Goal: Task Accomplishment & Management: Use online tool/utility

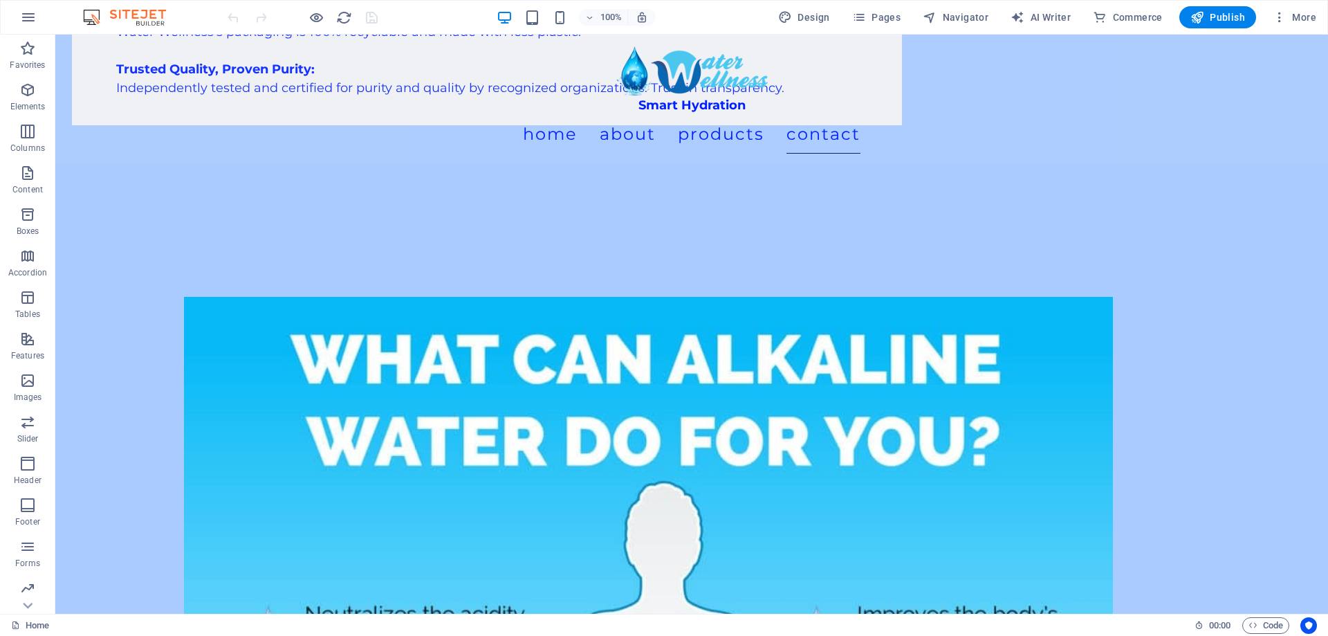
scroll to position [6289, 0]
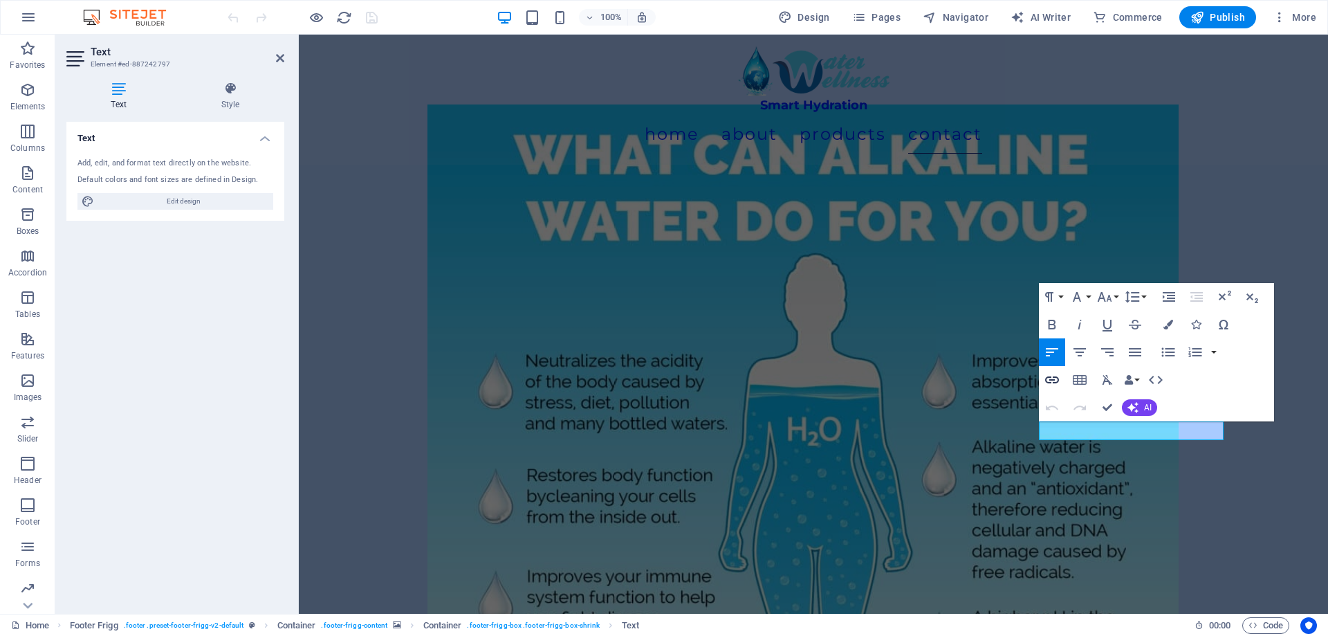
click at [1056, 380] on icon "button" at bounding box center [1052, 379] width 17 height 17
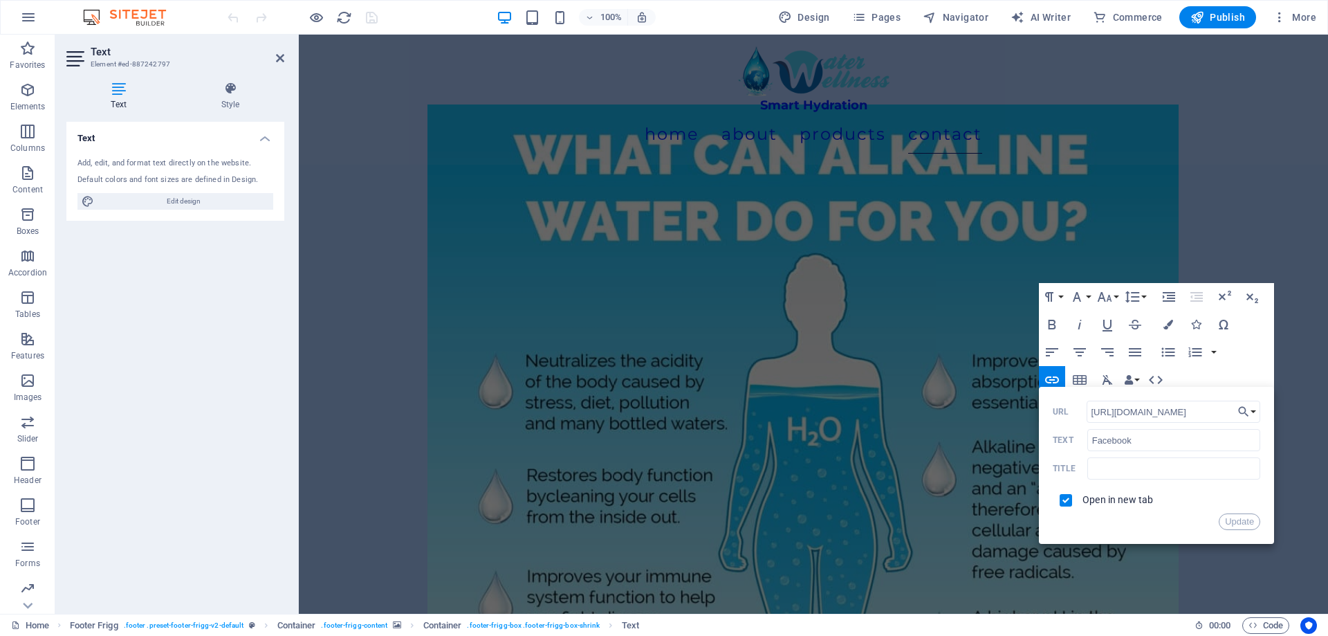
drag, startPoint x: 1210, startPoint y: 412, endPoint x: 843, endPoint y: 378, distance: 368.3
drag, startPoint x: 1509, startPoint y: 446, endPoint x: 914, endPoint y: 396, distance: 597.0
paste input "[URL][DOMAIN_NAME]"
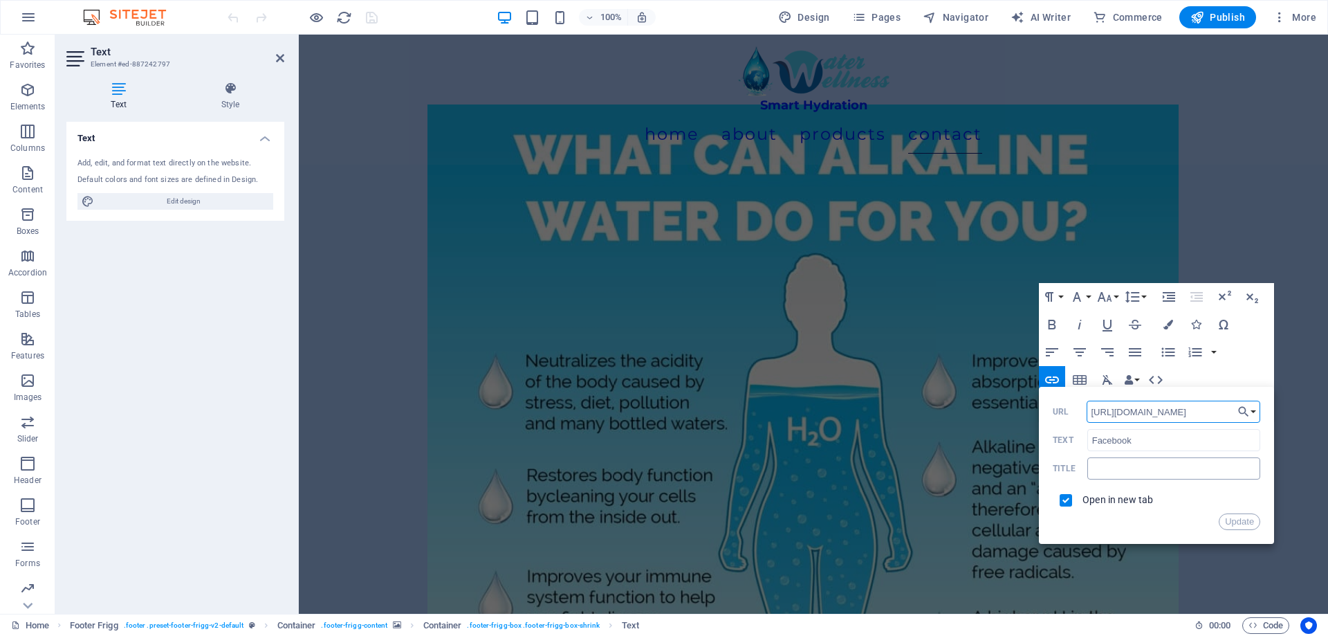
type input "[URL][DOMAIN_NAME]"
click at [1137, 474] on input "text" at bounding box center [1173, 468] width 173 height 22
click at [1240, 520] on button "Update" at bounding box center [1240, 521] width 42 height 17
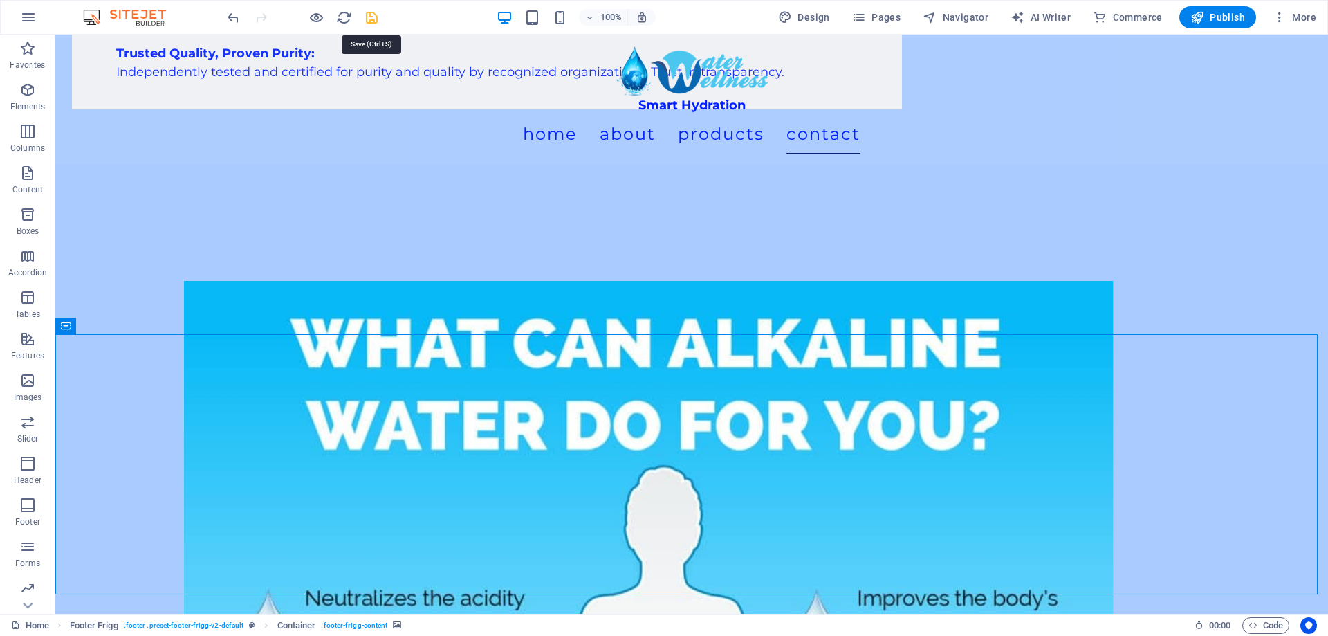
click at [378, 21] on icon "save" at bounding box center [372, 18] width 16 height 16
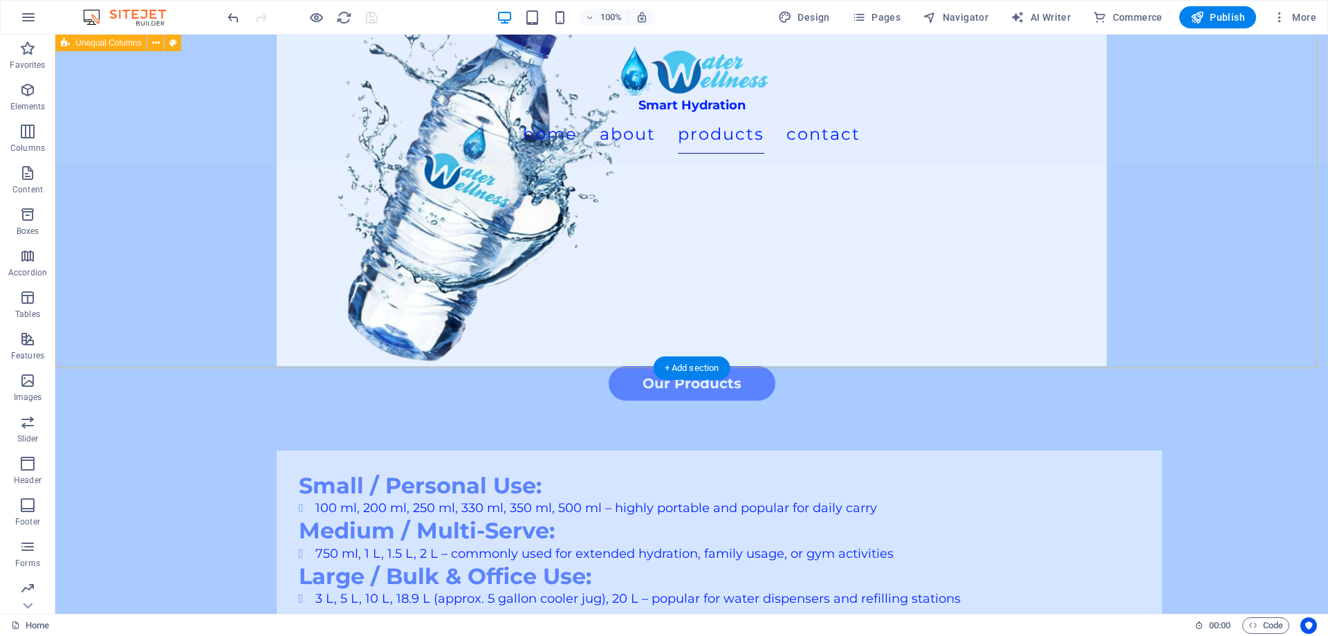
scroll to position [825, 0]
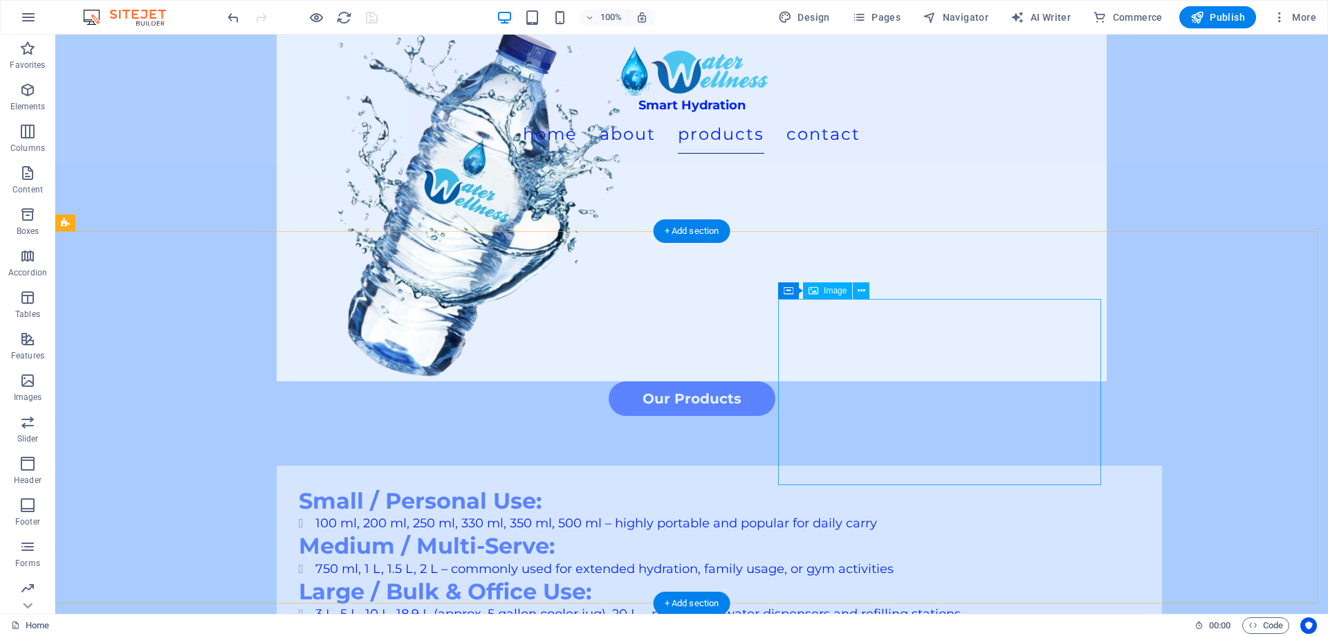
select select "px"
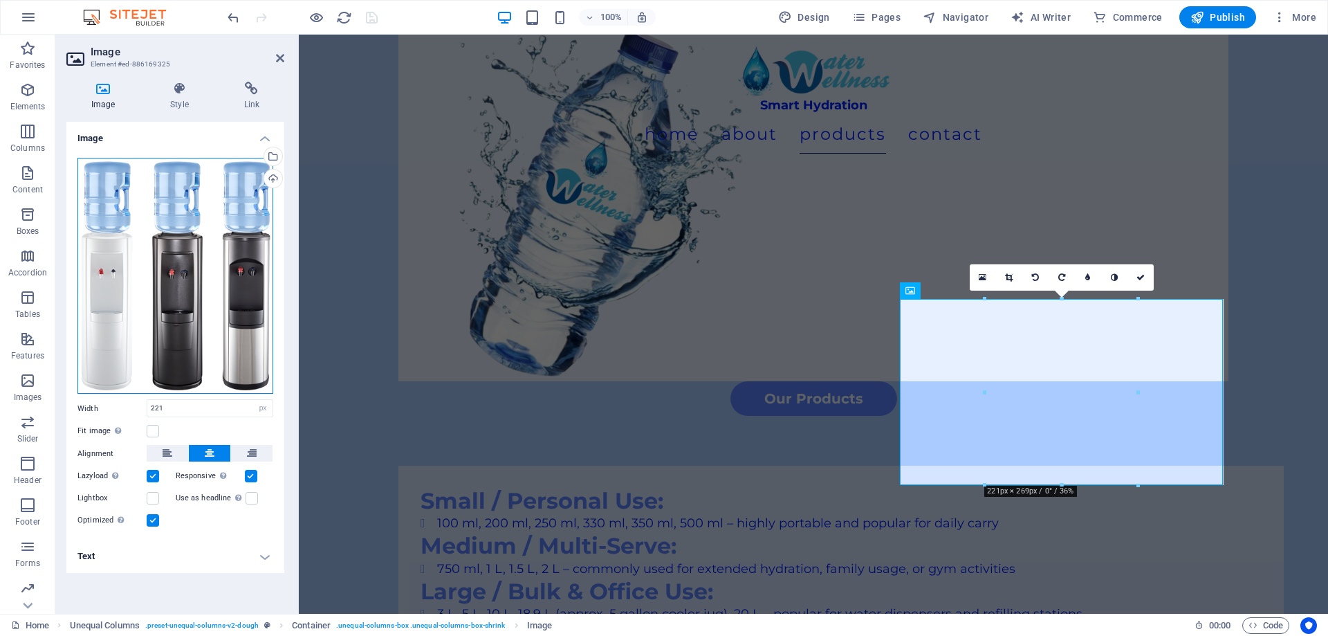
click at [199, 246] on div "Drag files here, click to choose files or select files from Files or our free s…" at bounding box center [175, 276] width 196 height 237
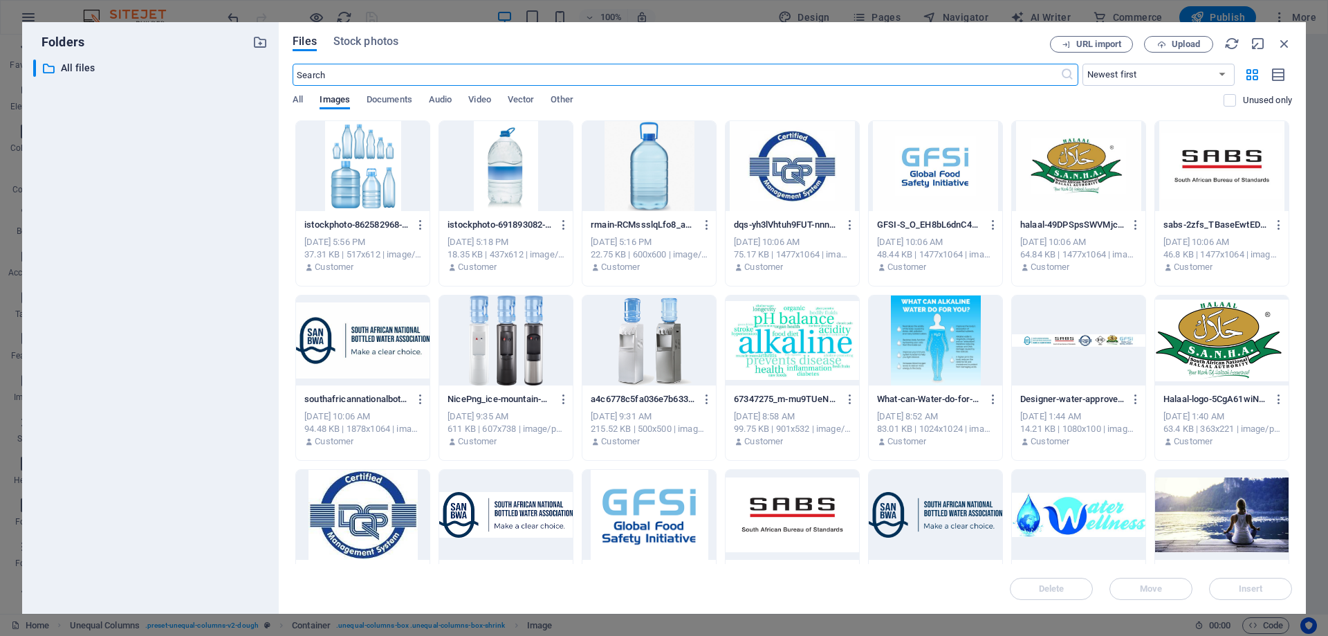
scroll to position [805, 0]
click at [1186, 50] on button "Upload" at bounding box center [1178, 44] width 69 height 17
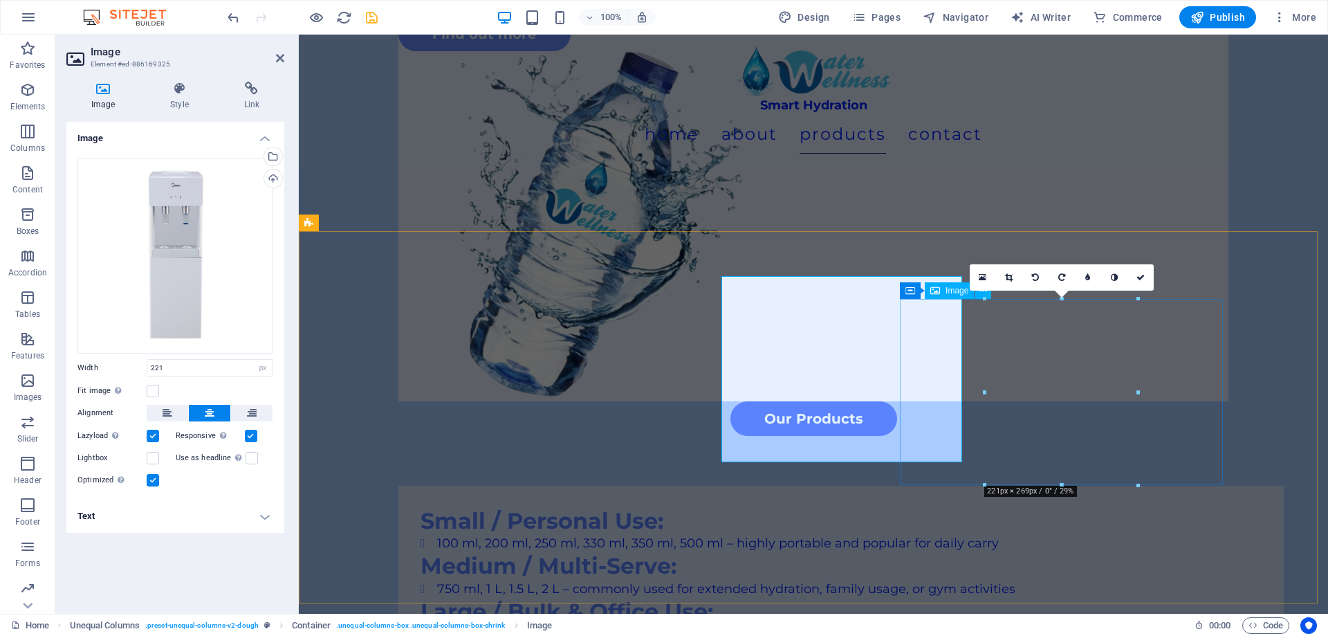
scroll to position [825, 0]
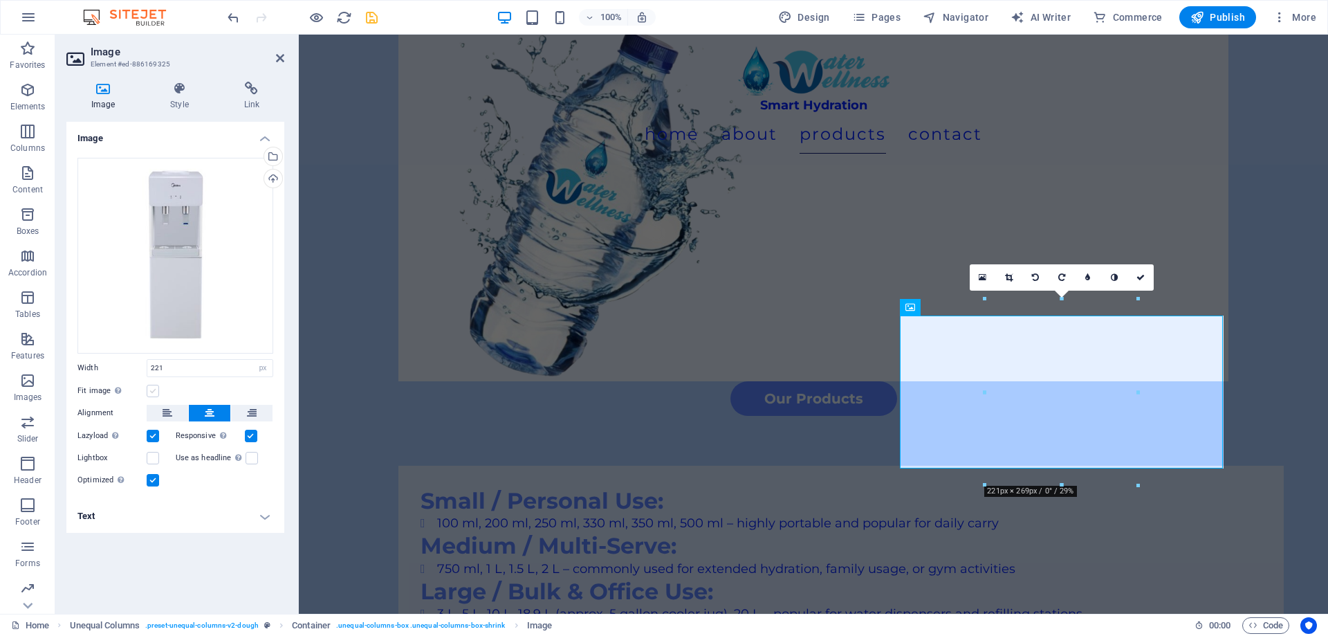
click at [154, 392] on label at bounding box center [153, 391] width 12 height 12
click at [0, 0] on input "Fit image Automatically fit image to a fixed width and height" at bounding box center [0, 0] width 0 height 0
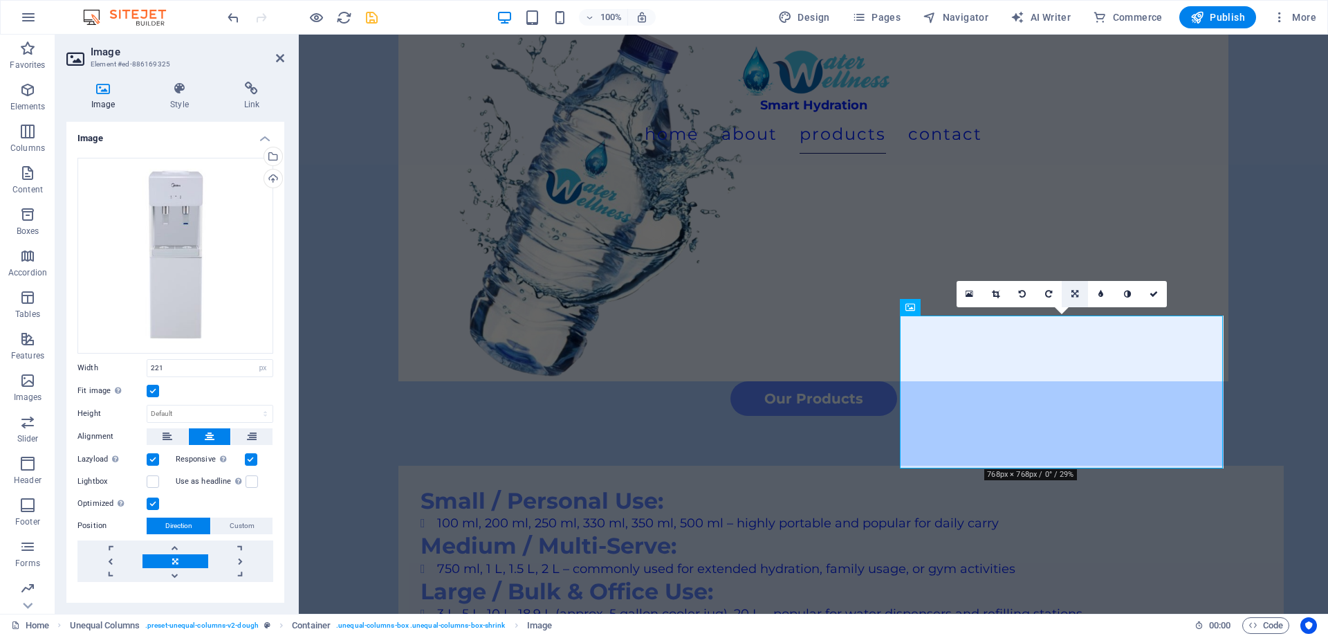
click at [1076, 293] on icon at bounding box center [1075, 294] width 7 height 8
click at [234, 360] on input "221" at bounding box center [209, 368] width 125 height 17
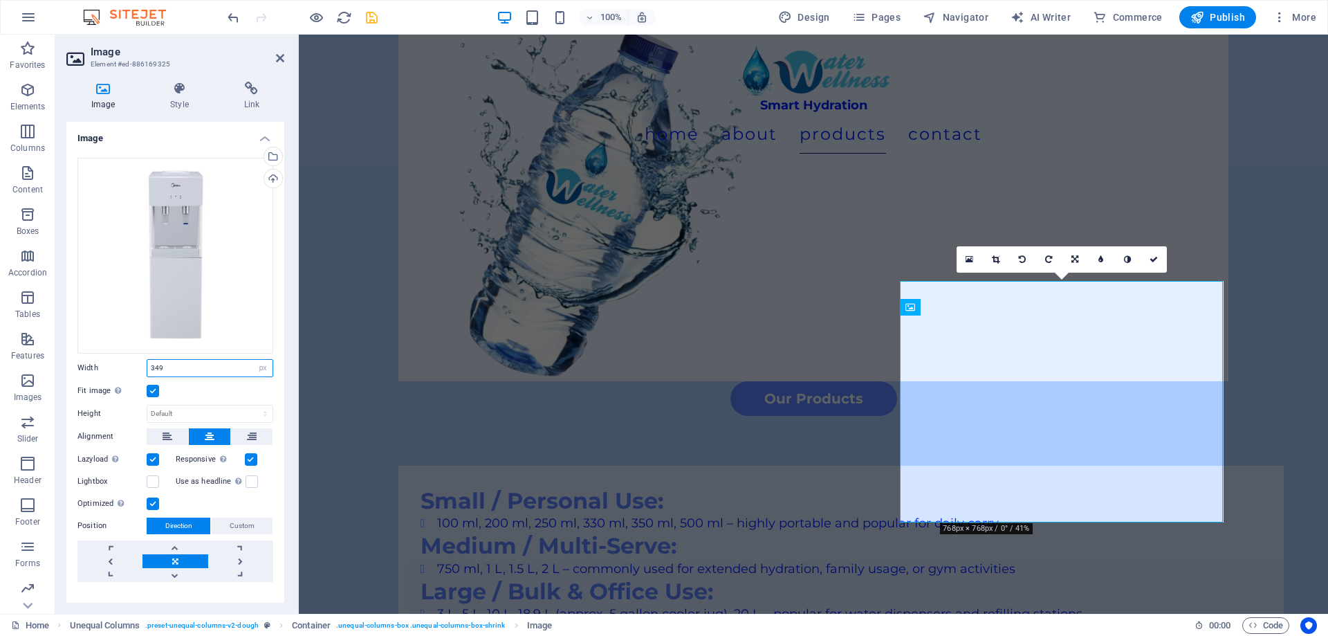
type input "349"
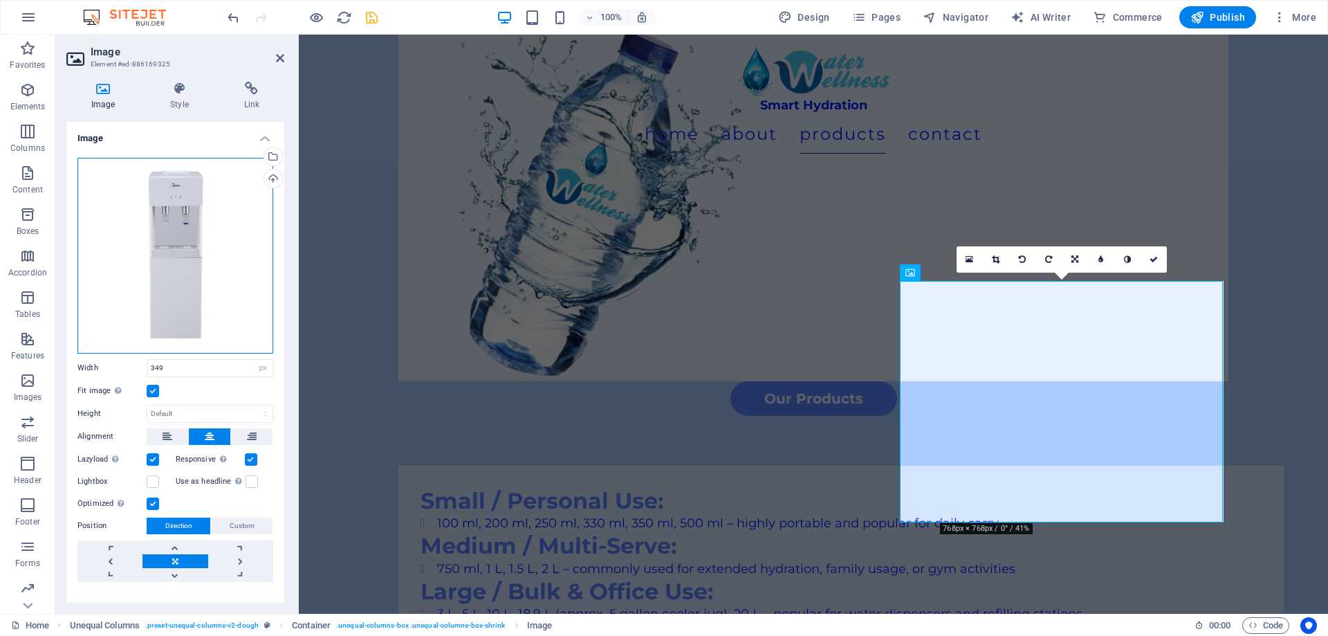
click at [182, 256] on div "Drag files here, click to choose files or select files from Files or our free s…" at bounding box center [175, 256] width 196 height 196
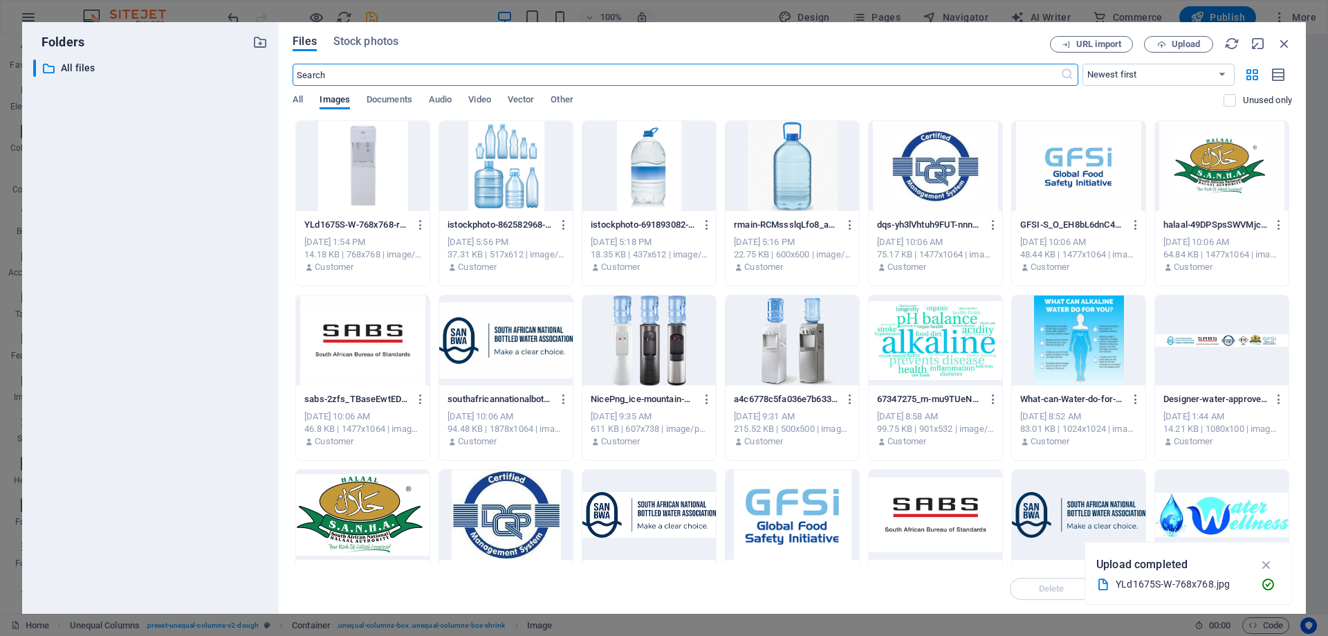
scroll to position [805, 0]
click at [1204, 41] on span "Upload" at bounding box center [1178, 44] width 57 height 9
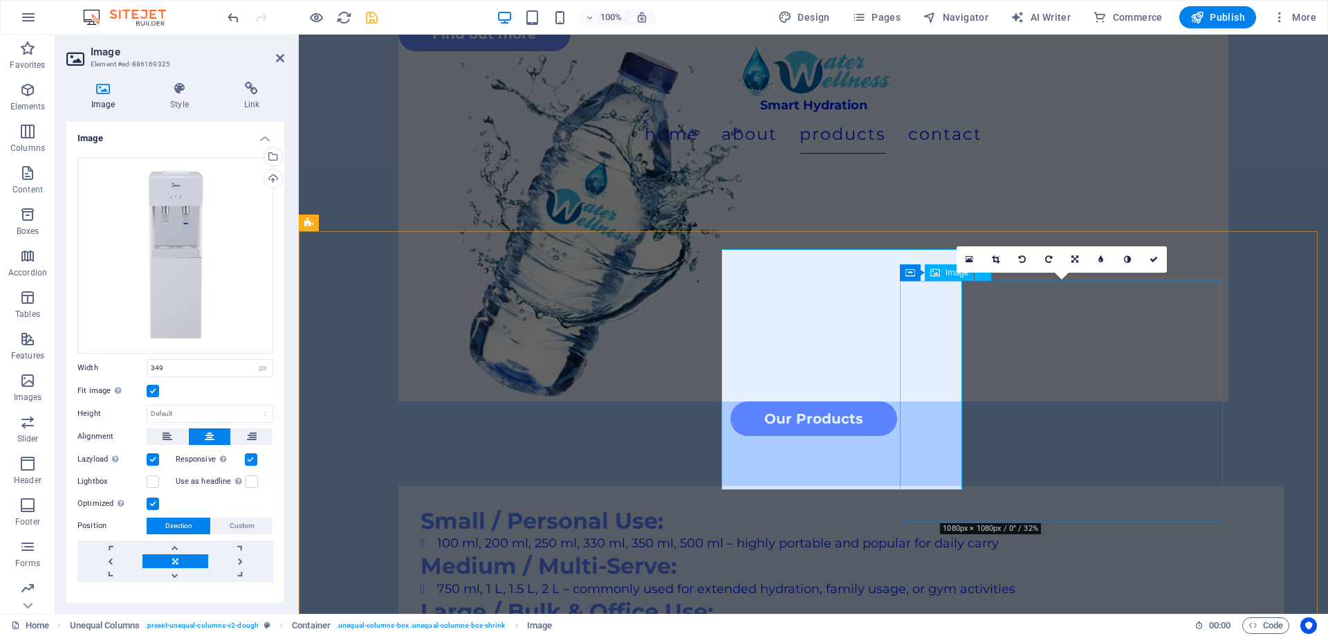
scroll to position [825, 0]
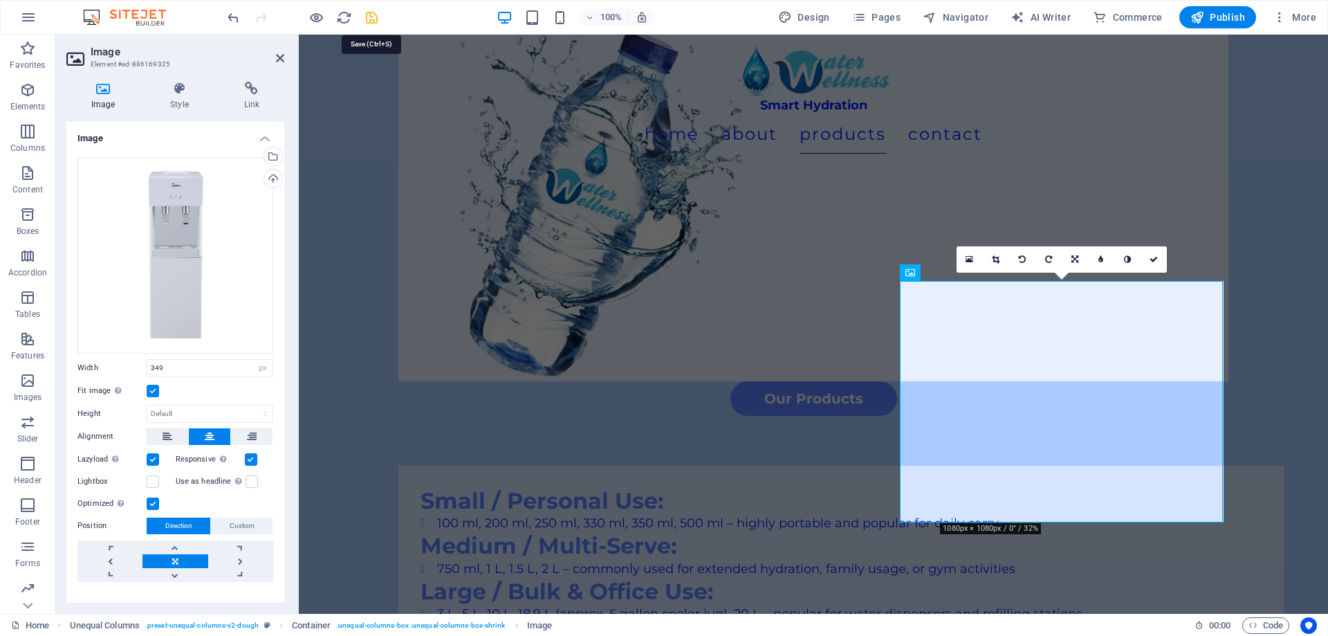
click at [376, 18] on icon "save" at bounding box center [372, 18] width 16 height 16
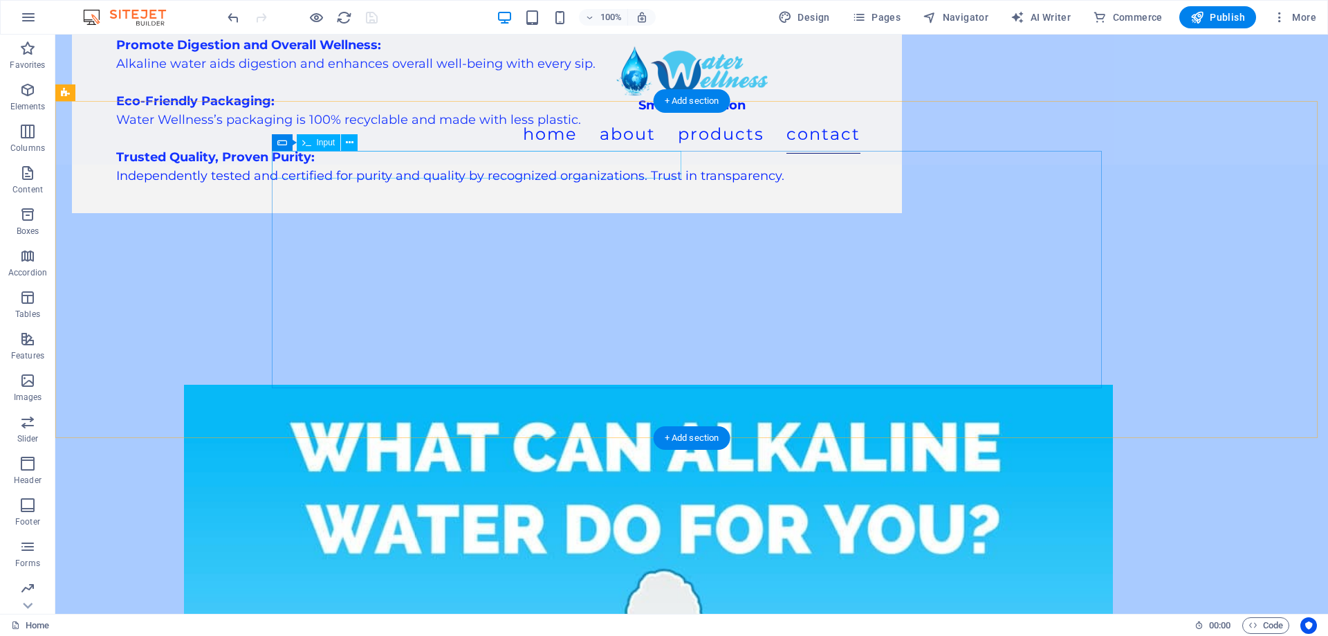
scroll to position [6307, 0]
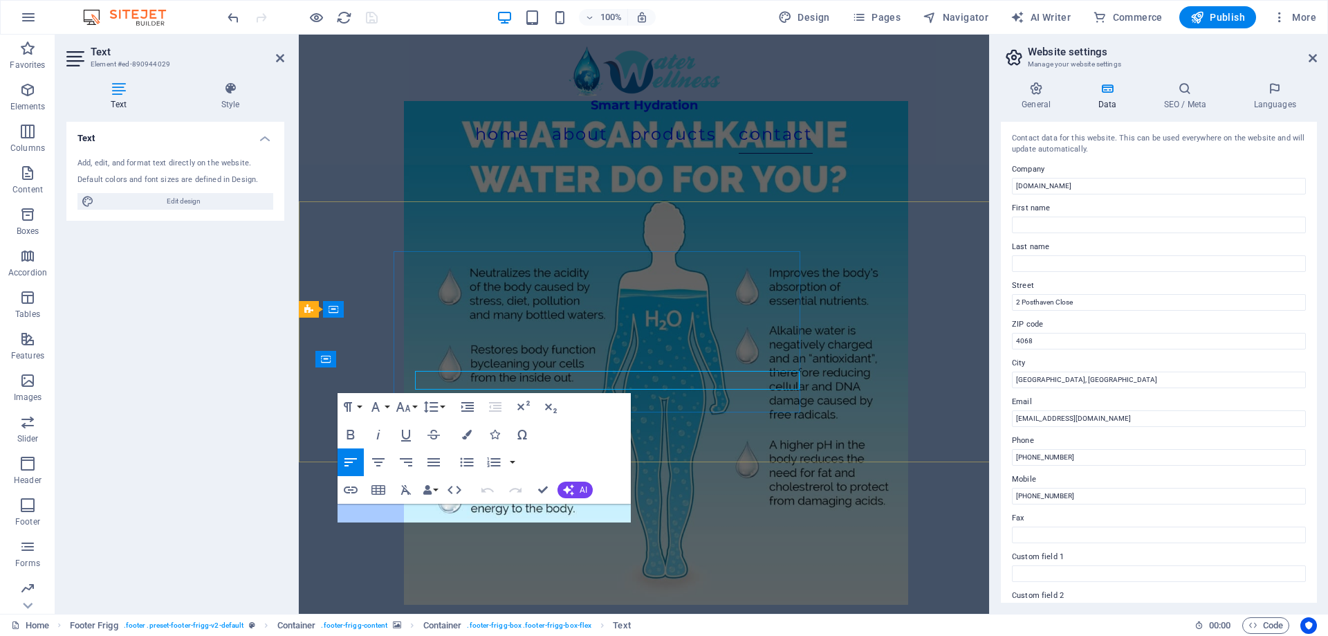
scroll to position [6440, 0]
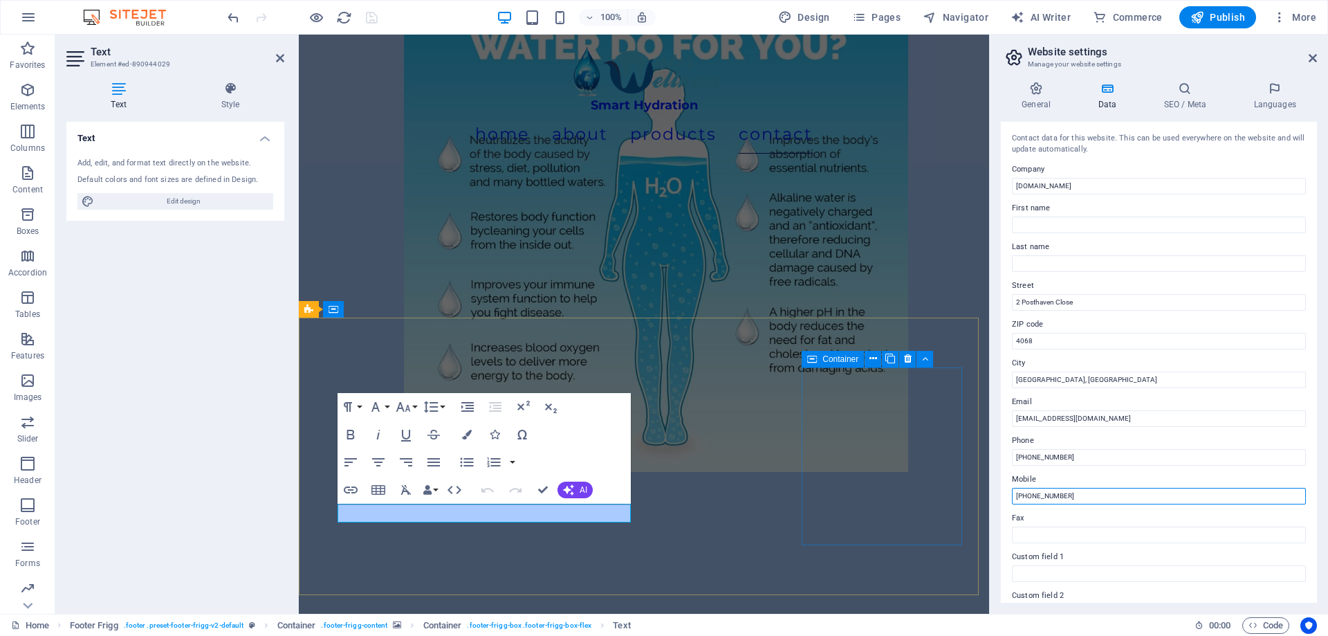
drag, startPoint x: 1408, startPoint y: 529, endPoint x: 1289, endPoint y: 528, distance: 119.0
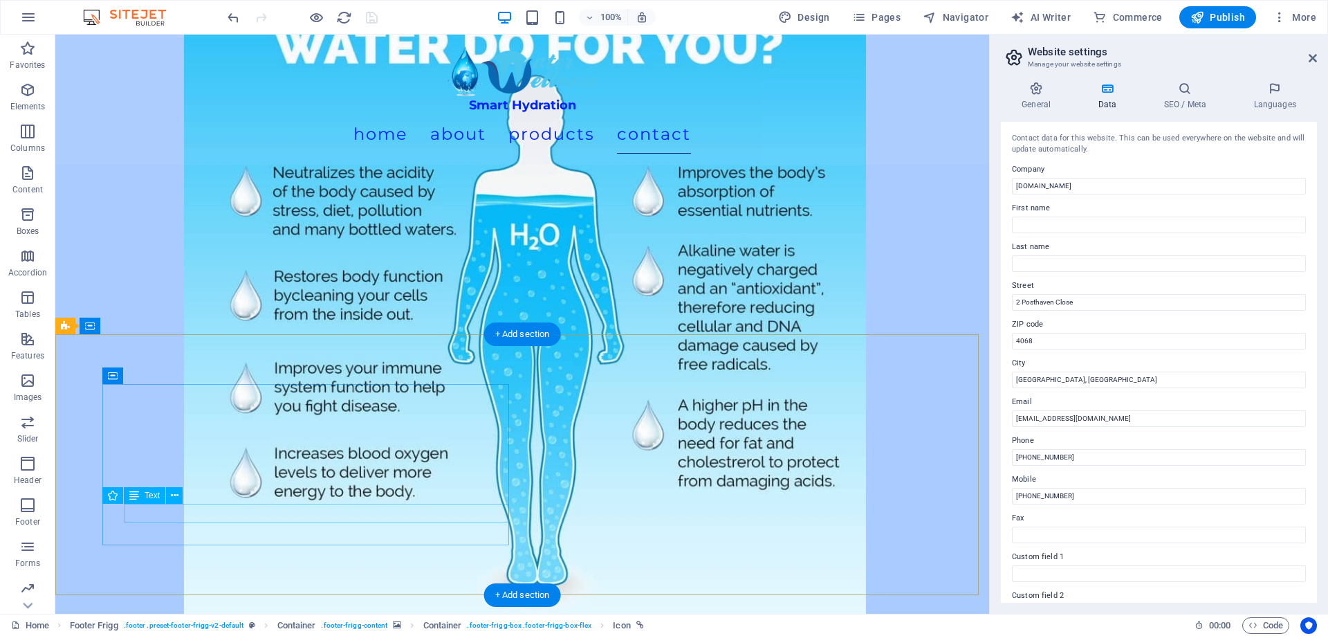
scroll to position [6307, 0]
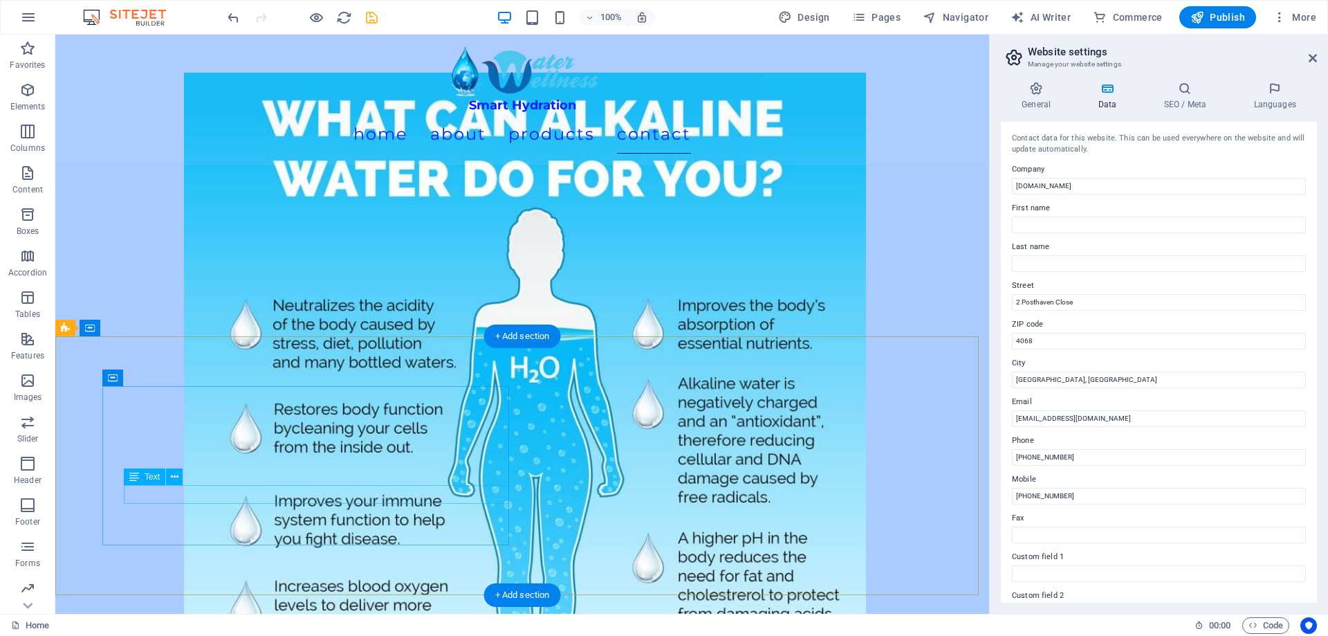
scroll to position [6305, 0]
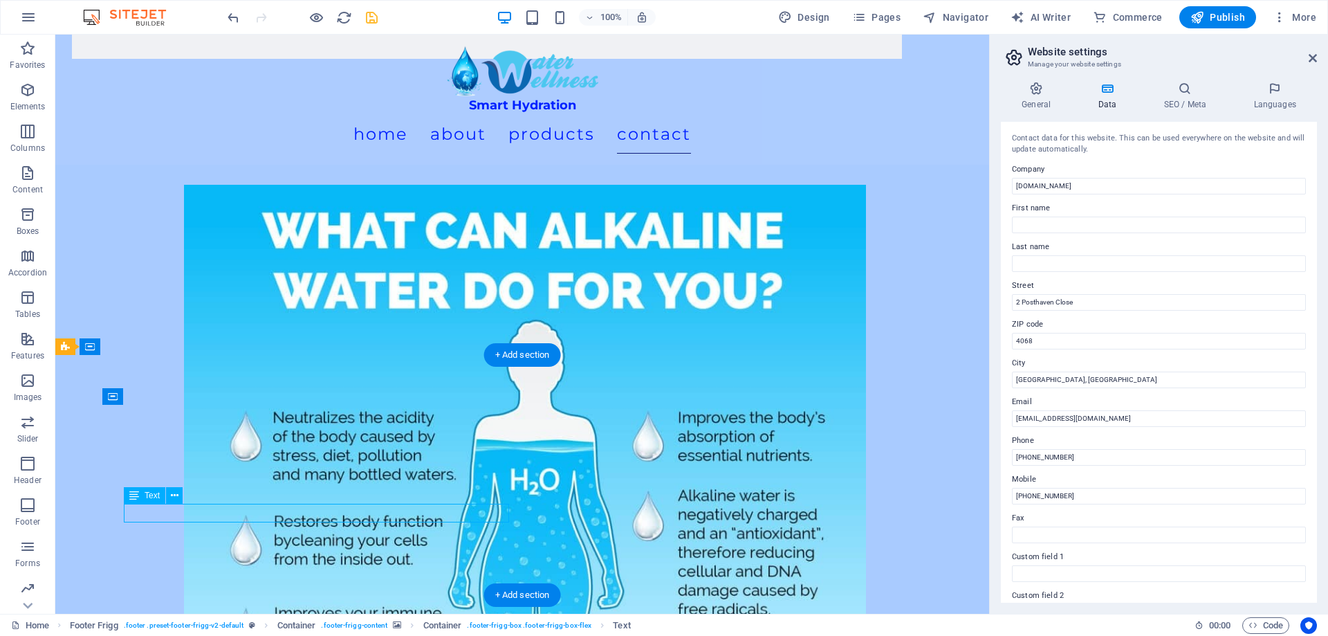
scroll to position [6419, 0]
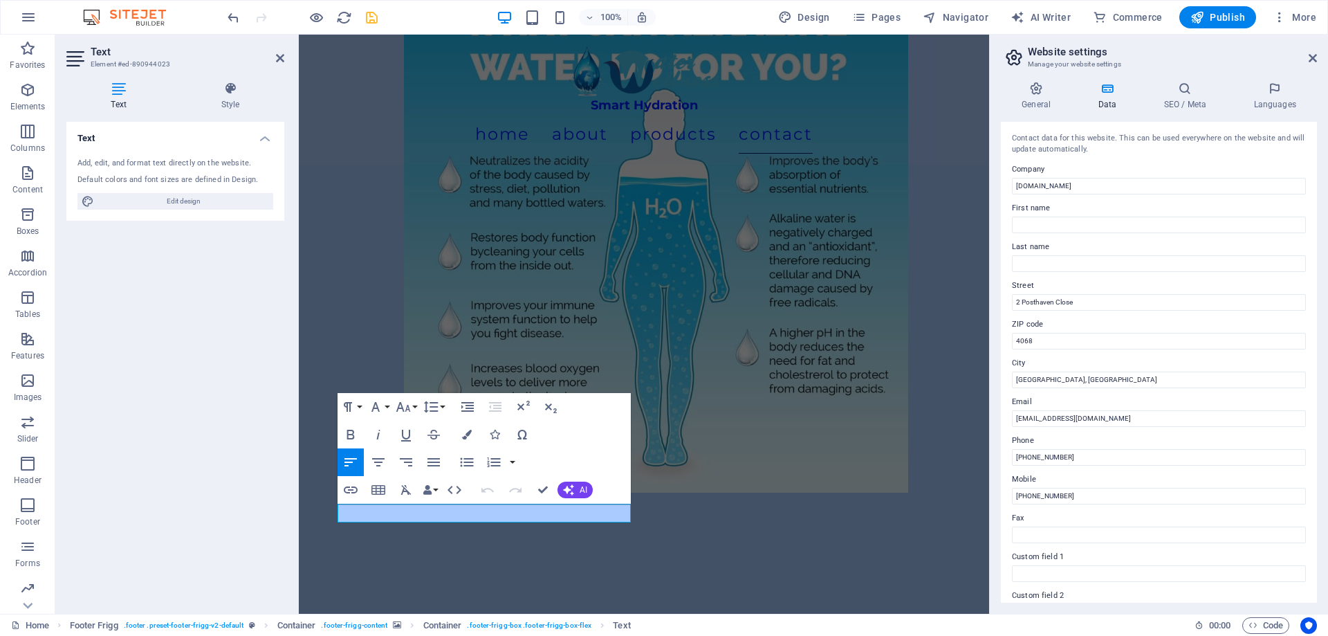
drag, startPoint x: 446, startPoint y: 567, endPoint x: 398, endPoint y: 557, distance: 48.7
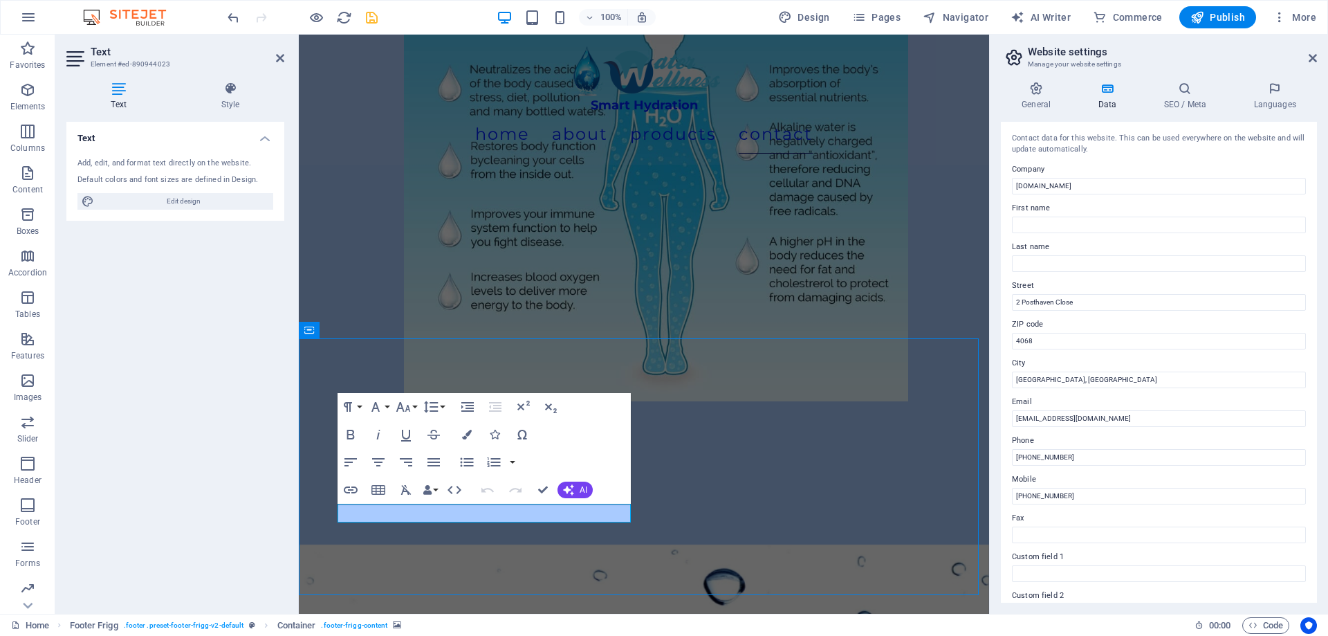
scroll to position [6287, 0]
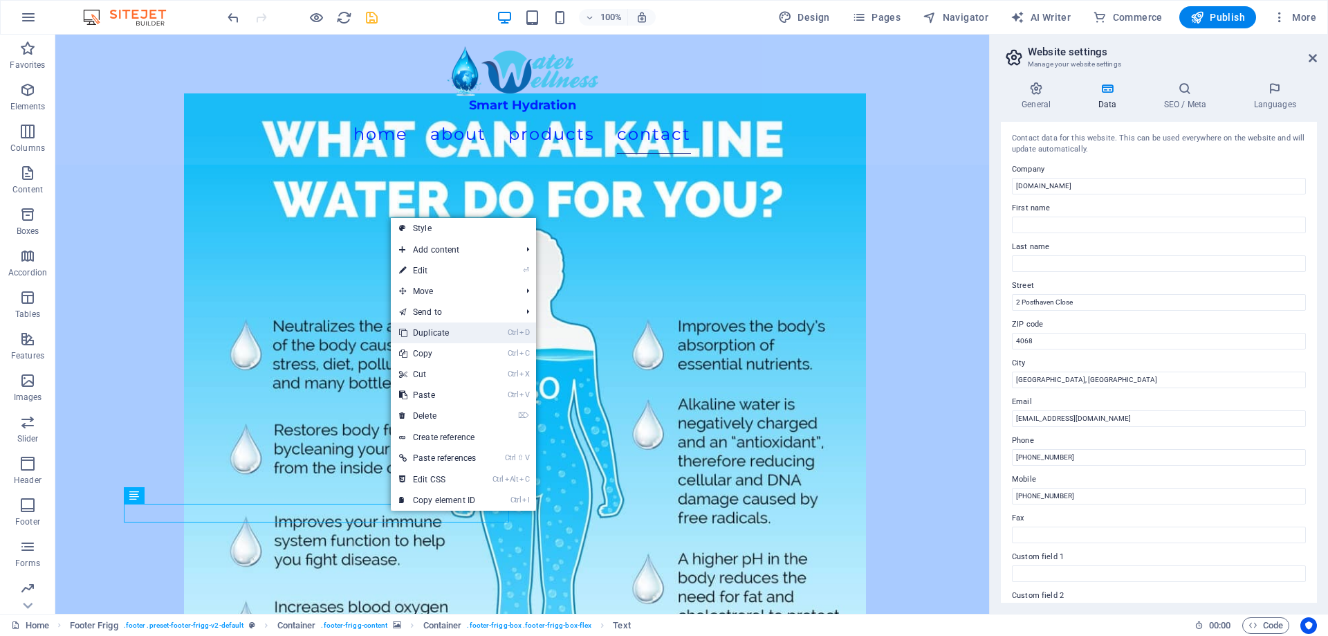
drag, startPoint x: 432, startPoint y: 335, endPoint x: 372, endPoint y: 306, distance: 66.8
click at [432, 335] on link "Ctrl D Duplicate" at bounding box center [437, 332] width 93 height 21
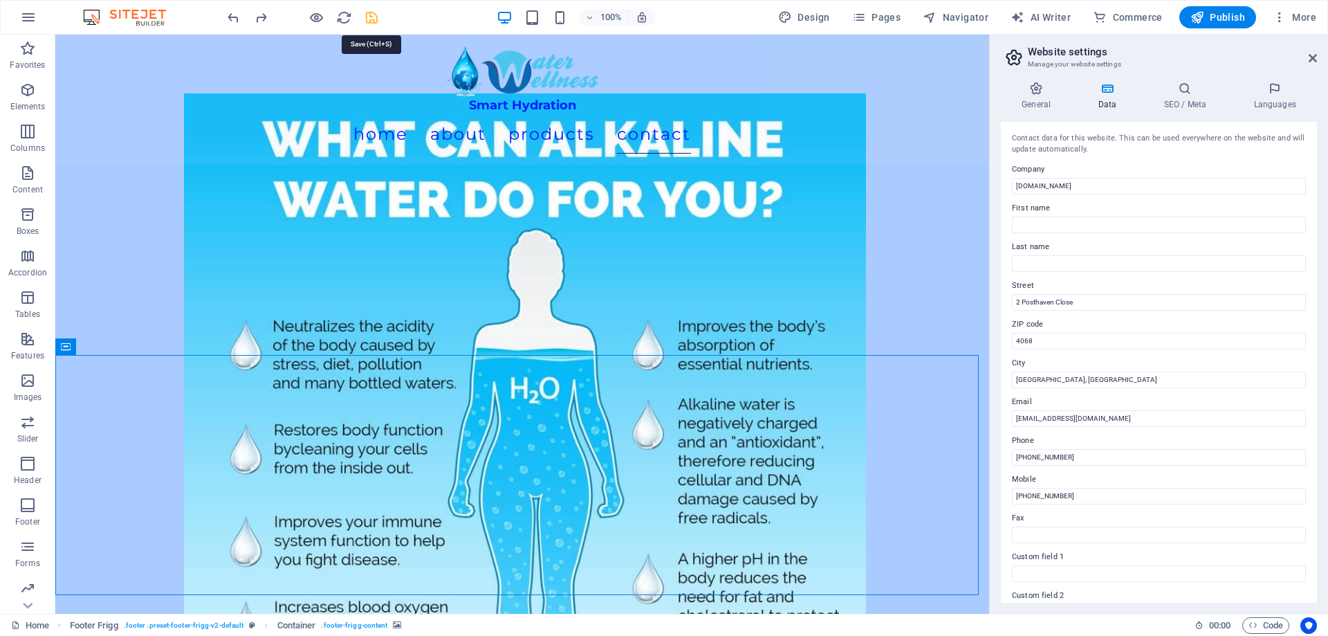
click at [370, 10] on icon "save" at bounding box center [372, 18] width 16 height 16
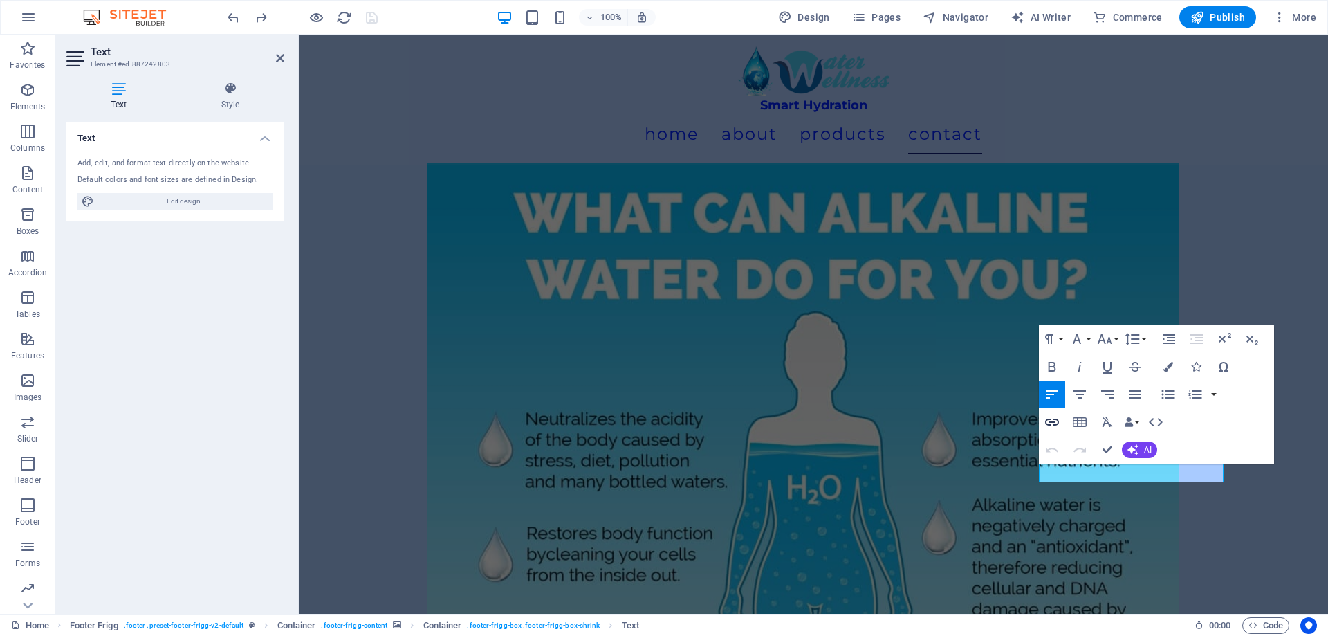
click at [1051, 421] on icon "button" at bounding box center [1052, 422] width 17 height 17
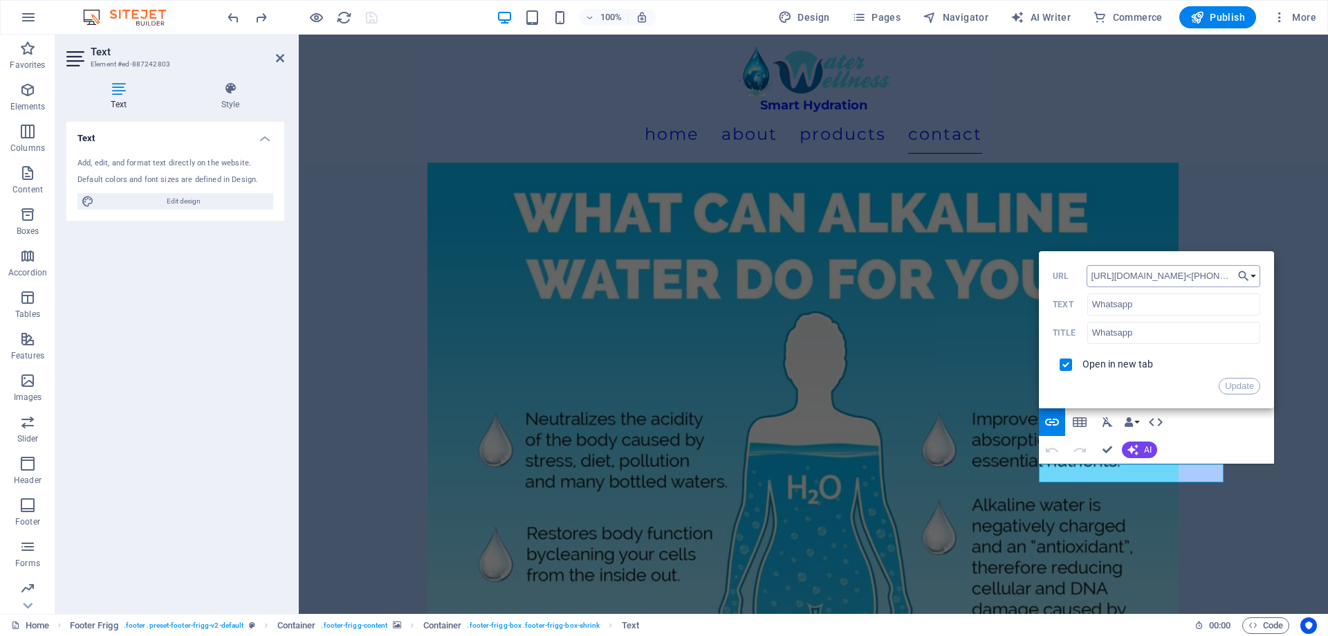
click at [1155, 275] on input "[URL][DOMAIN_NAME]<[PHONE_NUMBER]>" at bounding box center [1174, 276] width 174 height 22
drag, startPoint x: 1514, startPoint y: 308, endPoint x: 1002, endPoint y: 270, distance: 513.3
drag, startPoint x: 1186, startPoint y: 277, endPoint x: 1048, endPoint y: 279, distance: 137.7
click at [1048, 279] on div "Back Choose Link Home Menu Contact Legal Notice Privacy Choose file ... [URL][D…" at bounding box center [1156, 329] width 235 height 157
click at [1166, 277] on input "[URL][DOMAIN_NAME]<[PHONE_NUMBER]>" at bounding box center [1174, 276] width 174 height 22
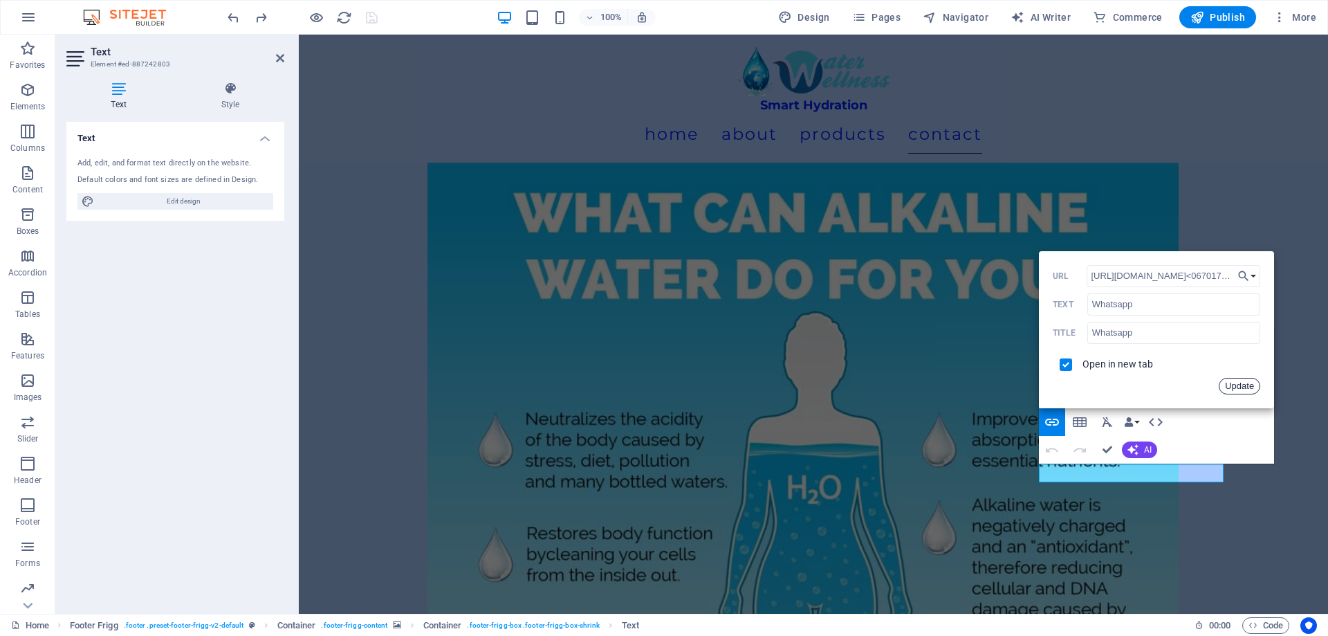
click at [1240, 384] on button "Update" at bounding box center [1240, 386] width 42 height 17
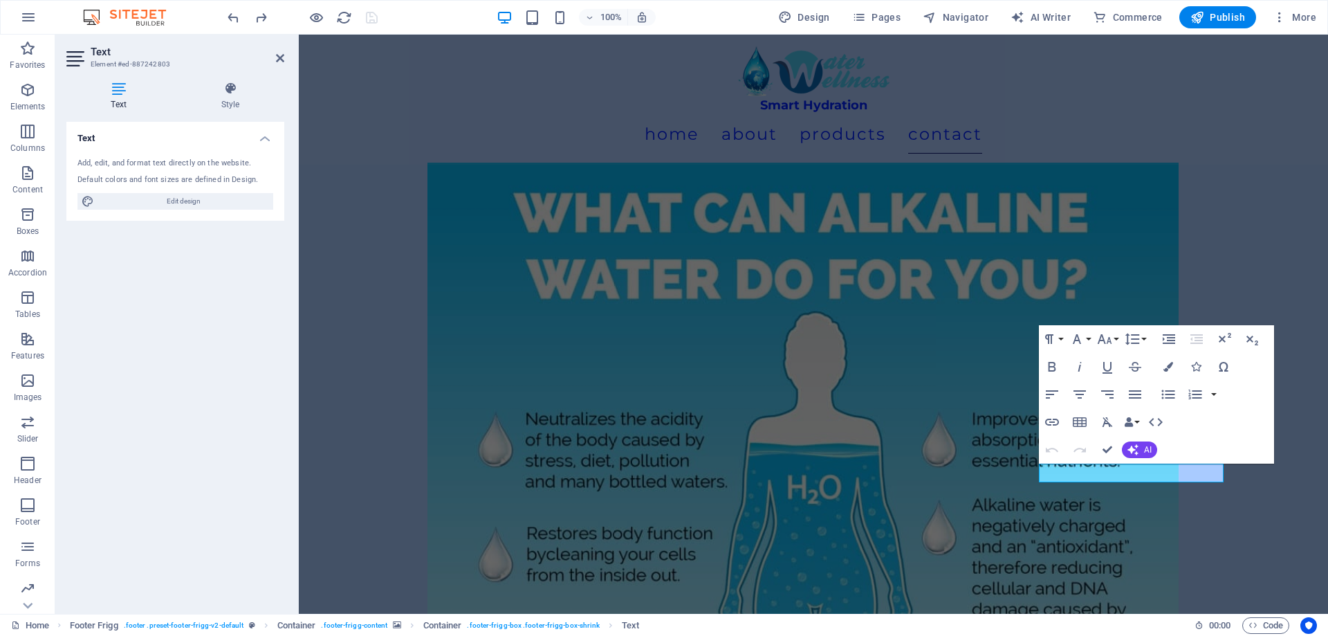
click at [1240, 384] on div "Paragraph Format Normal Heading 1 Heading 2 Heading 3 Heading 4 Heading 5 Headi…" at bounding box center [1156, 394] width 235 height 138
click at [1054, 423] on icon "button" at bounding box center [1052, 422] width 17 height 17
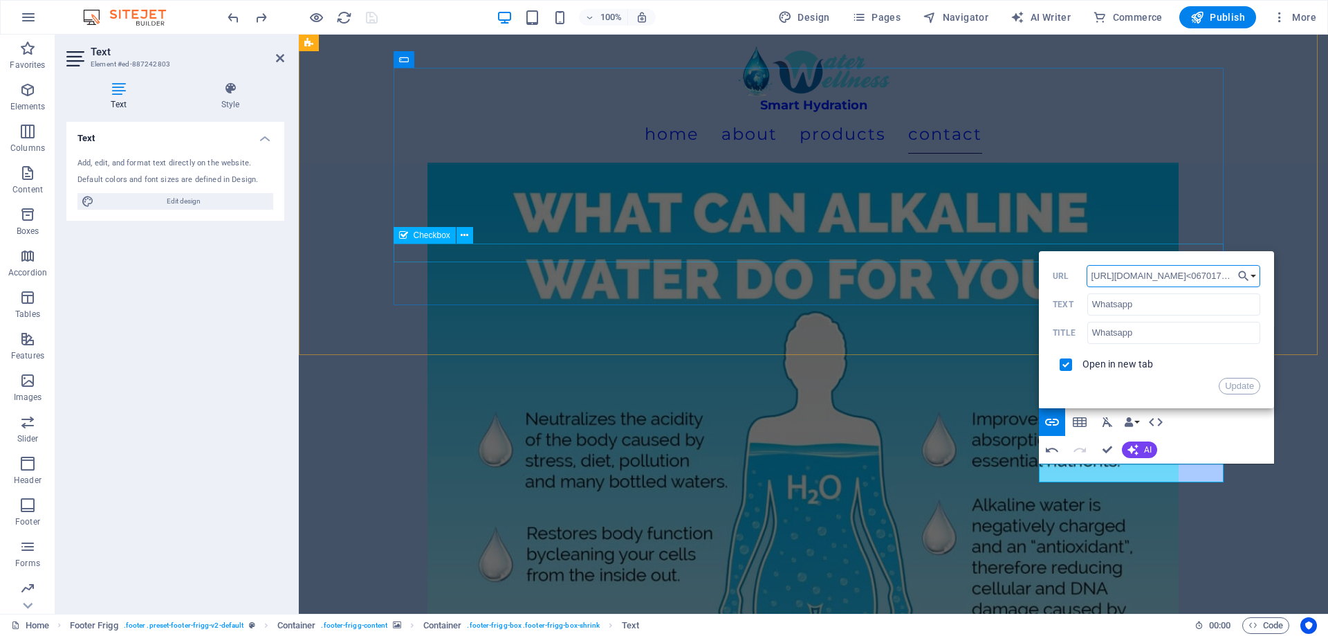
drag, startPoint x: 1526, startPoint y: 306, endPoint x: 943, endPoint y: 253, distance: 585.5
click at [1211, 275] on input "[URL][DOMAIN_NAME]<0670177668>" at bounding box center [1174, 276] width 174 height 22
type input "[URL][DOMAIN_NAME]"
click at [1240, 384] on button "Update" at bounding box center [1240, 386] width 42 height 17
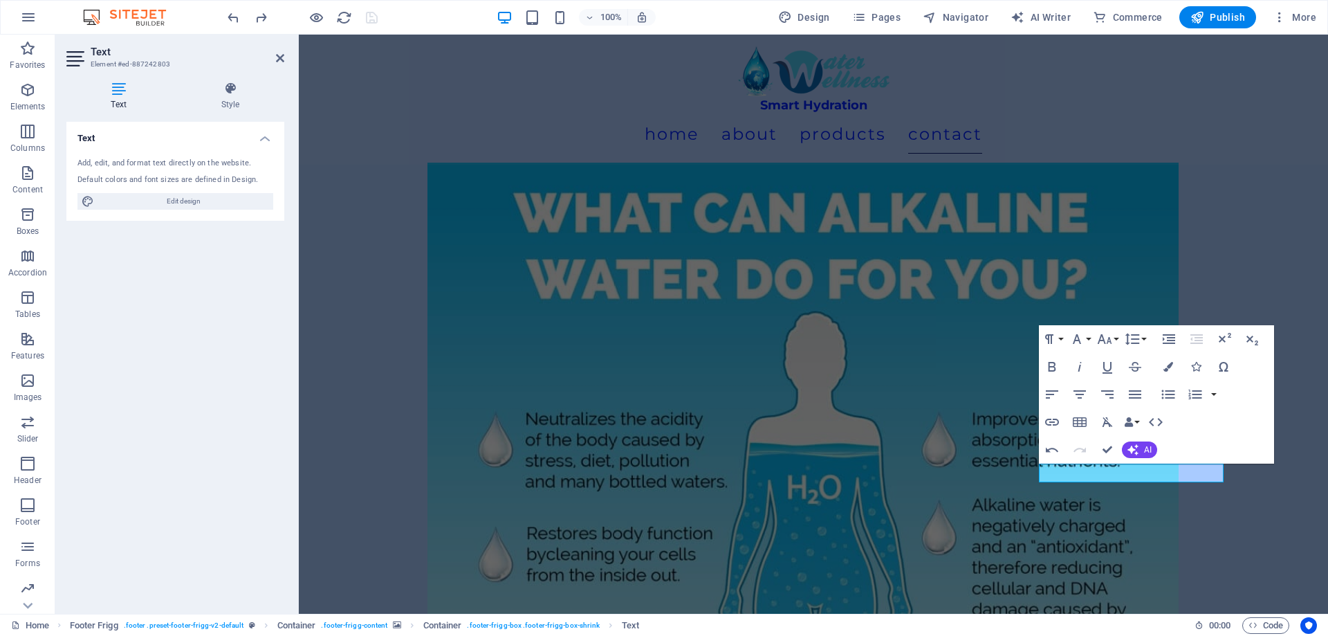
click at [374, 17] on div at bounding box center [302, 17] width 155 height 22
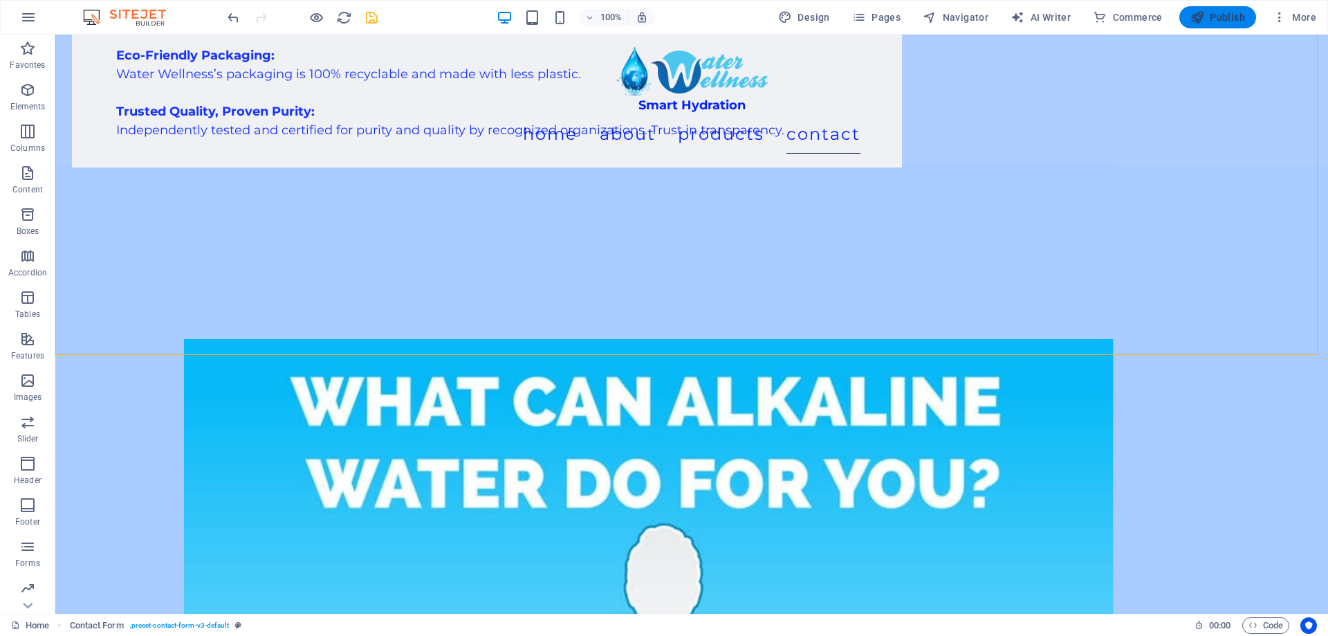
click at [1211, 11] on span "Publish" at bounding box center [1218, 17] width 55 height 14
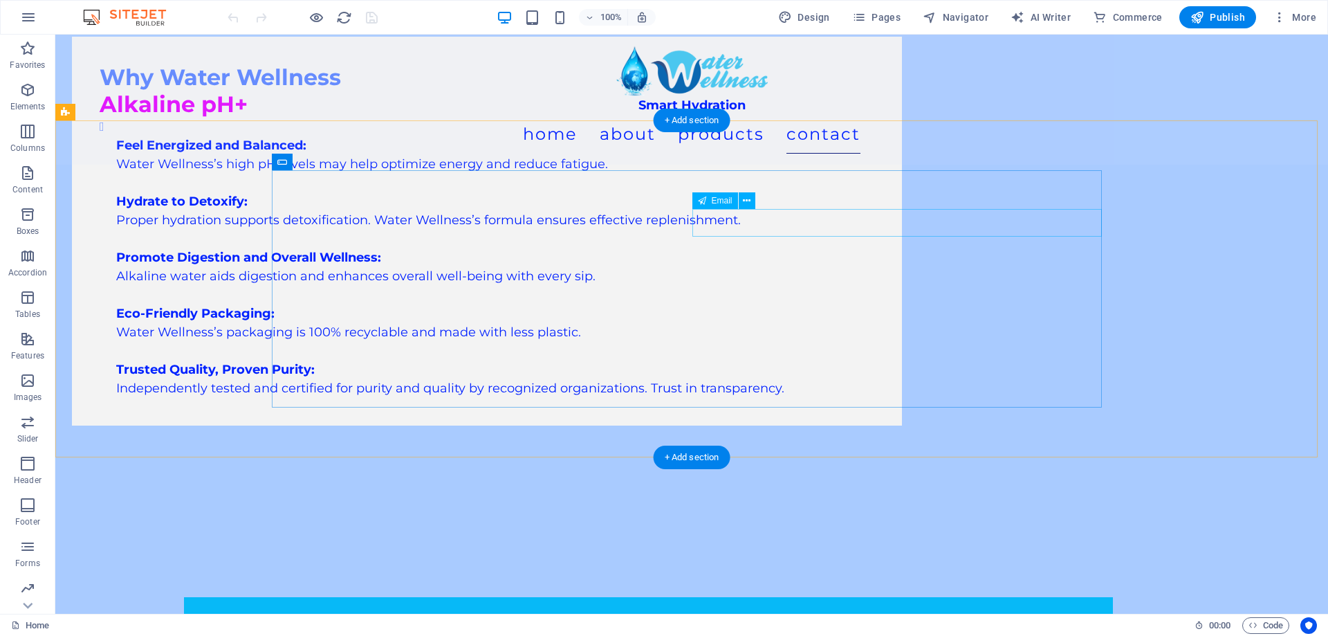
scroll to position [6287, 0]
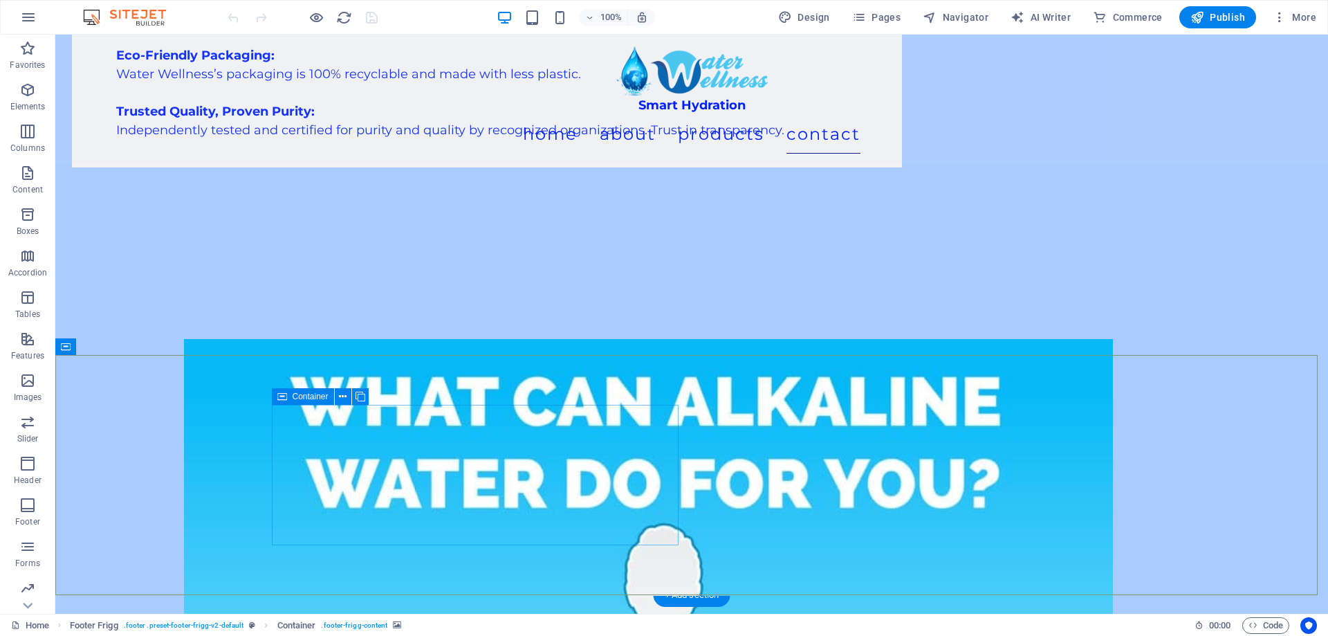
click at [304, 396] on span "Container" at bounding box center [311, 396] width 36 height 8
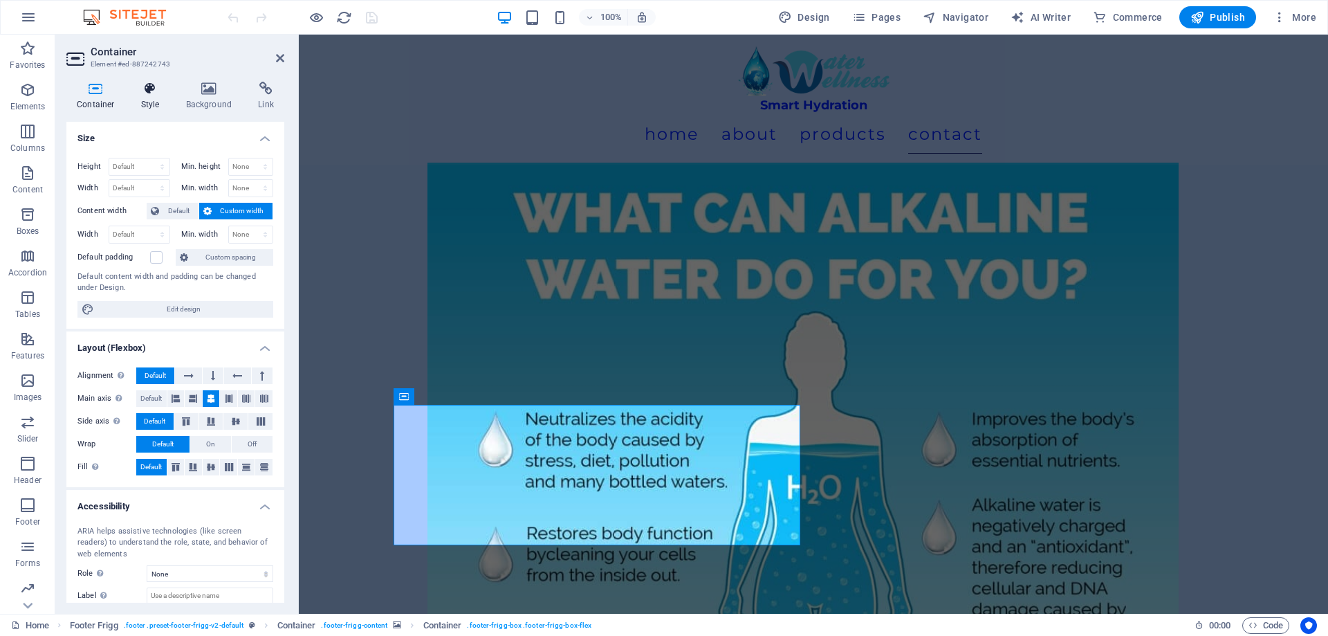
click at [146, 107] on h4 "Style" at bounding box center [153, 96] width 45 height 29
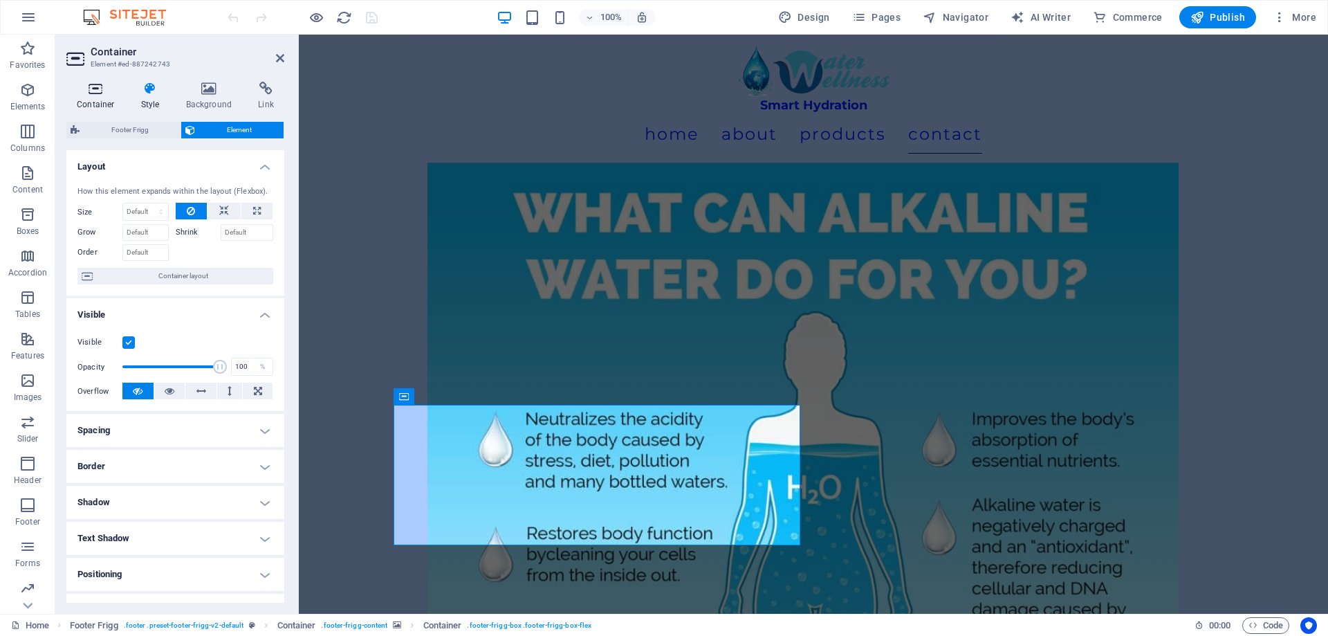
click at [84, 107] on h4 "Container" at bounding box center [98, 96] width 64 height 29
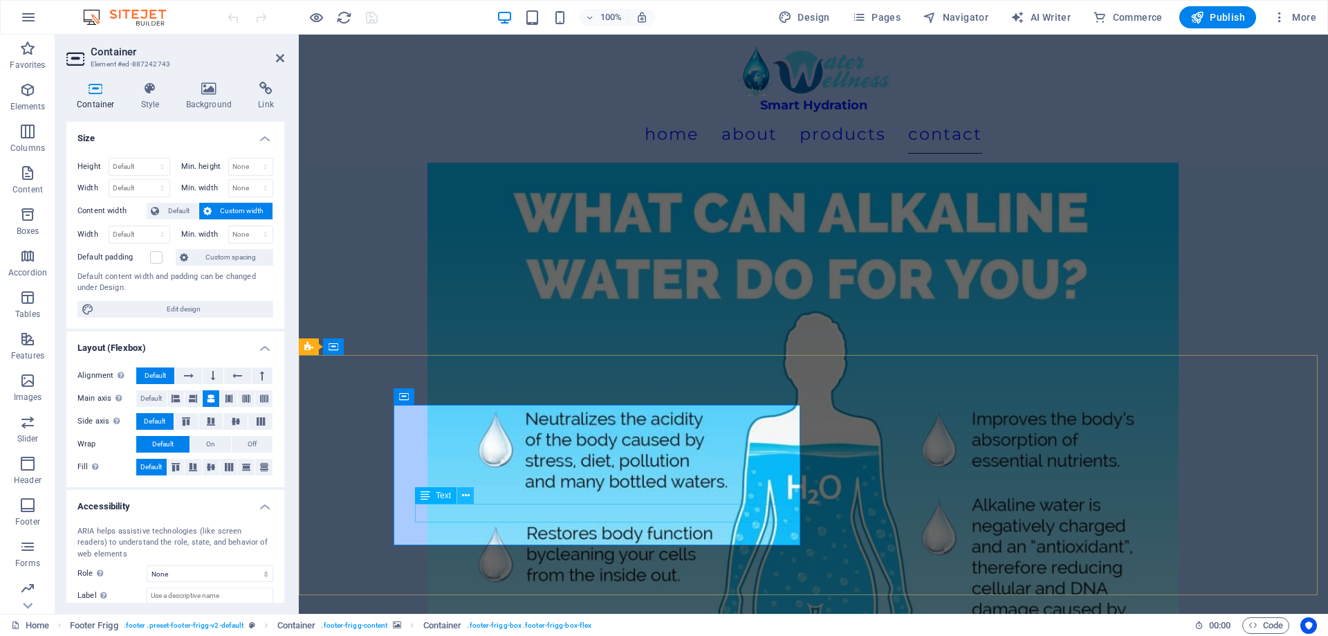
click at [463, 496] on icon at bounding box center [466, 495] width 8 height 15
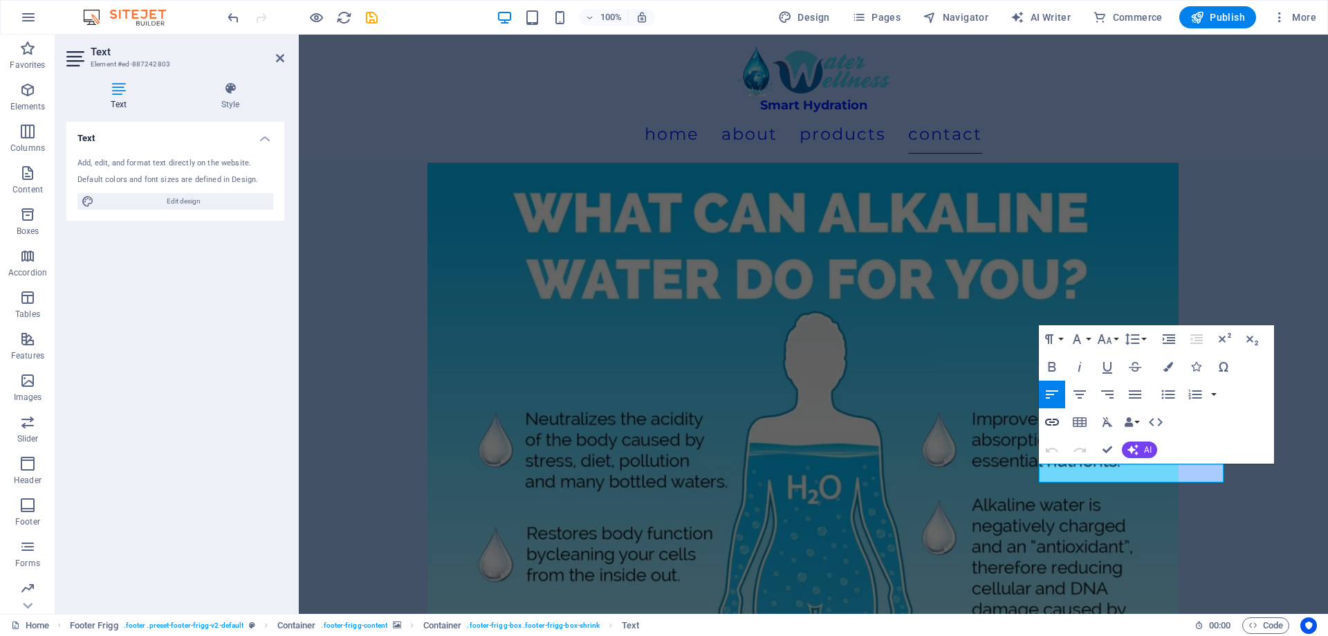
click at [1057, 417] on icon "button" at bounding box center [1052, 422] width 17 height 17
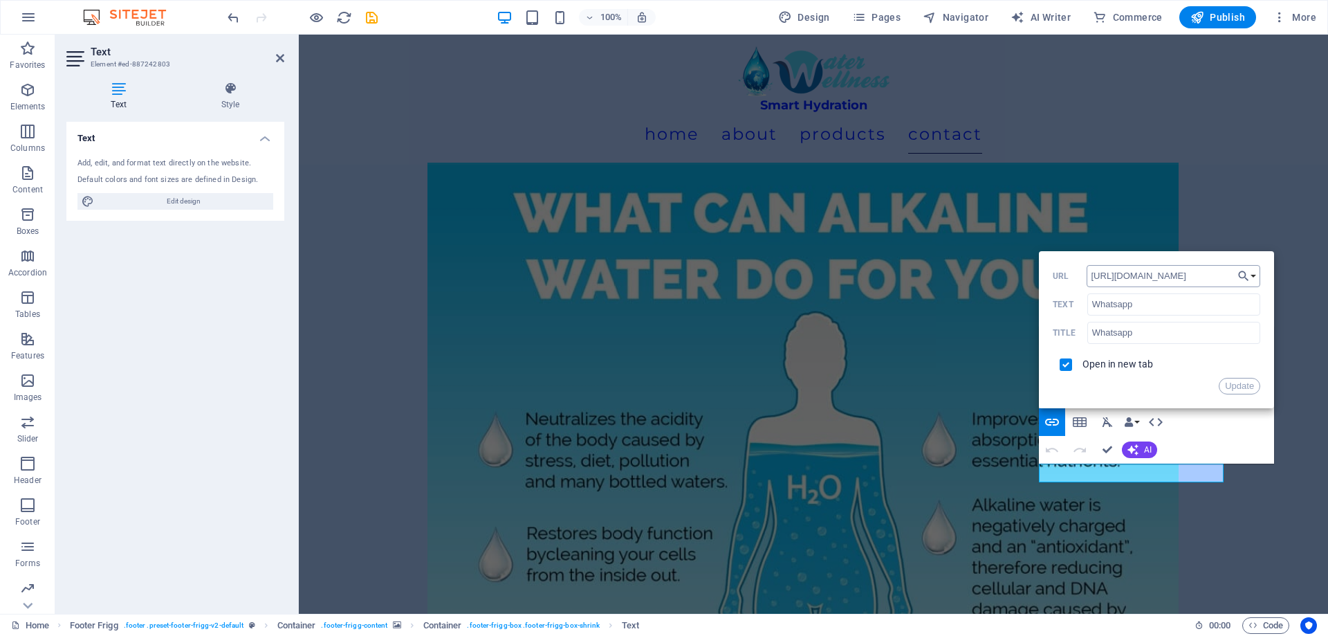
click at [1150, 275] on input "[URL][DOMAIN_NAME]" at bounding box center [1174, 276] width 174 height 22
type input "https://wa.me/+27670177668"
click at [1249, 386] on button "Update" at bounding box center [1240, 386] width 42 height 17
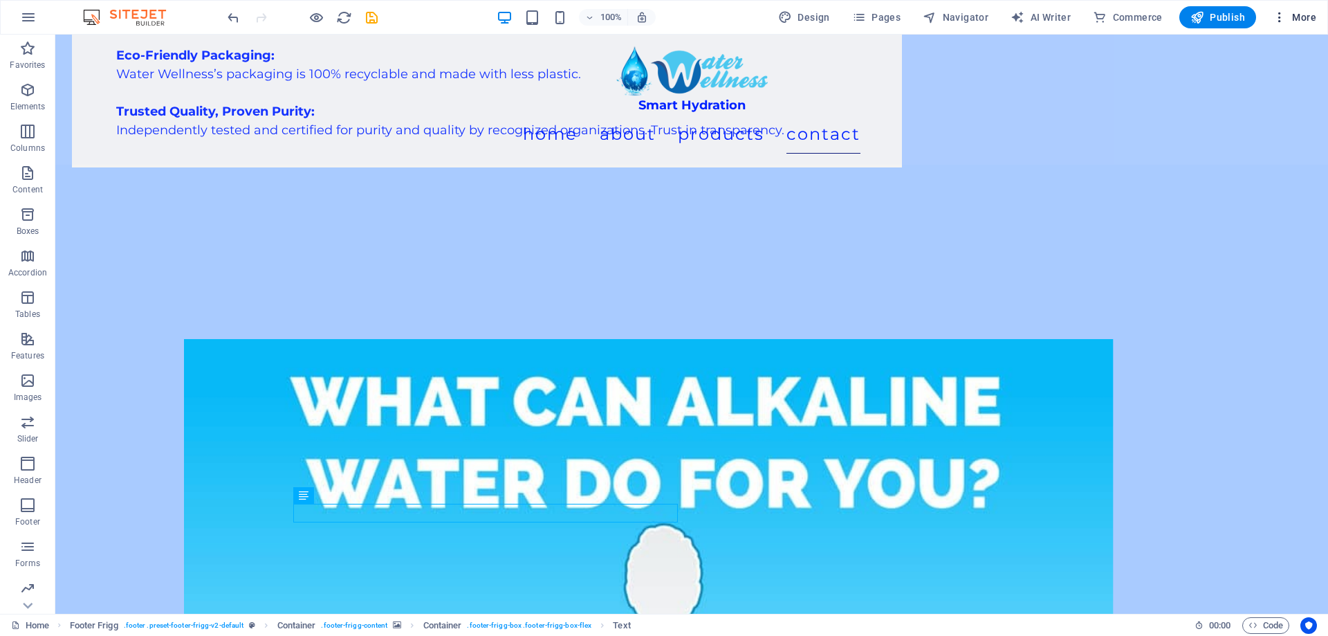
click at [1302, 13] on span "More" at bounding box center [1295, 17] width 44 height 14
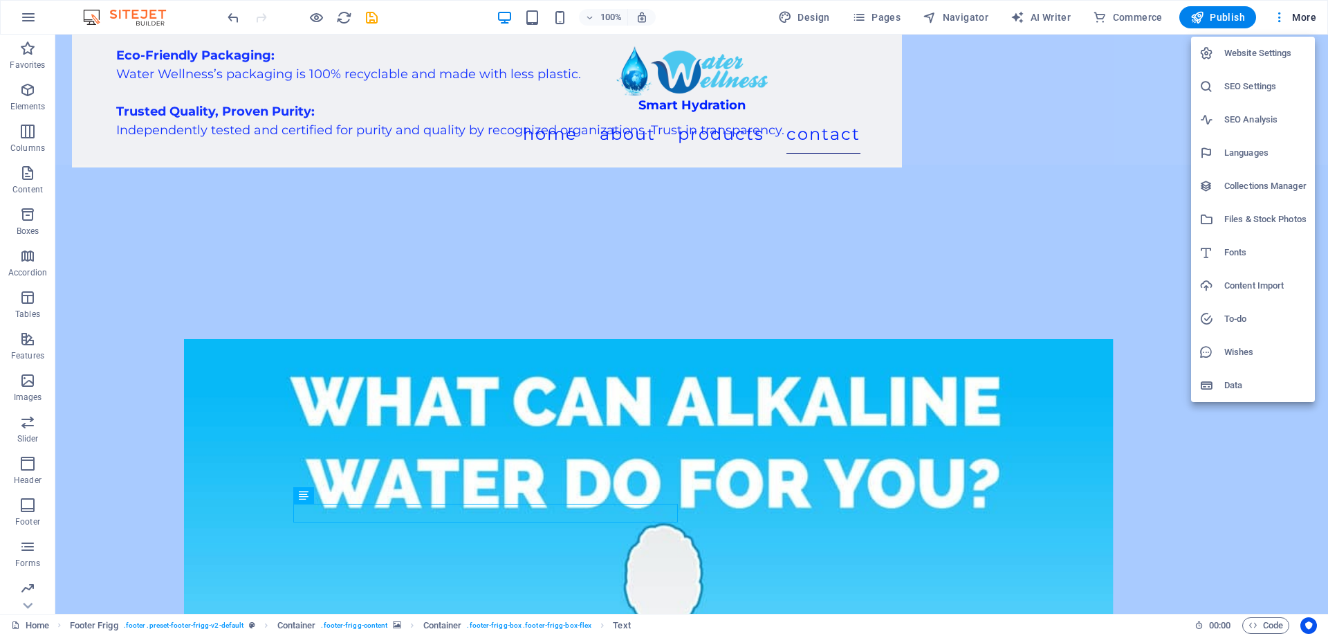
click at [1275, 62] on li "Website Settings" at bounding box center [1253, 53] width 124 height 33
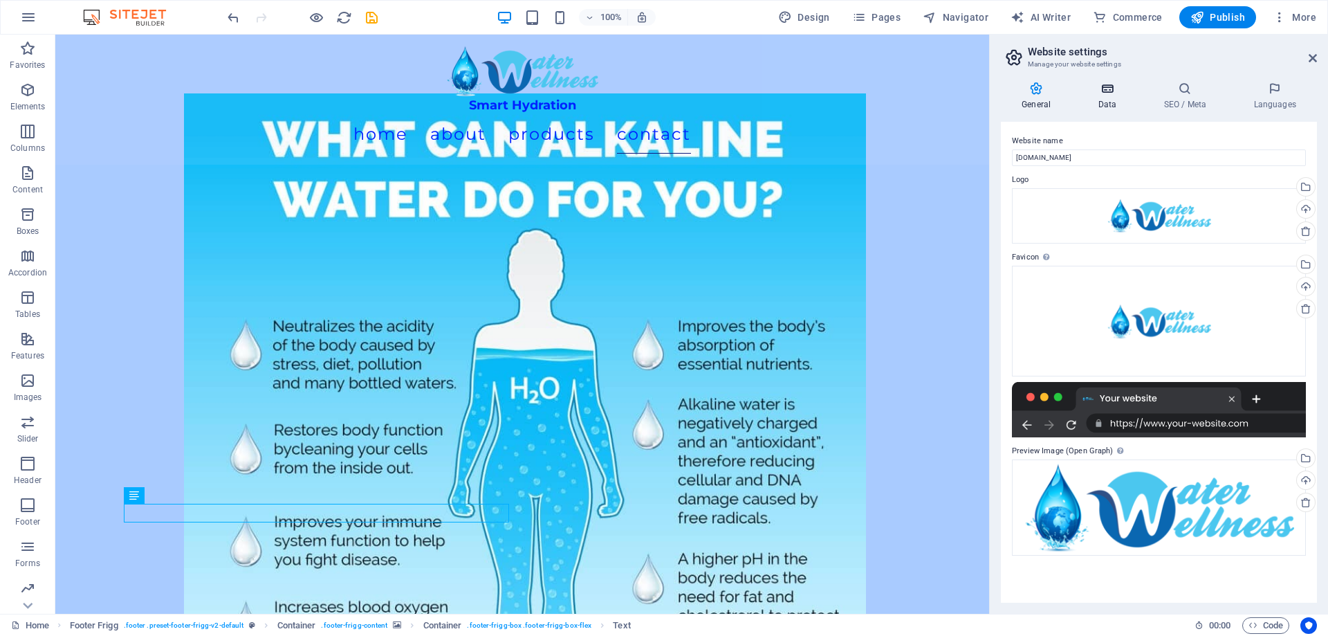
click at [1119, 92] on icon at bounding box center [1107, 89] width 60 height 14
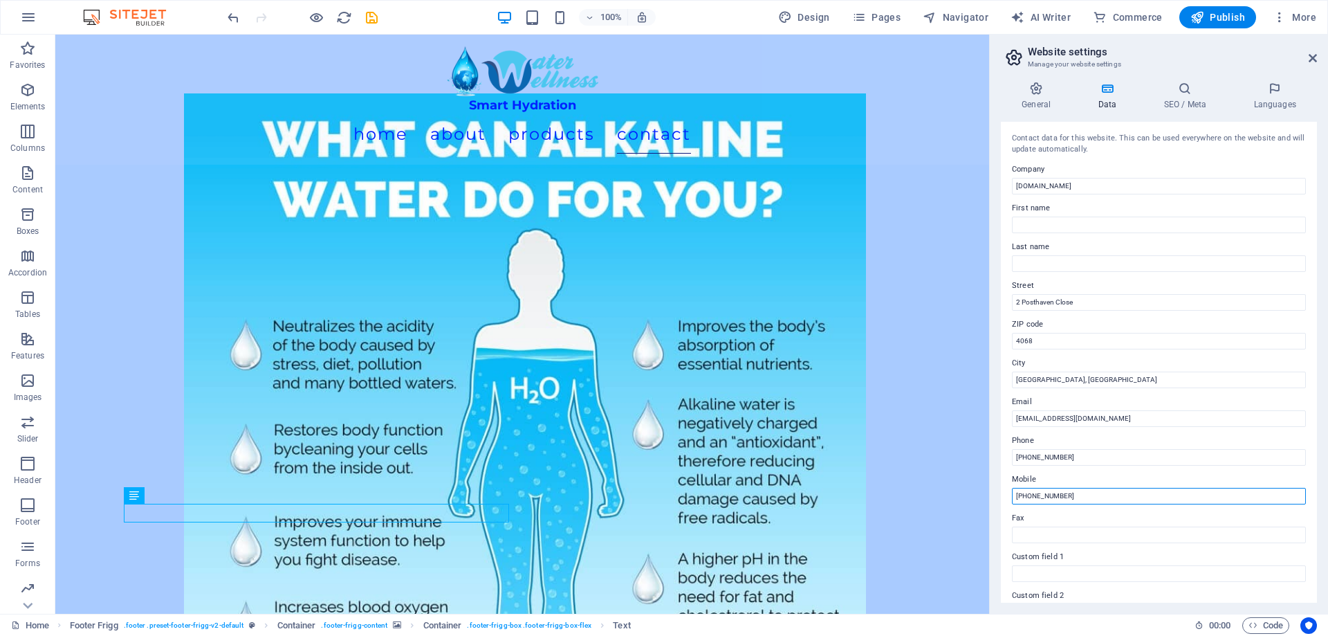
drag, startPoint x: 1082, startPoint y: 497, endPoint x: 26, endPoint y: 368, distance: 1064.2
click at [1081, 497] on input "[PHONE_NUMBER]" at bounding box center [1159, 496] width 294 height 17
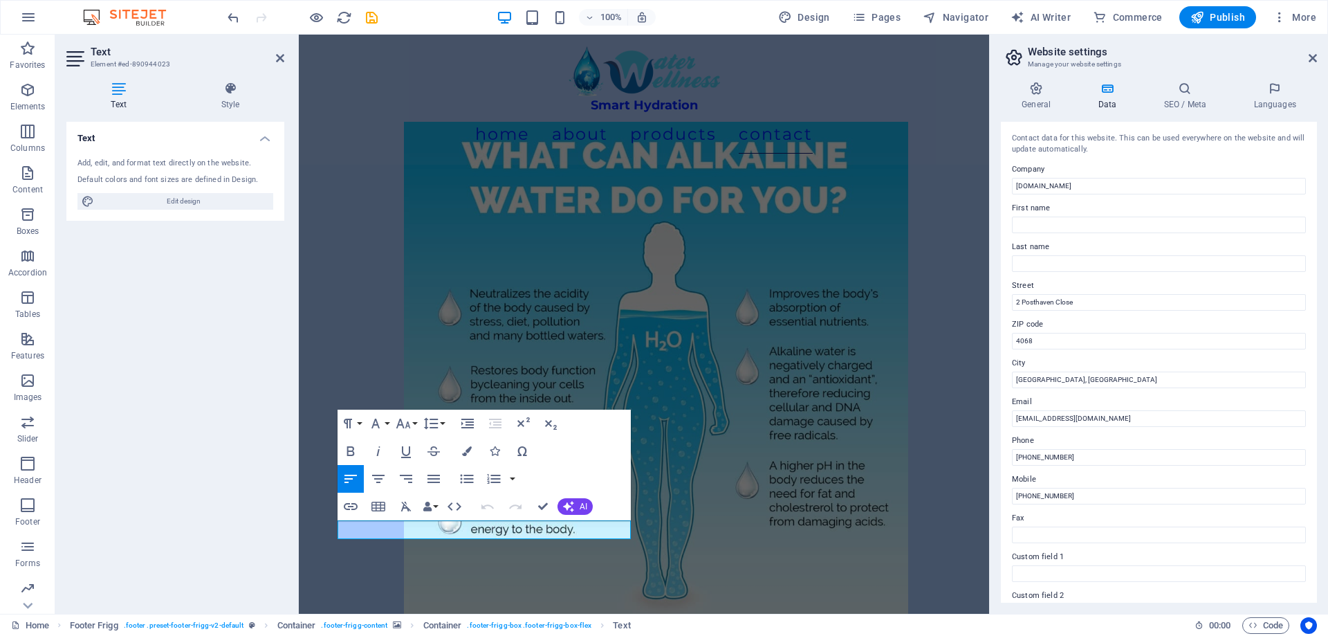
scroll to position [6403, 0]
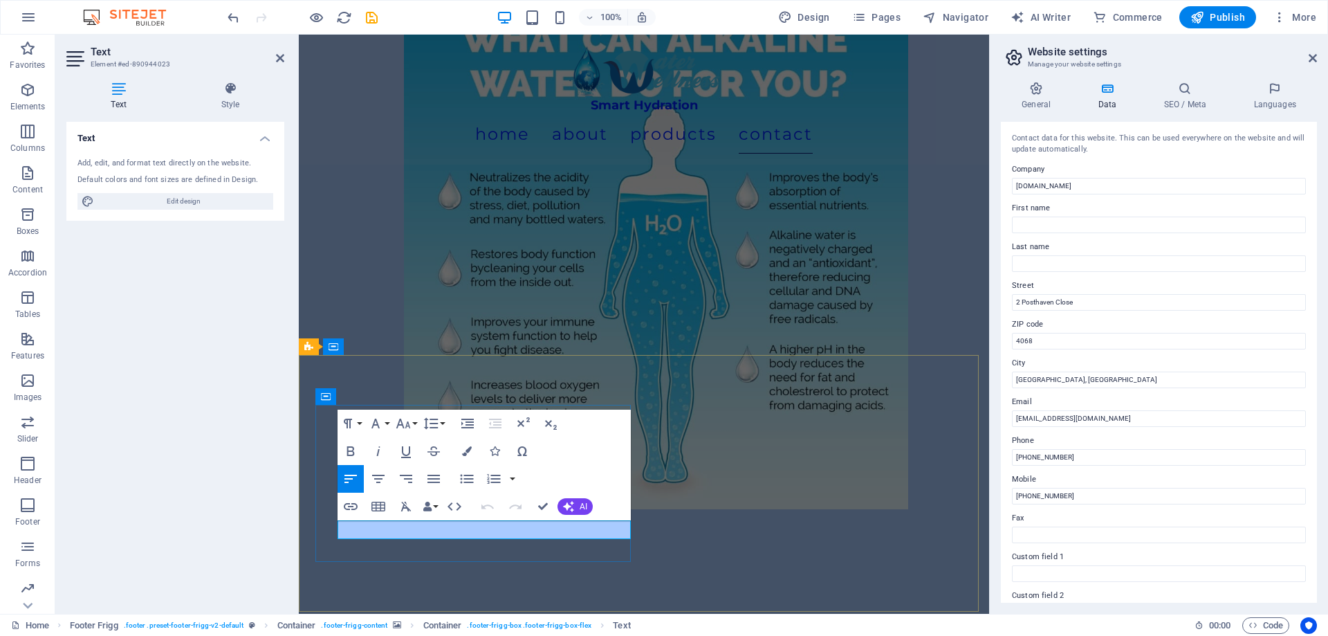
drag, startPoint x: 341, startPoint y: 529, endPoint x: 457, endPoint y: 537, distance: 115.8
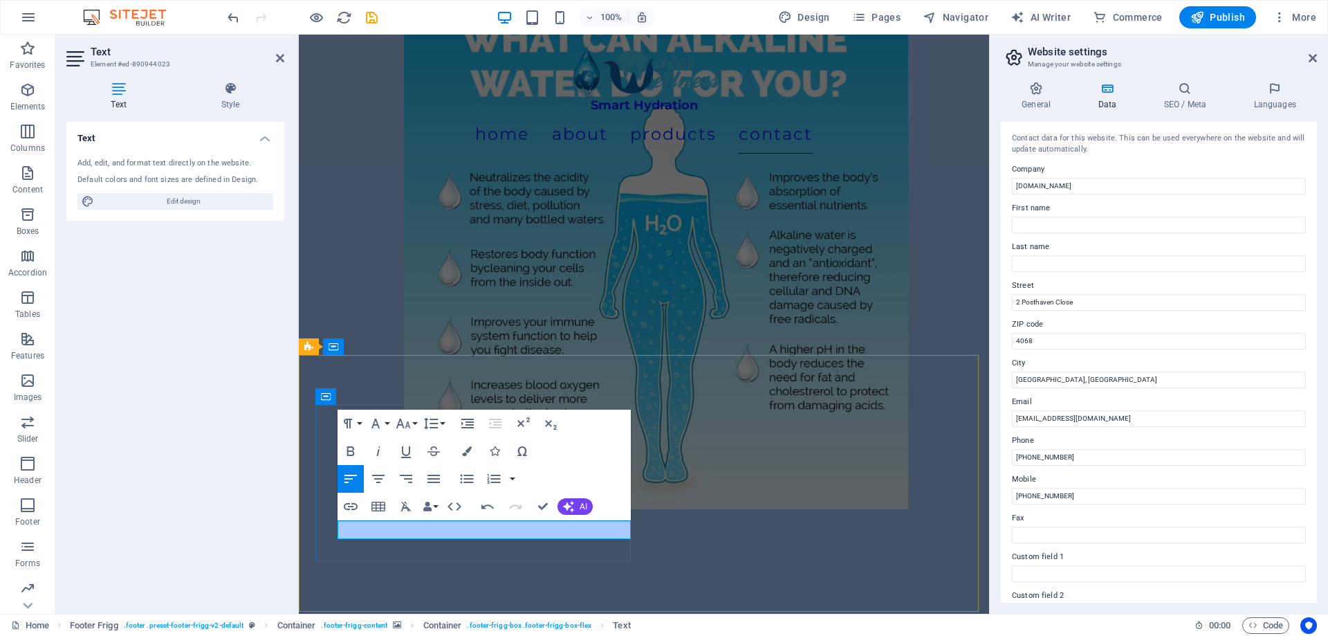
scroll to position [0, 6]
drag, startPoint x: 1381, startPoint y: 534, endPoint x: 977, endPoint y: 496, distance: 405.1
drag, startPoint x: 441, startPoint y: 530, endPoint x: 448, endPoint y: 531, distance: 7.7
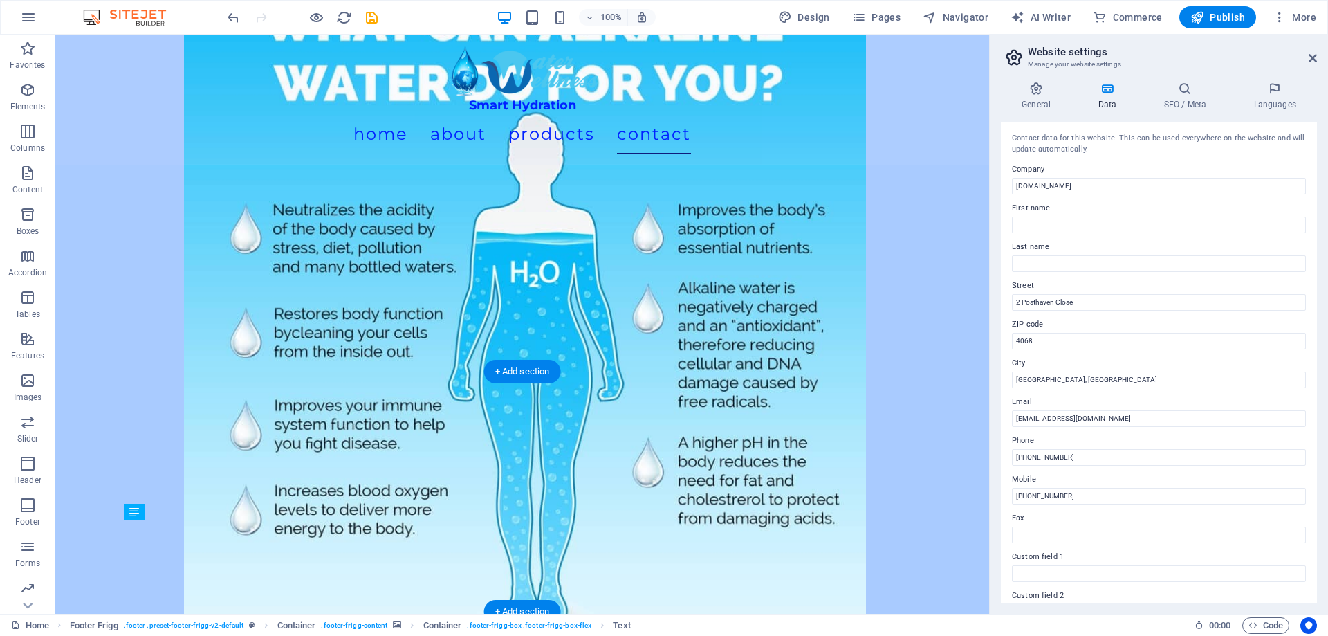
scroll to position [6270, 0]
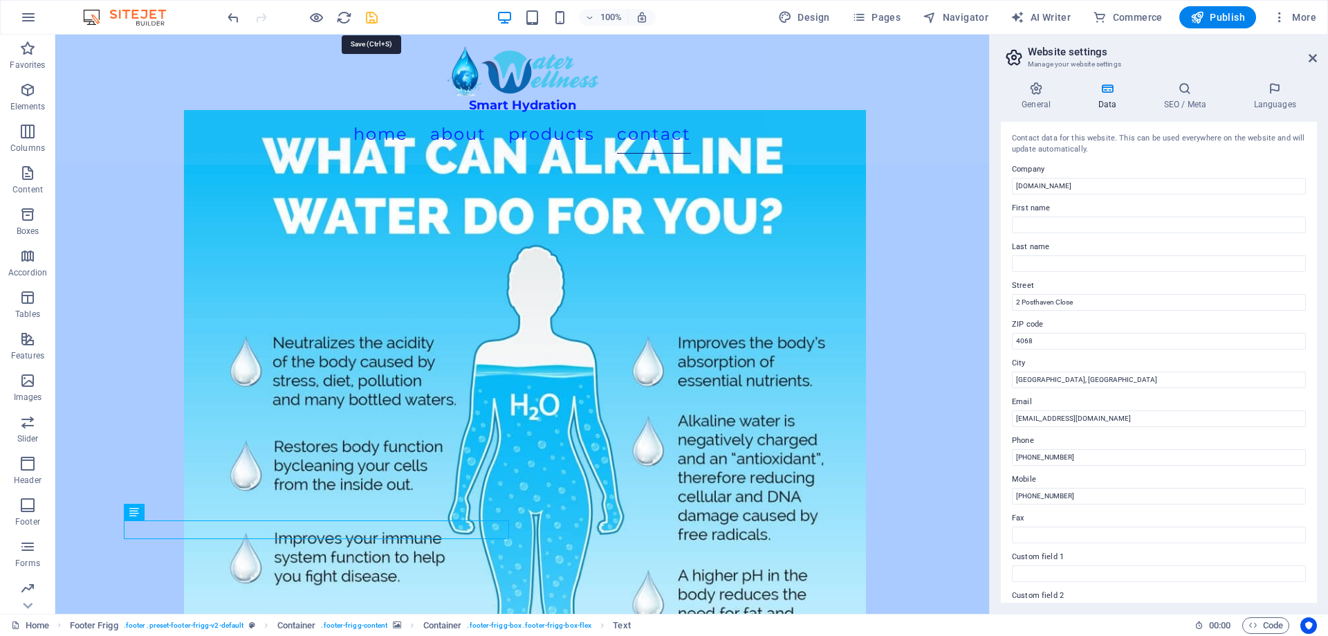
click at [374, 16] on icon "save" at bounding box center [372, 18] width 16 height 16
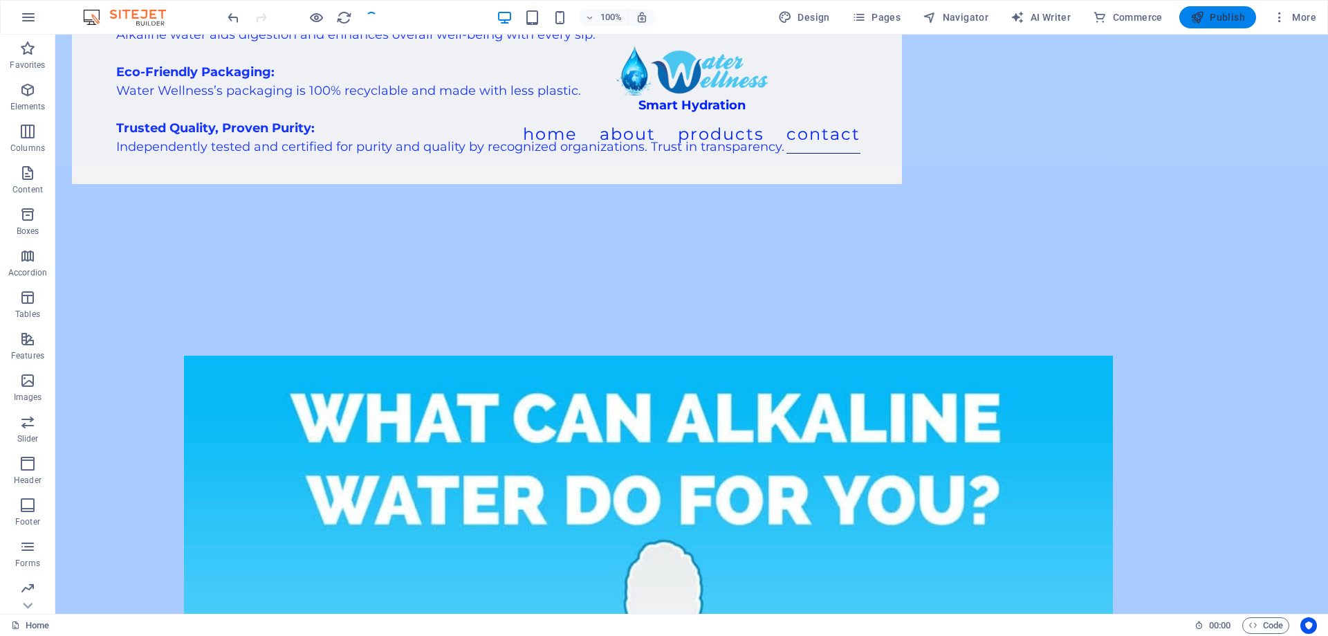
click at [1214, 7] on button "Publish" at bounding box center [1217, 17] width 77 height 22
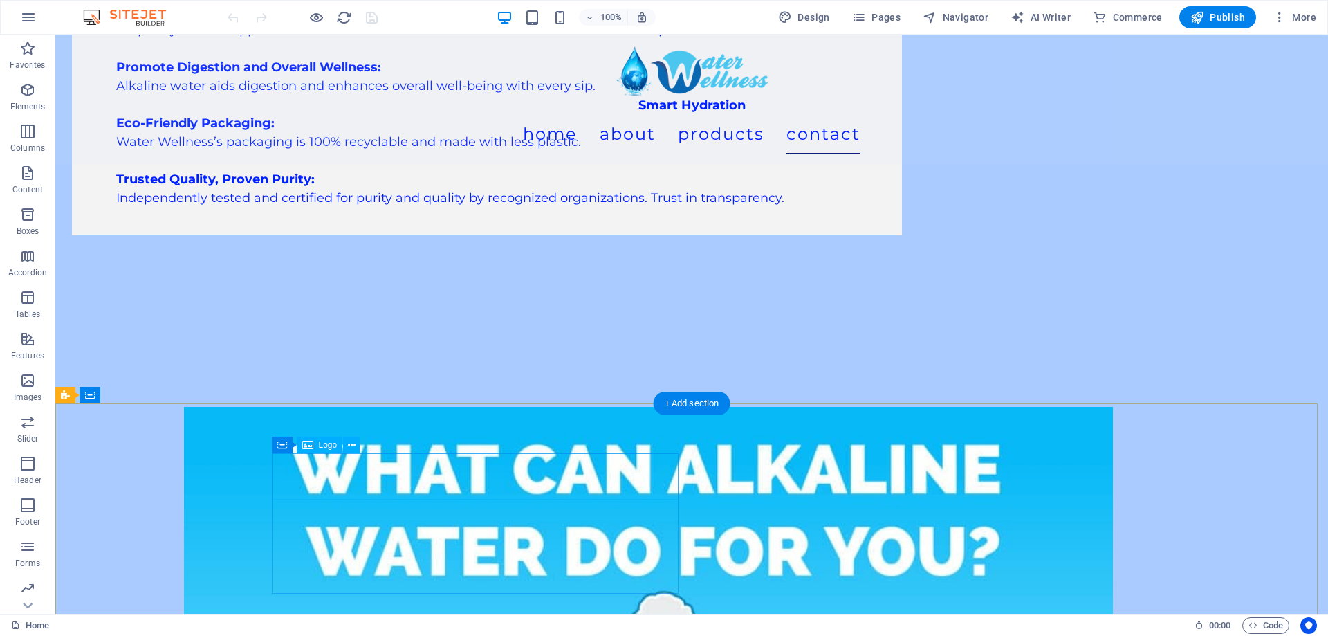
scroll to position [6217, 0]
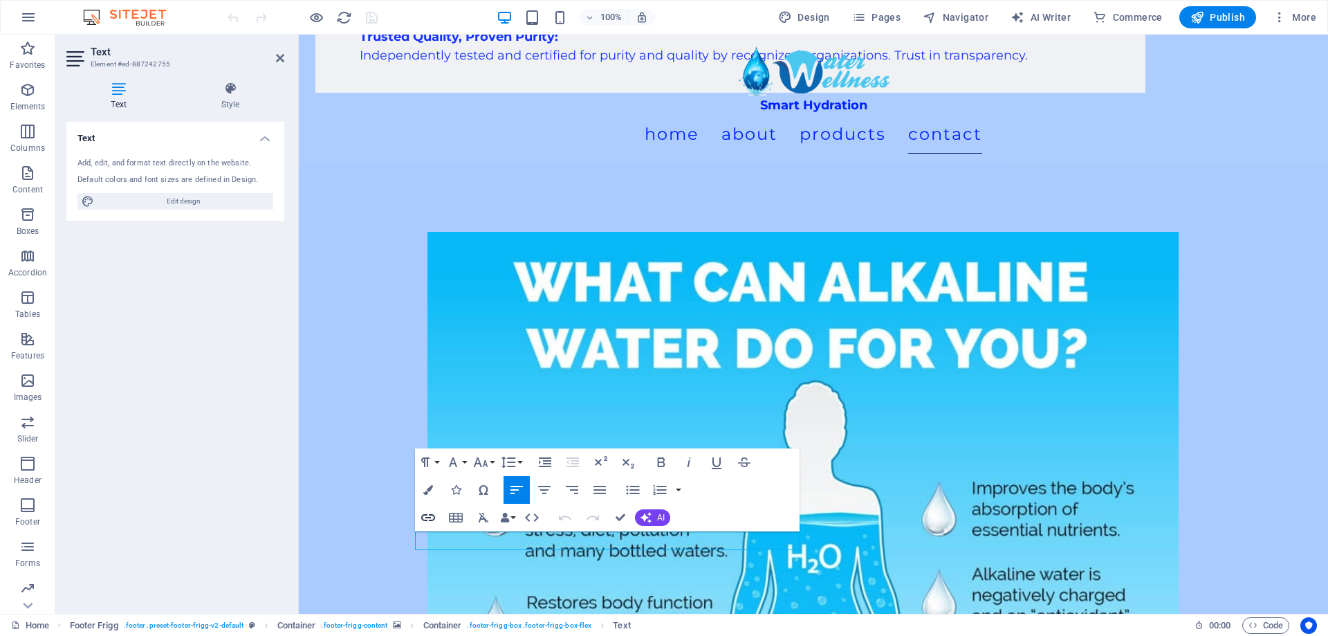
click at [430, 518] on icon "button" at bounding box center [428, 517] width 14 height 7
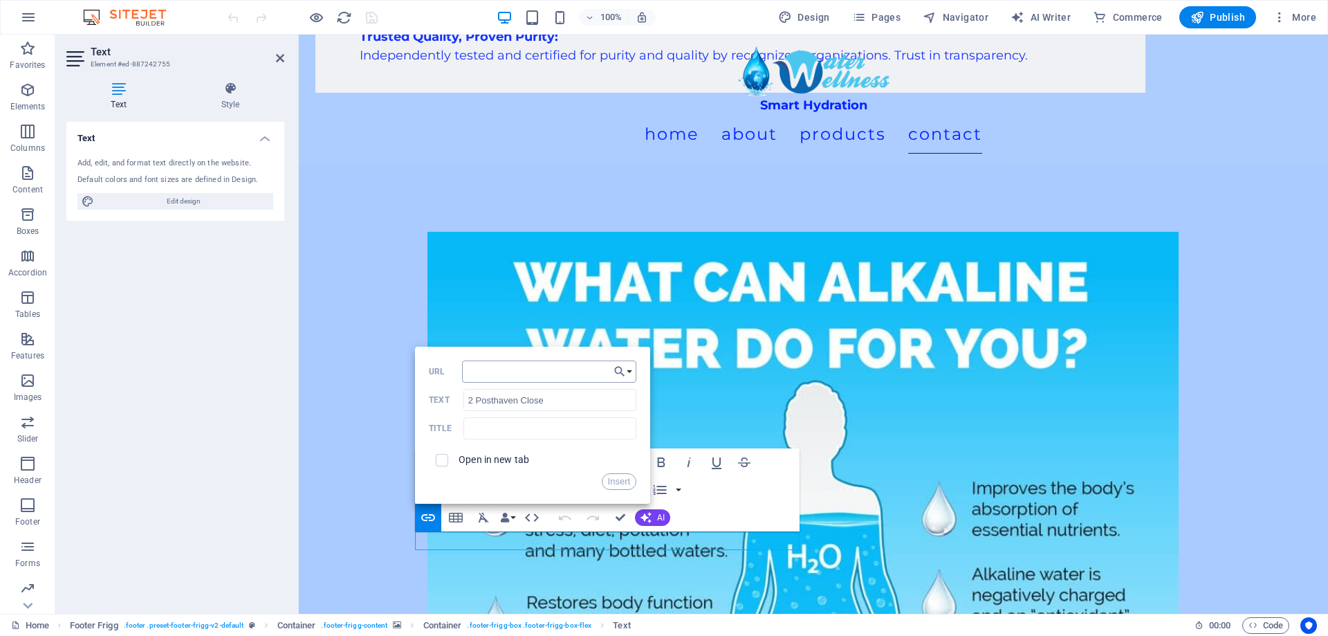
click at [481, 371] on input "URL" at bounding box center [549, 371] width 174 height 22
type input "https://maps.app.goo.gl/6btyEvC5rQNyxocN8"
click at [531, 432] on input "text" at bounding box center [549, 428] width 173 height 22
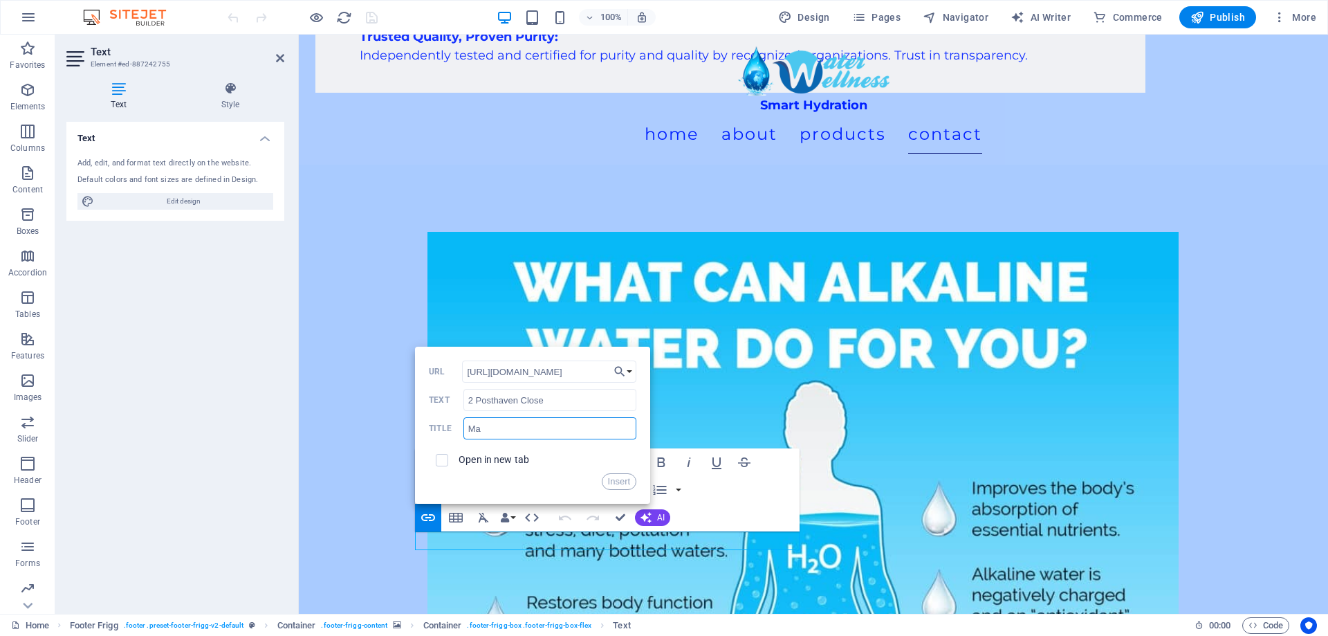
type input "M"
type input "2 Posthaven Close"
click at [628, 482] on button "Insert" at bounding box center [619, 481] width 35 height 17
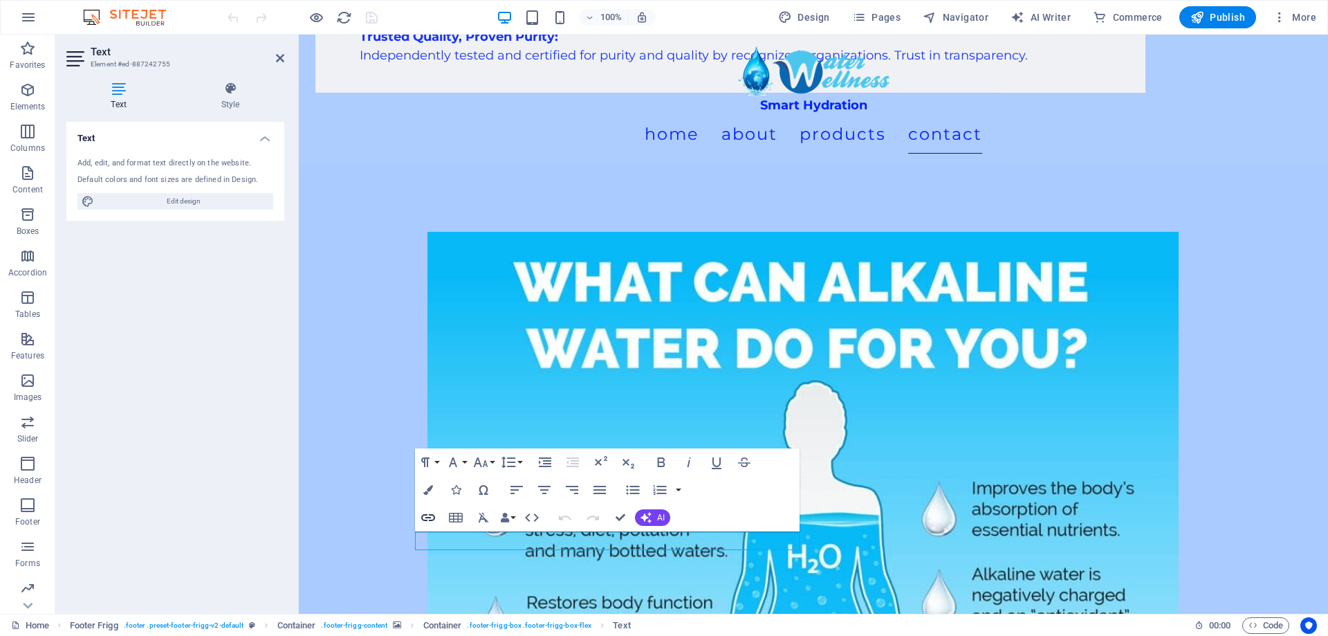
click at [422, 520] on icon "button" at bounding box center [428, 517] width 17 height 17
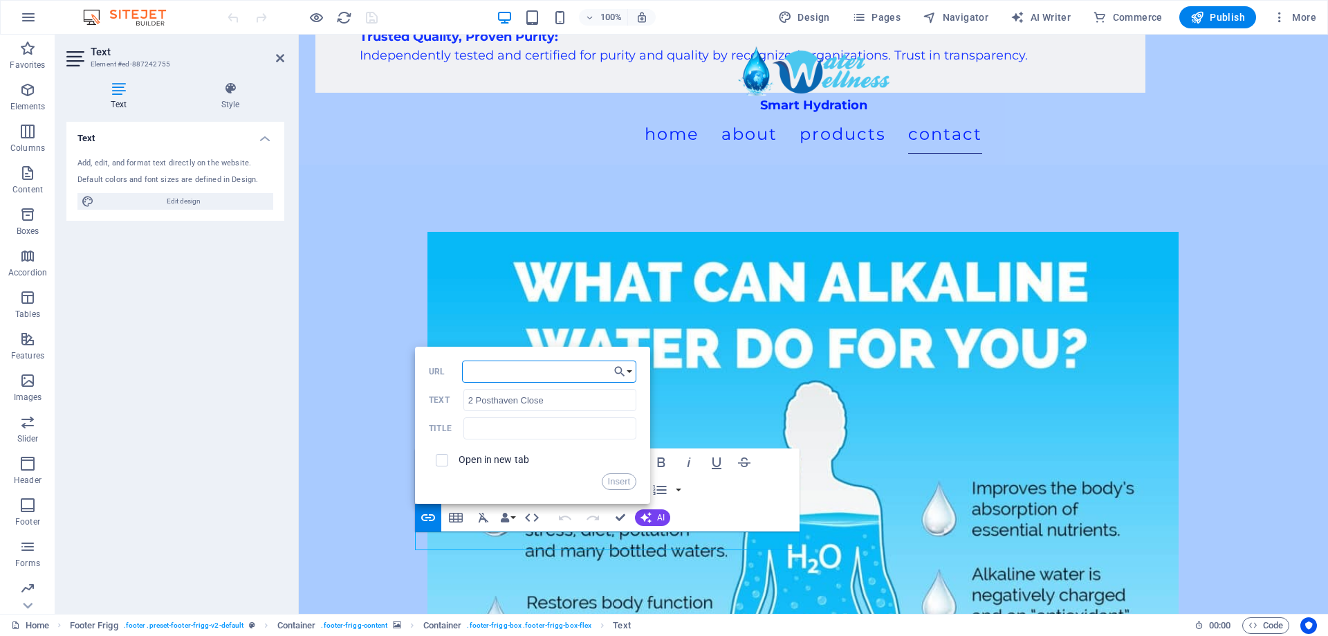
click at [513, 376] on input "URL" at bounding box center [549, 371] width 174 height 22
paste input "https://maps.app.goo.gl/6btyEvC5rQNyxocN8"
type input "https://maps.app.goo.gl/6btyEvC5rQNyxocN8"
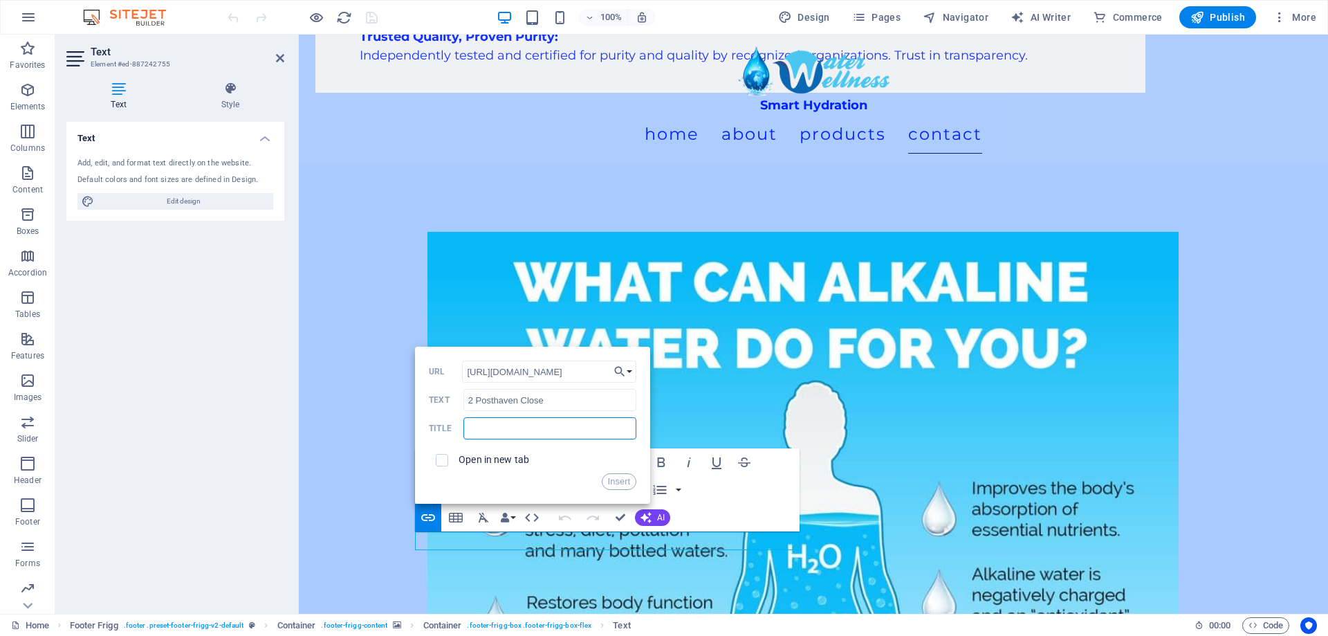
click at [515, 424] on input "text" at bounding box center [549, 428] width 173 height 22
drag, startPoint x: 553, startPoint y: 401, endPoint x: 427, endPoint y: 400, distance: 126.6
click at [427, 400] on div "Back Choose Link Home Menu Contact Legal Notice Privacy Choose file ... https:/…" at bounding box center [532, 425] width 235 height 157
click at [508, 420] on input "text" at bounding box center [549, 428] width 173 height 22
paste input "2 Posthaven Close"
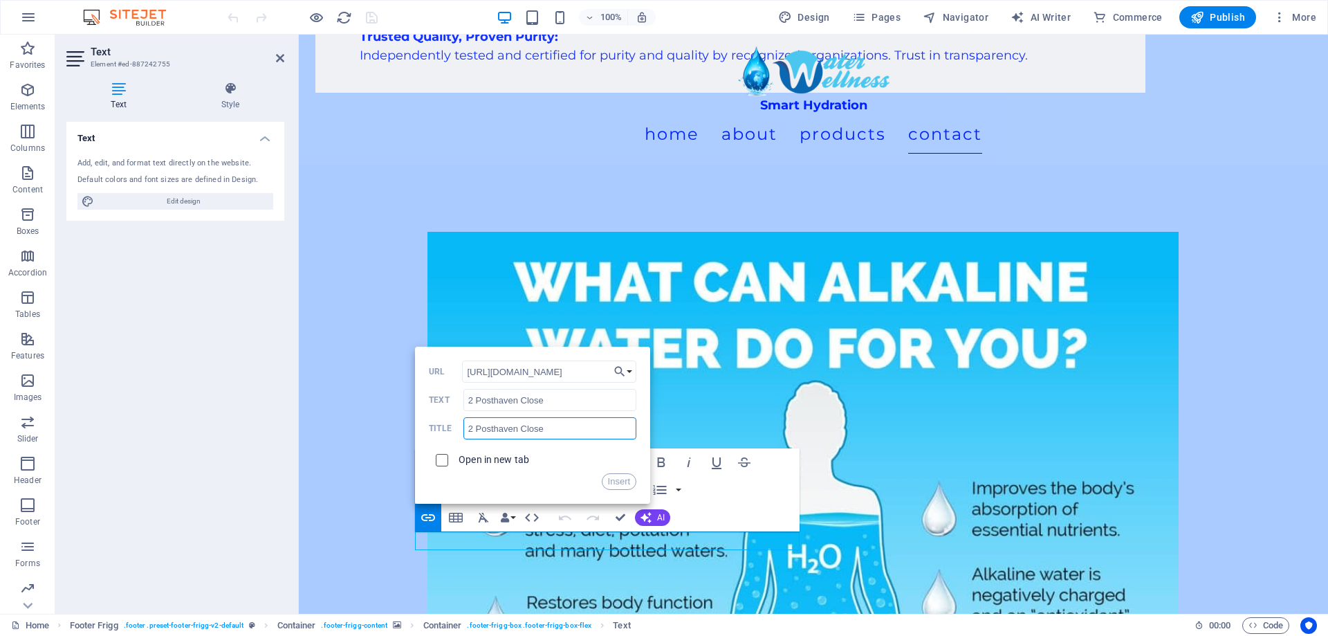
type input "2 Posthaven Close"
click at [443, 455] on input "checkbox" at bounding box center [440, 458] width 12 height 12
checkbox input "true"
click at [612, 480] on button "Insert" at bounding box center [619, 481] width 35 height 17
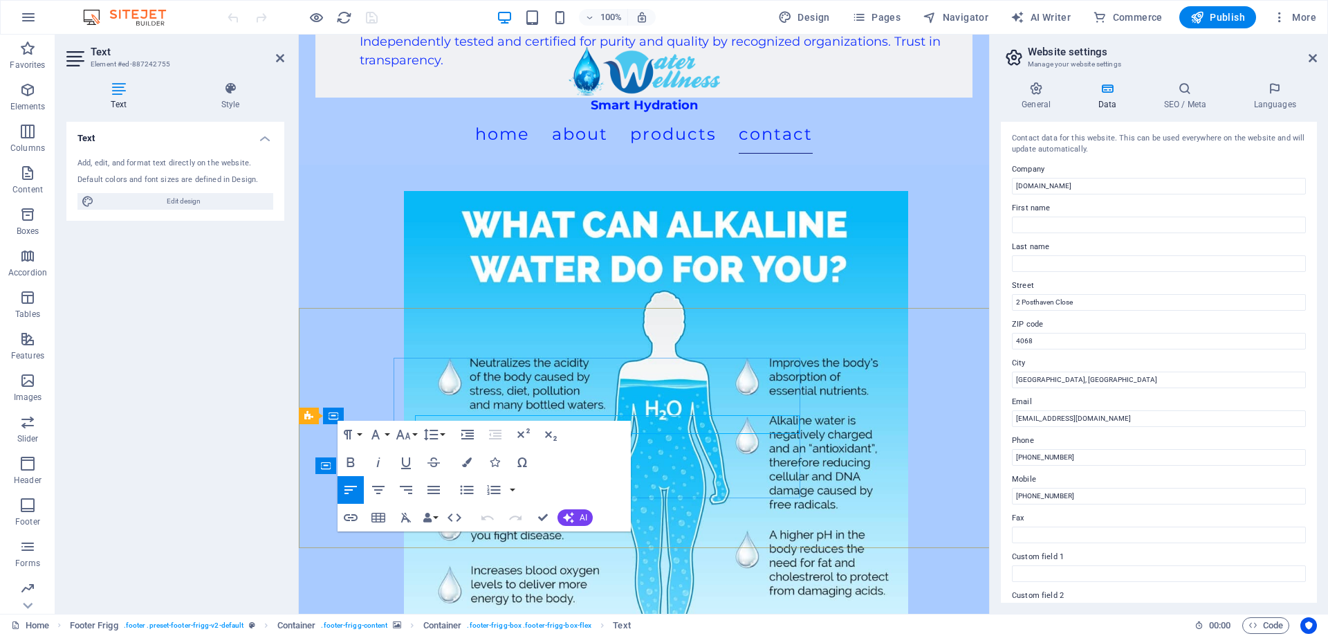
scroll to position [6334, 0]
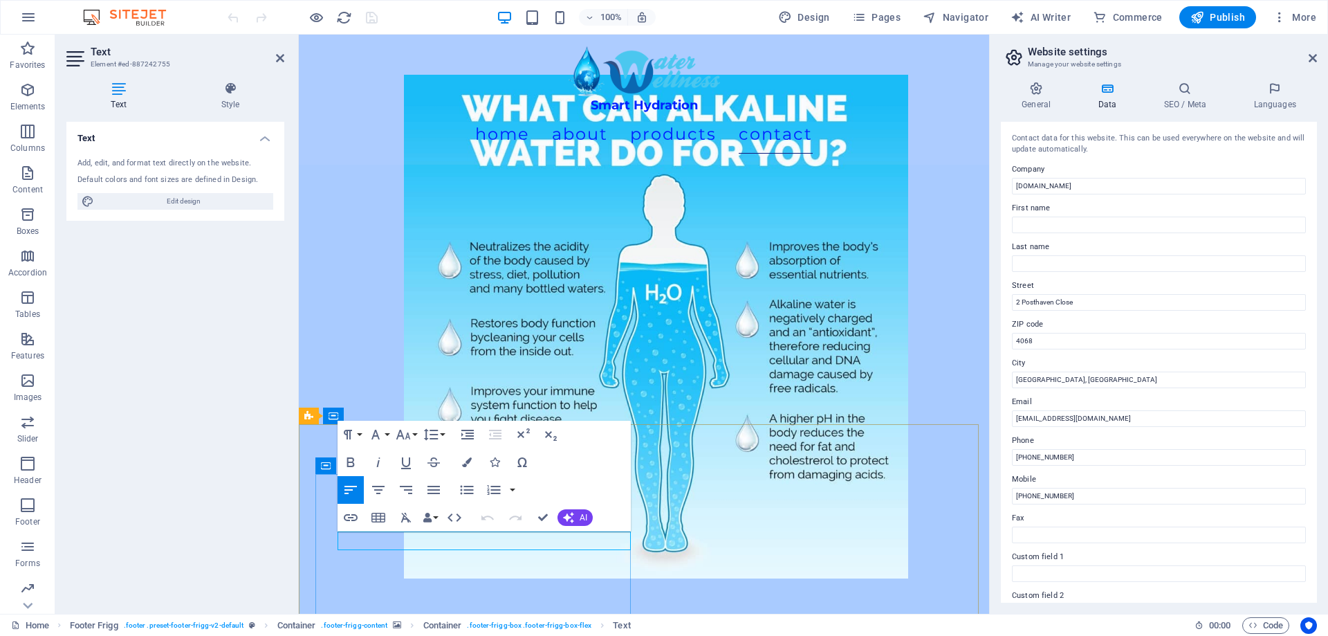
checkbox input "false"
click at [352, 514] on icon "button" at bounding box center [351, 517] width 14 height 7
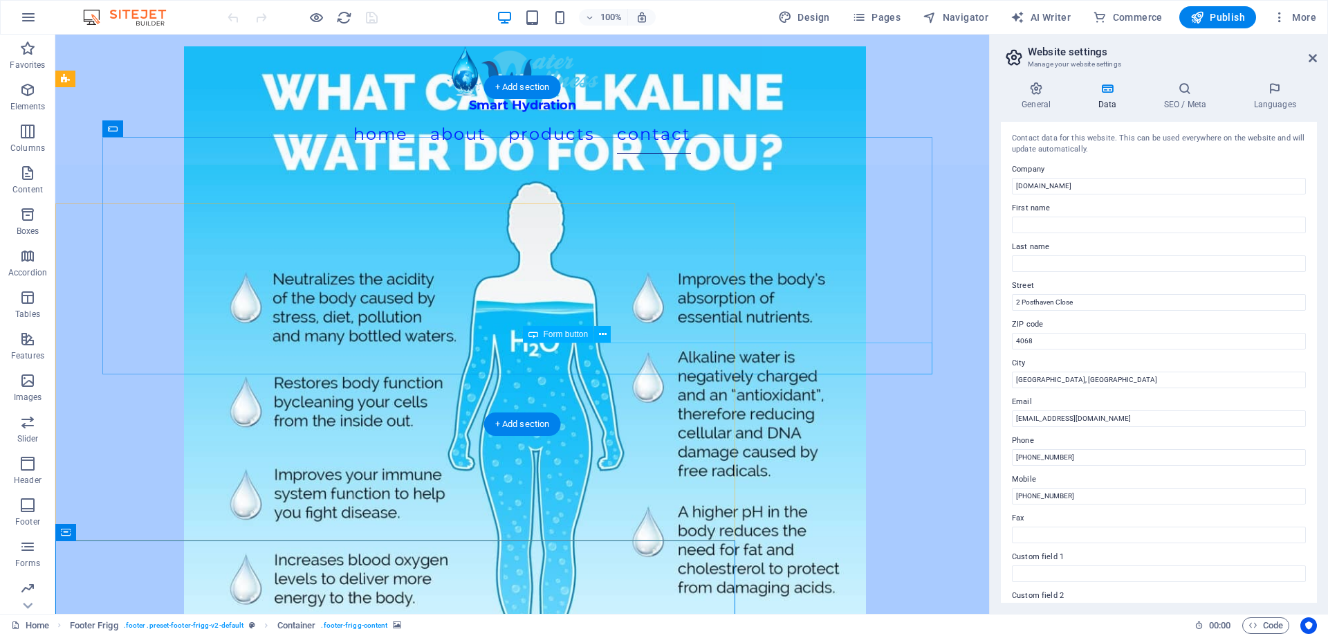
scroll to position [6217, 0]
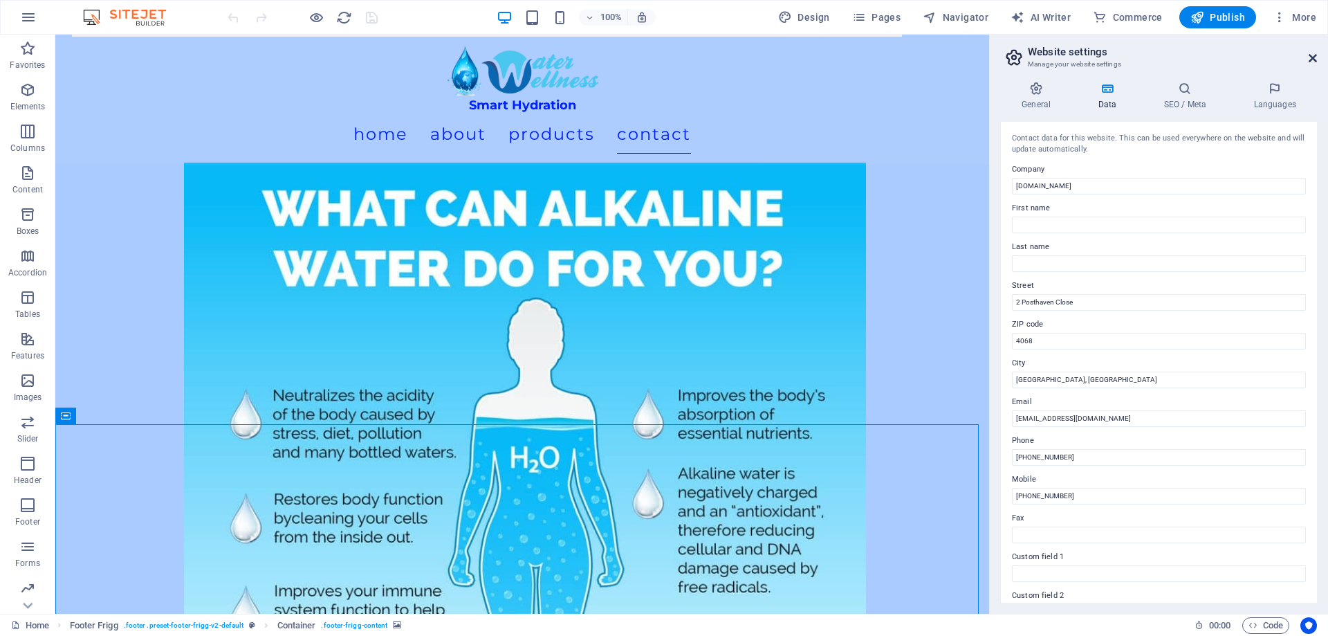
drag, startPoint x: 1319, startPoint y: 57, endPoint x: 1312, endPoint y: 55, distance: 7.9
click at [1316, 57] on aside "Website settings Manage your website settings General Data SEO / Meta Languages…" at bounding box center [1158, 324] width 339 height 579
click at [1311, 54] on icon at bounding box center [1313, 58] width 8 height 11
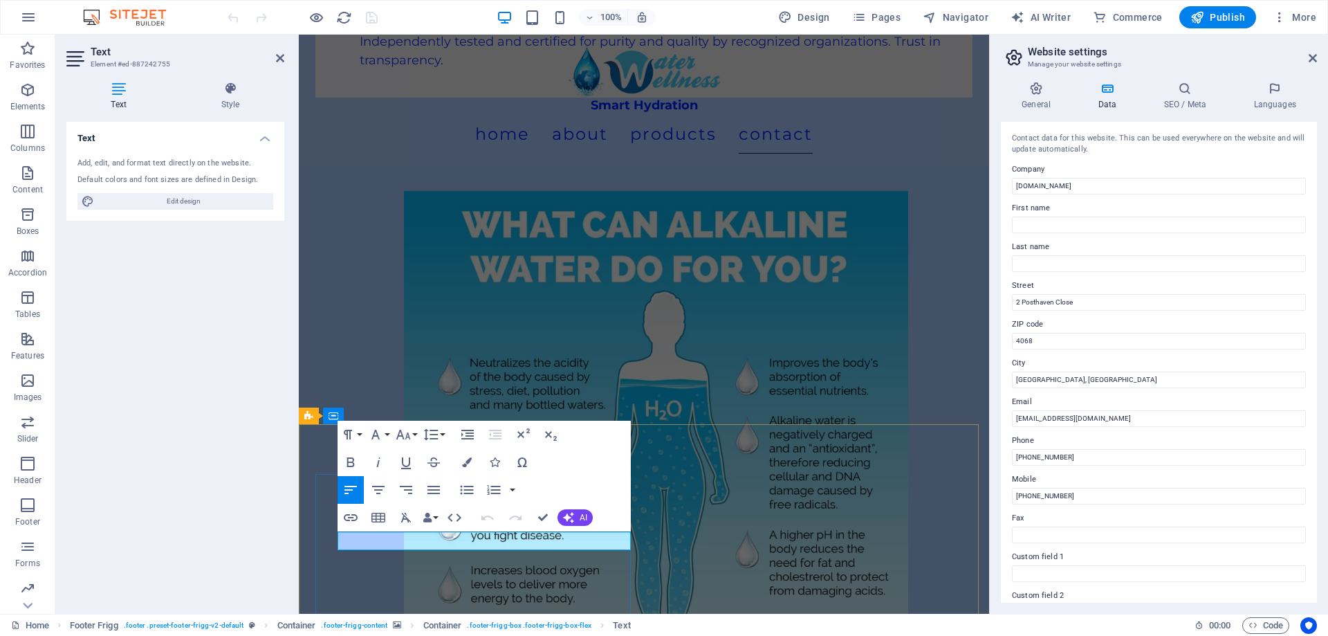
scroll to position [6334, 0]
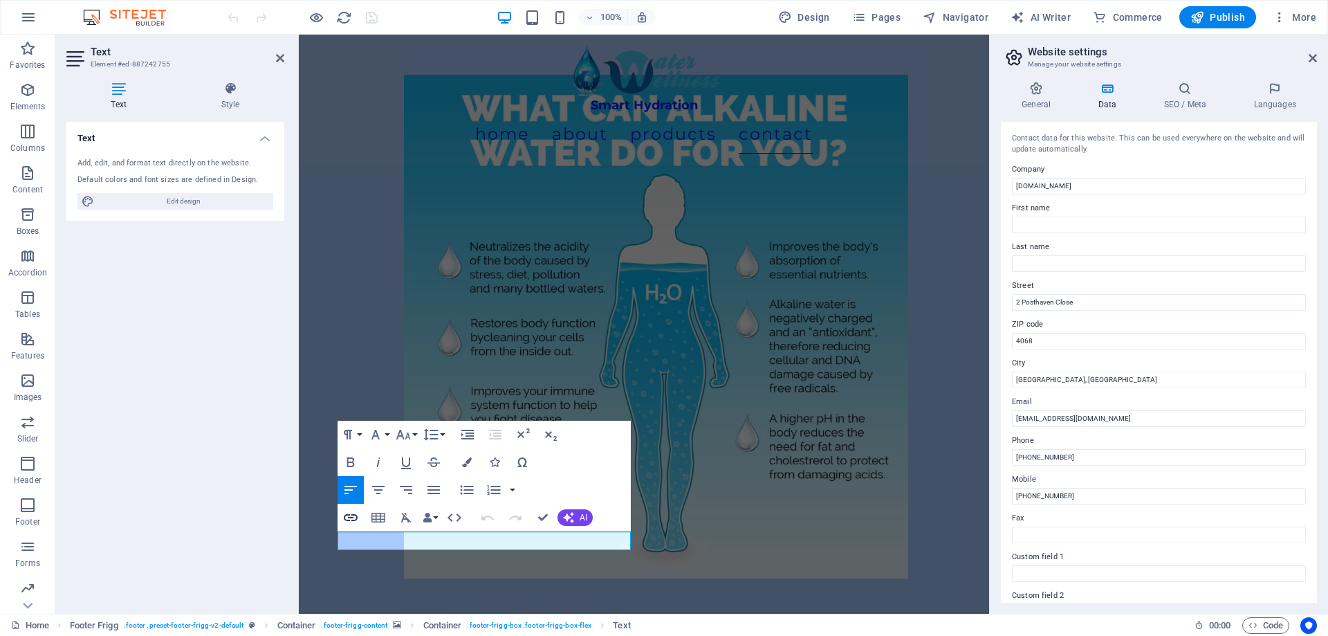
click at [348, 515] on icon "button" at bounding box center [350, 517] width 17 height 17
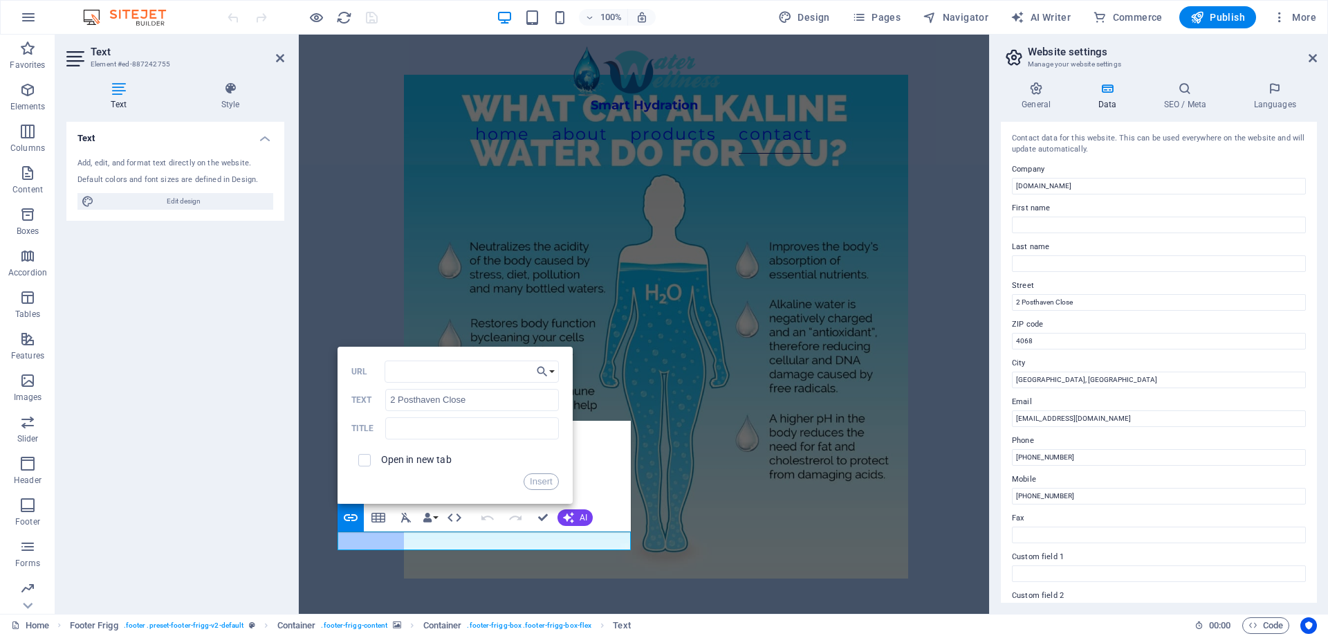
type input "2 Posthaven Close"
drag, startPoint x: 185, startPoint y: 325, endPoint x: 229, endPoint y: 336, distance: 45.6
click at [107, 306] on div "Text Element #ed-887242755 Text Style Text Add, edit, and format text directly …" at bounding box center [522, 324] width 934 height 579
click at [433, 429] on input "text" at bounding box center [471, 428] width 173 height 22
paste input "2 Posthaven Close"
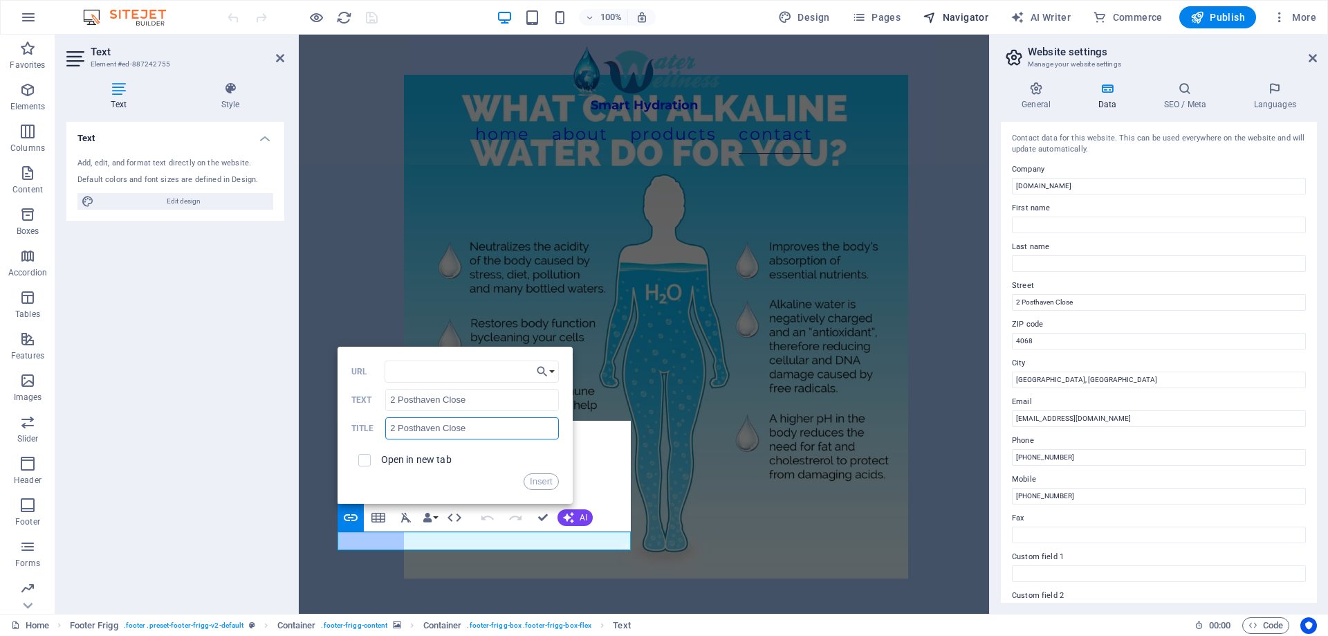
type input "2 Posthaven Close"
click at [466, 371] on input "URL" at bounding box center [472, 371] width 174 height 22
paste input "https://maps.app.goo.gl/6btyEvC5rQNyxocN8"
type input "https://maps.app.goo.gl/6btyEvC5rQNyxocN8"
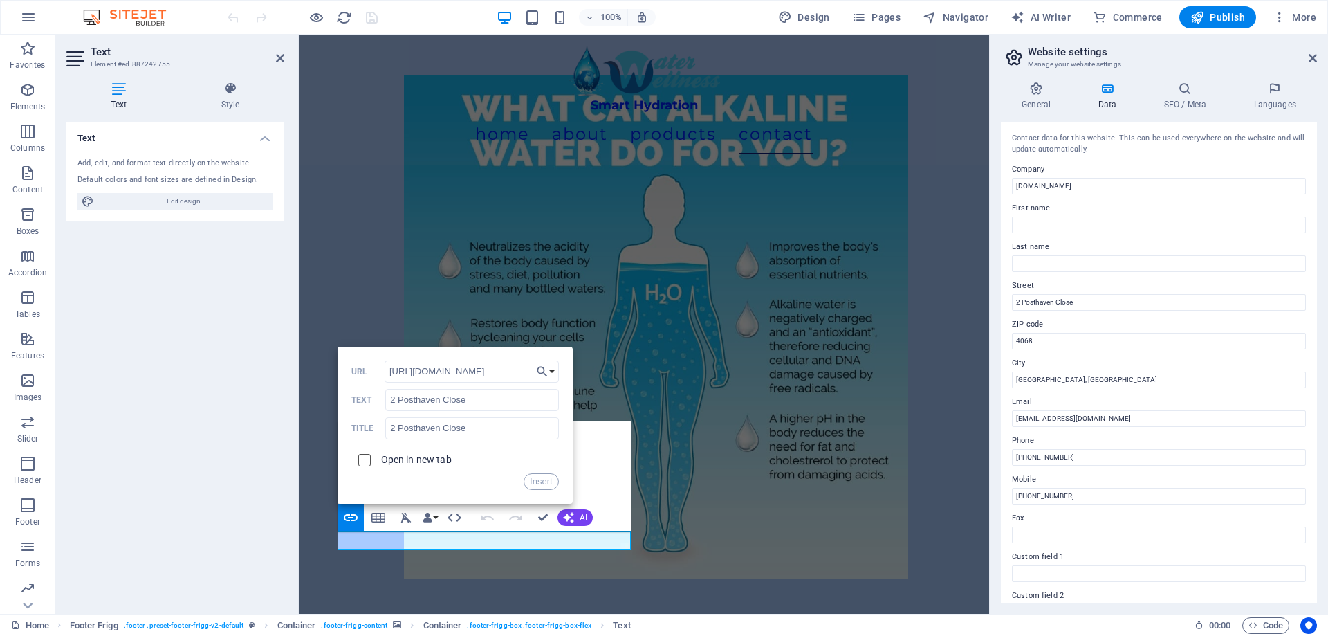
click at [361, 461] on input "checkbox" at bounding box center [362, 458] width 12 height 12
checkbox input "true"
click at [544, 473] on button "Insert" at bounding box center [541, 481] width 35 height 17
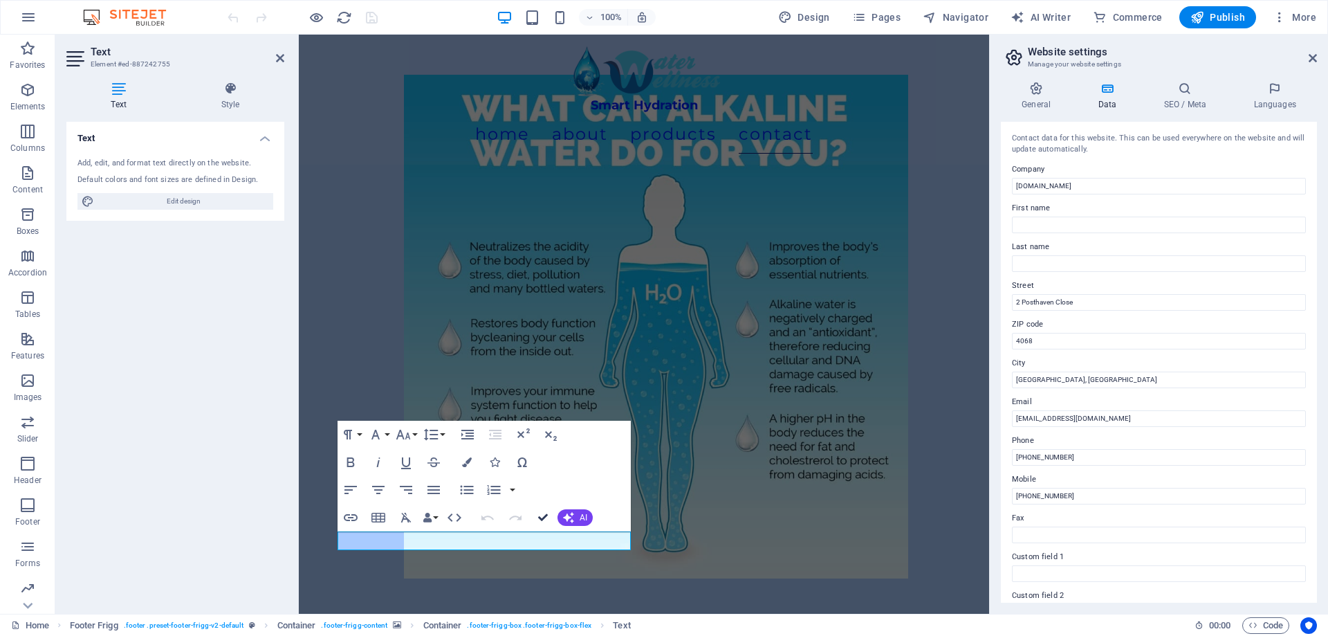
scroll to position [6217, 0]
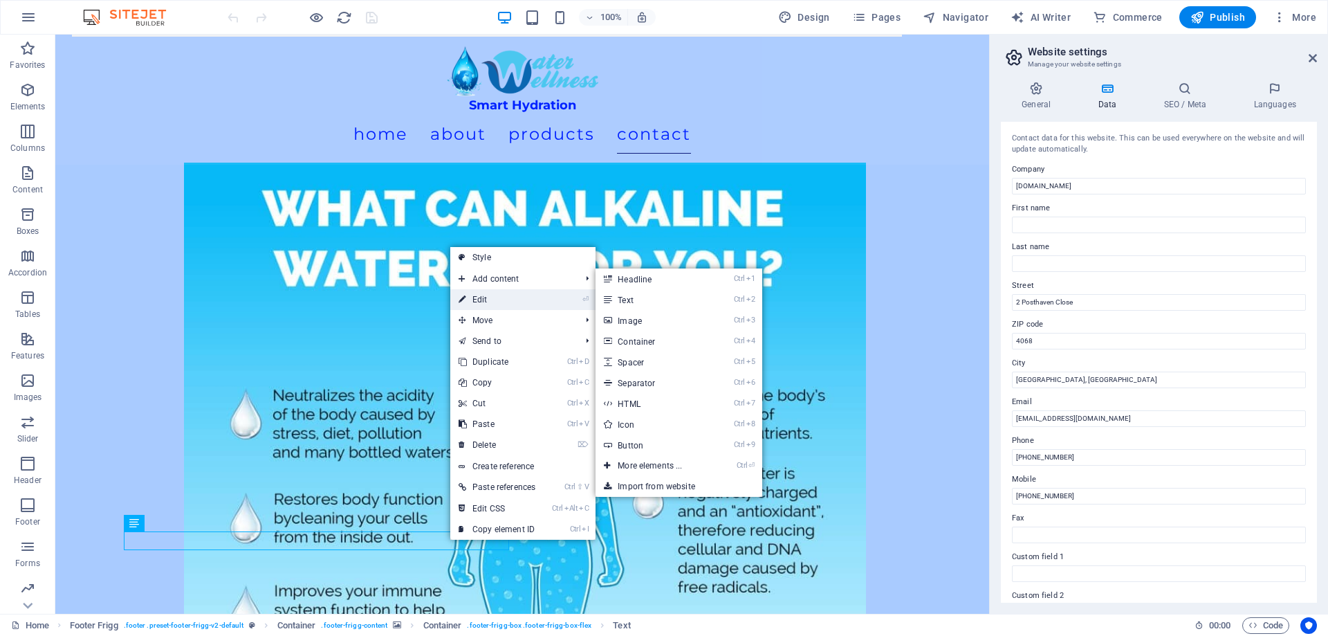
click at [486, 304] on link "⏎ Edit" at bounding box center [496, 299] width 93 height 21
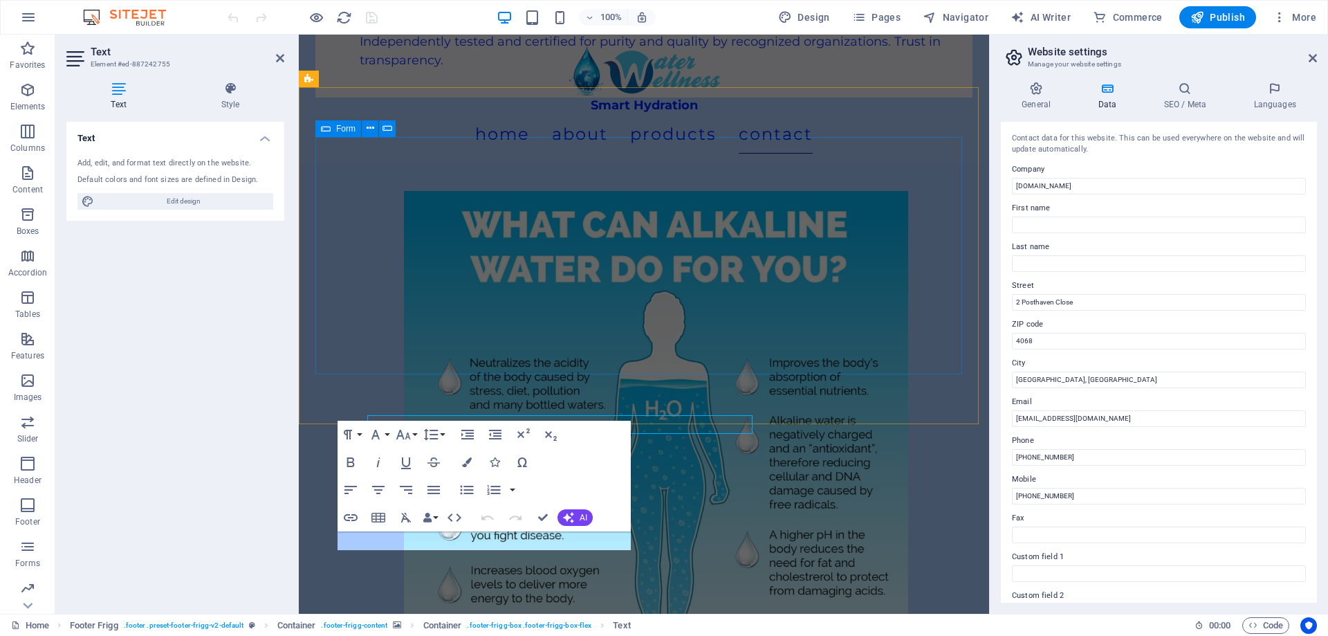
scroll to position [6334, 0]
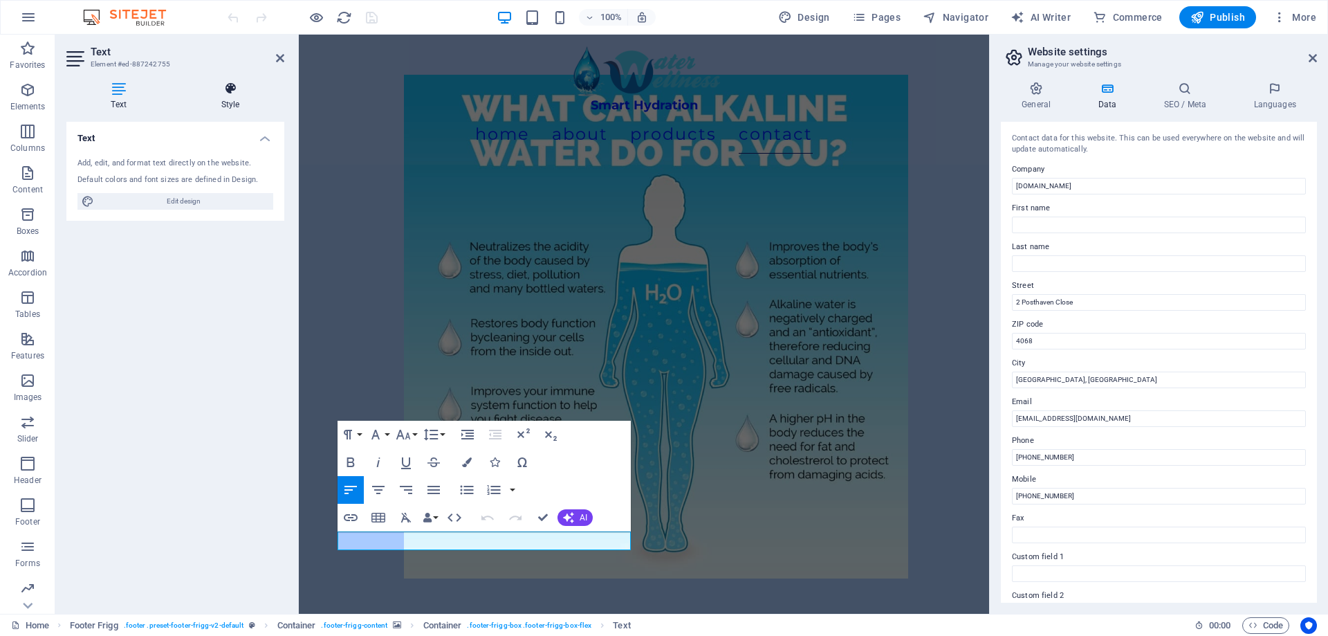
click at [219, 102] on h4 "Style" at bounding box center [230, 96] width 108 height 29
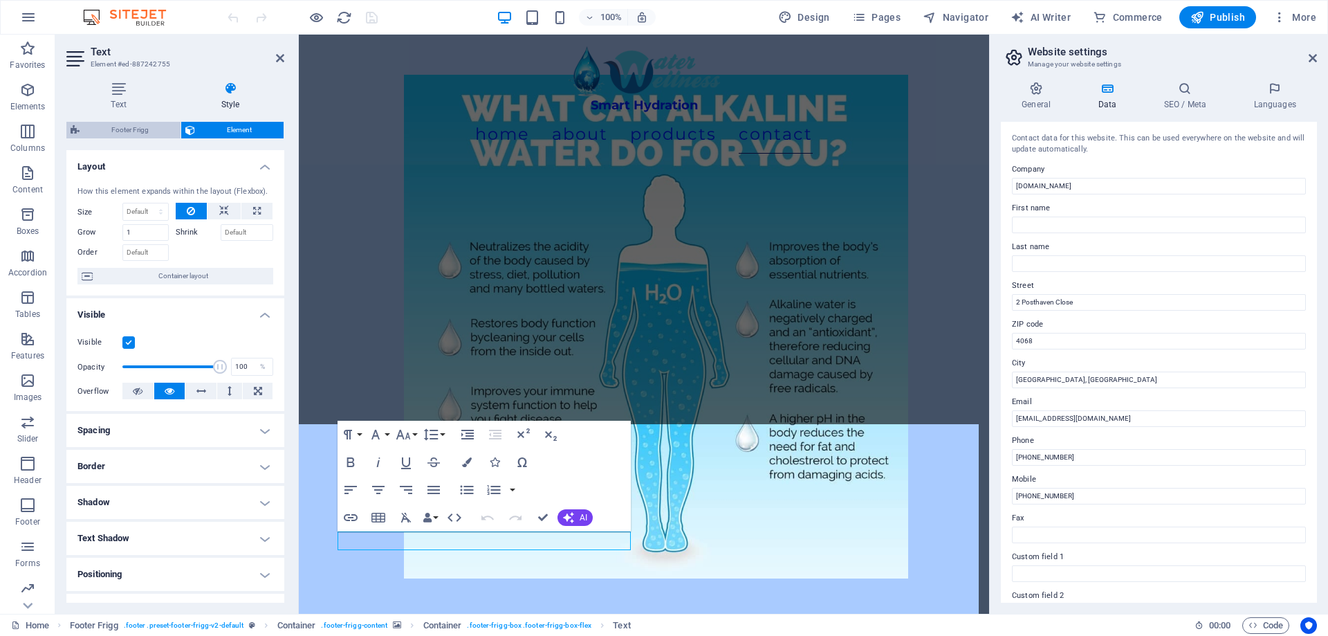
click at [146, 133] on span "Footer Frigg" at bounding box center [130, 130] width 93 height 17
select select "rem"
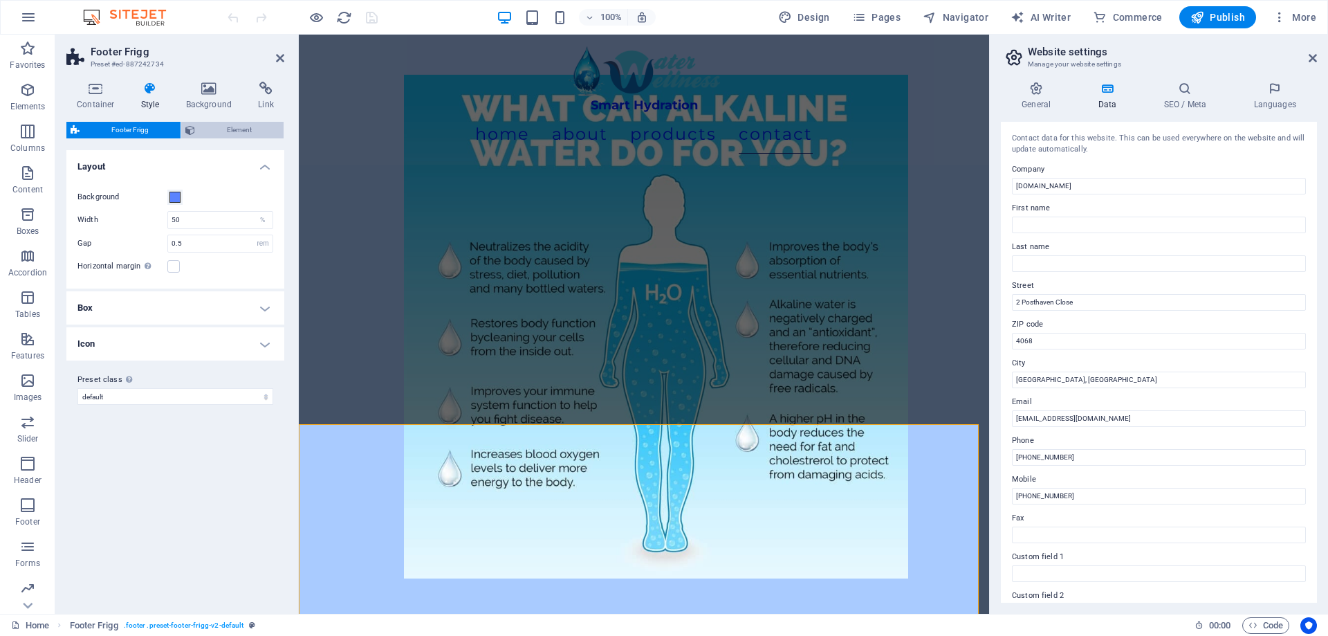
click at [212, 123] on span "Element" at bounding box center [239, 130] width 80 height 17
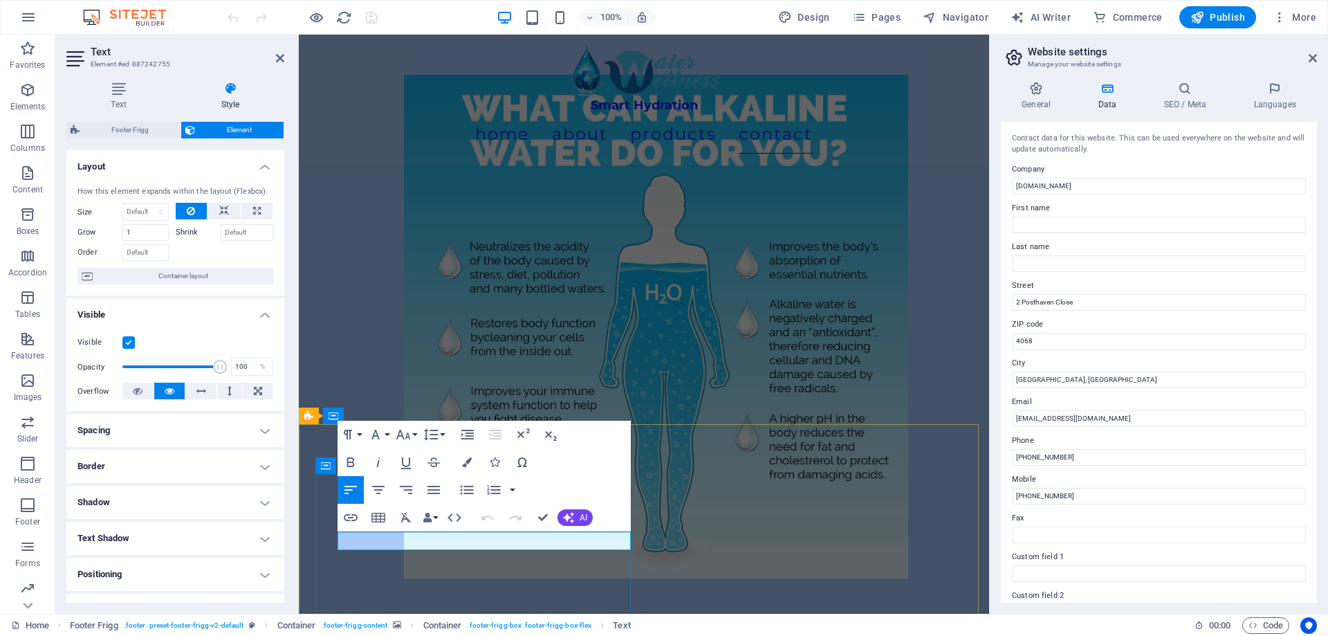
click at [353, 517] on icon "button" at bounding box center [350, 517] width 17 height 17
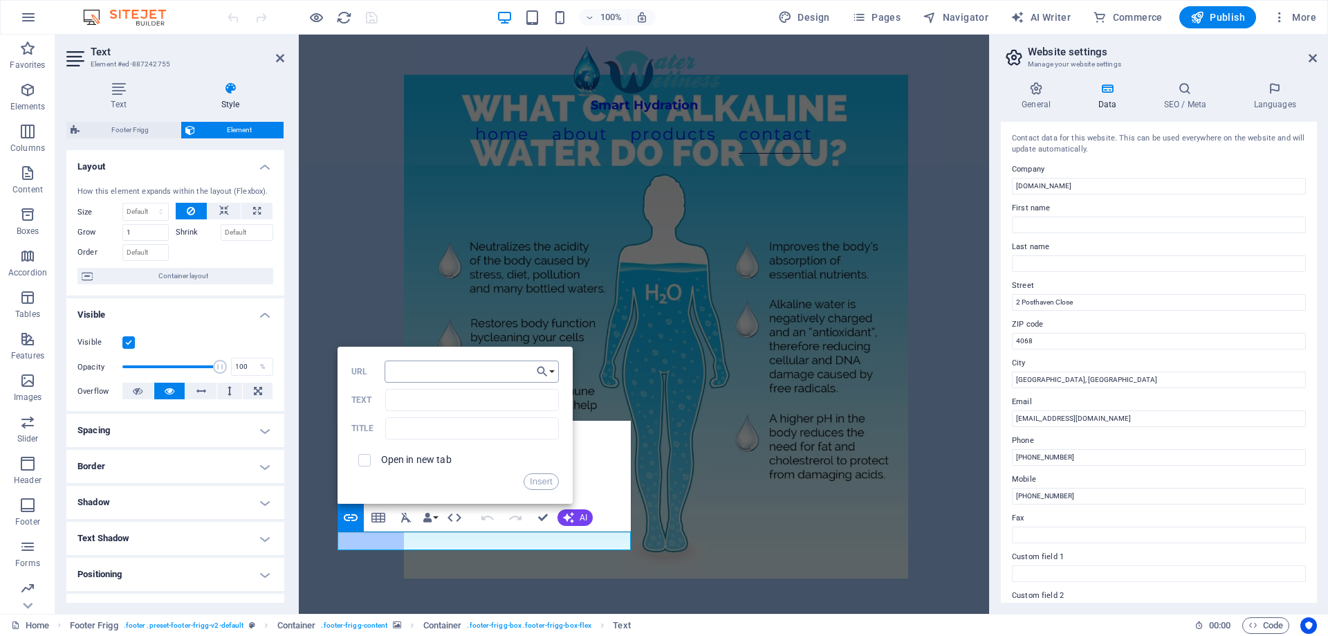
click at [428, 366] on input "URL" at bounding box center [472, 371] width 174 height 22
paste input "https://maps.app.goo.gl/6btyEvC5rQNyxocN8"
type input "https://maps.app.goo.gl/6btyEvC5rQNyxocN8"
click at [441, 401] on input "Text" at bounding box center [471, 400] width 173 height 22
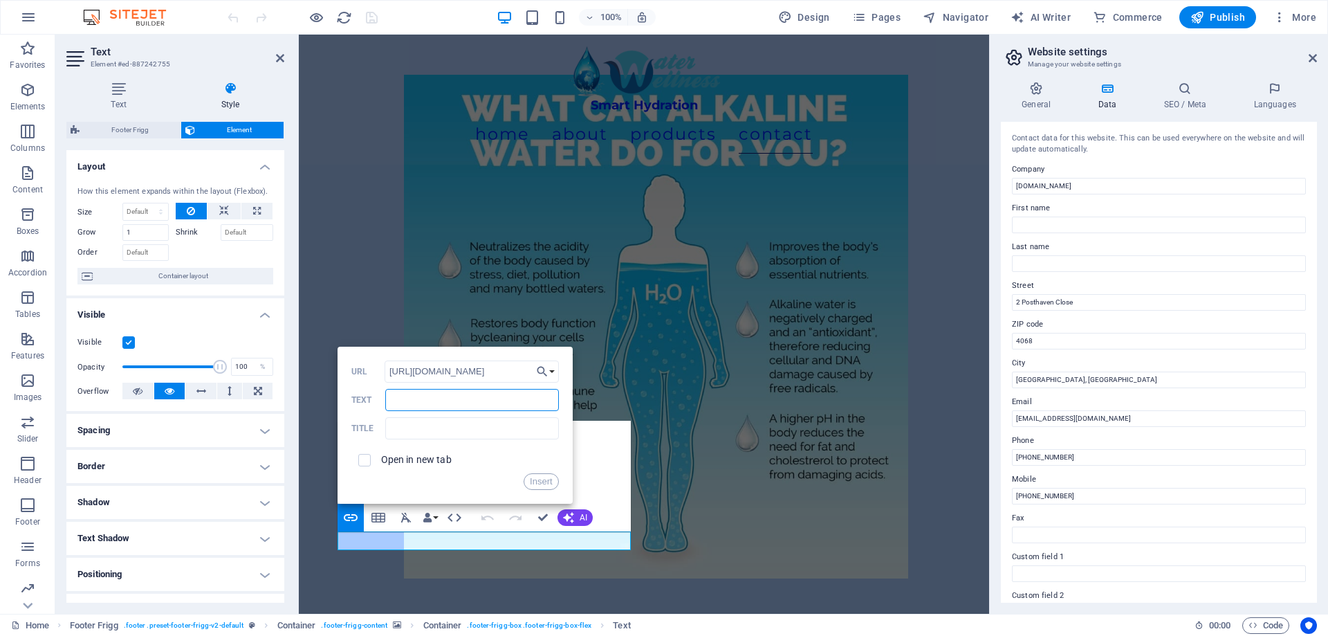
scroll to position [0, 0]
type input "2 Posthaven Close"
click at [369, 457] on span at bounding box center [364, 460] width 12 height 12
click at [360, 459] on input "checkbox" at bounding box center [362, 458] width 12 height 12
checkbox input "true"
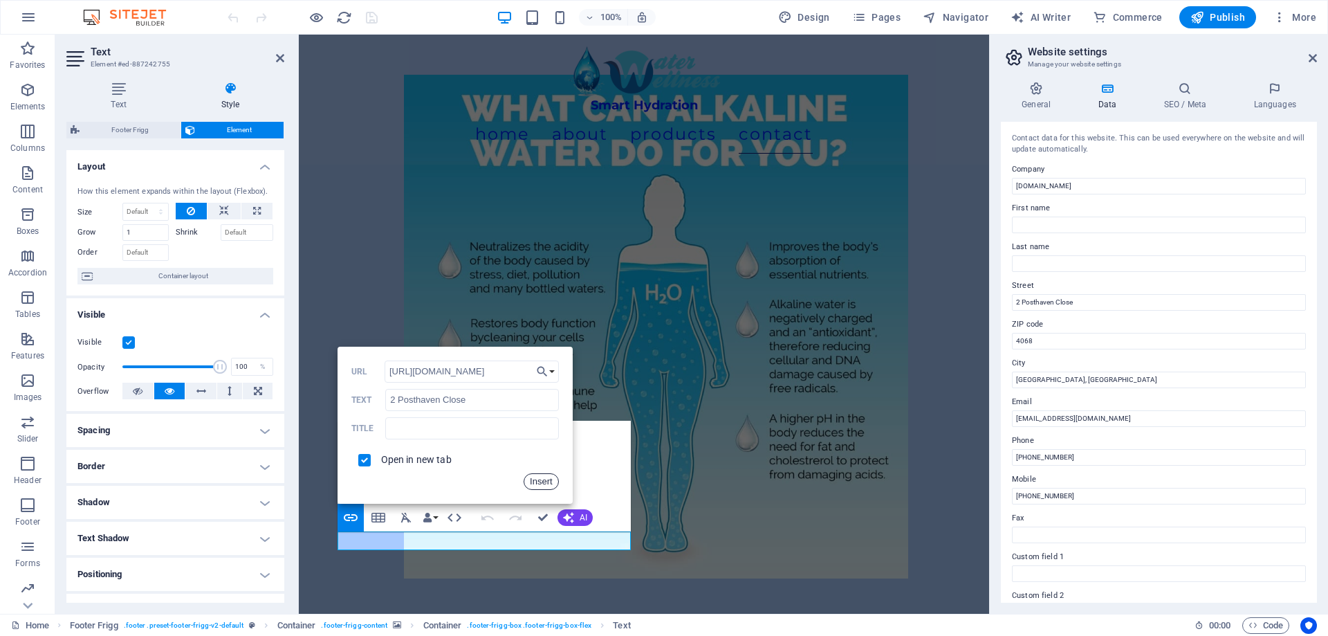
click at [530, 477] on button "Insert" at bounding box center [541, 481] width 35 height 17
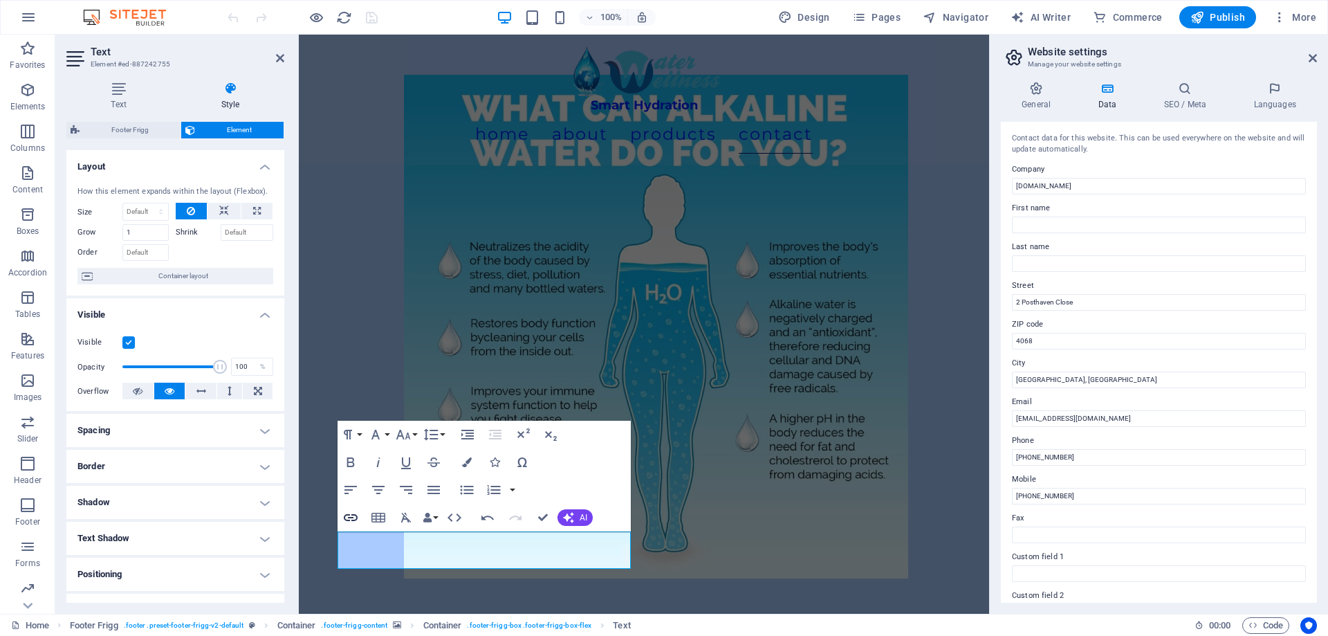
click at [346, 514] on icon "button" at bounding box center [351, 517] width 14 height 7
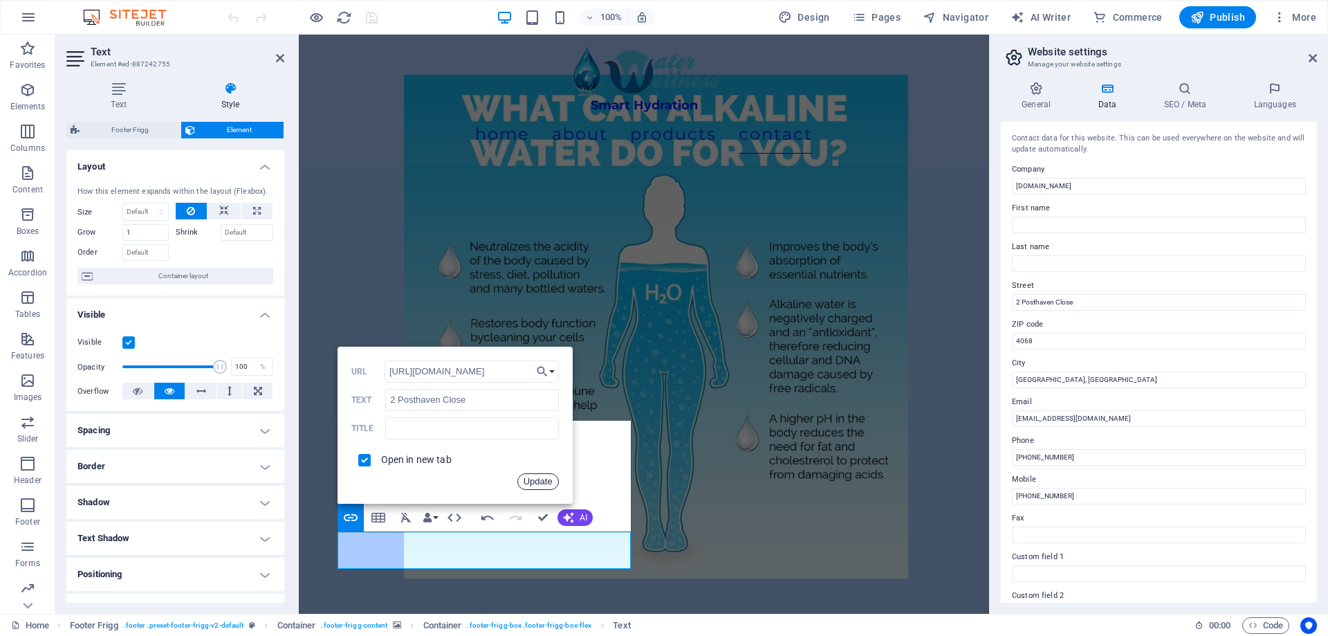
click at [541, 479] on button "Update" at bounding box center [538, 481] width 42 height 17
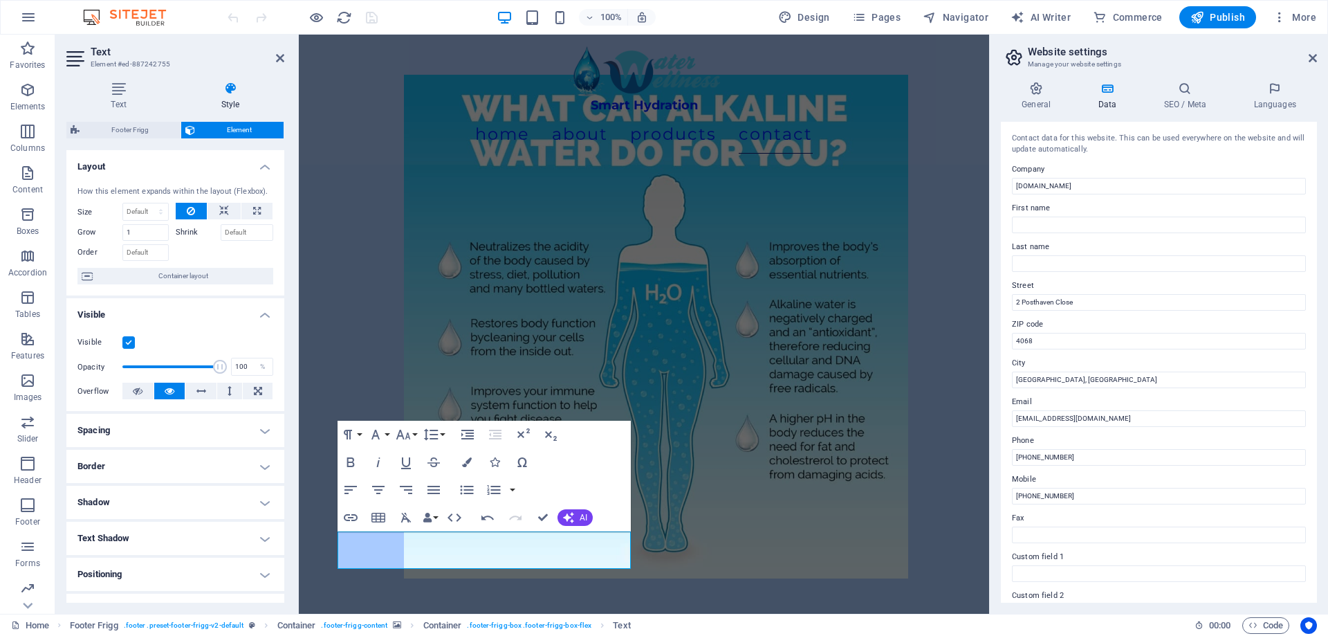
scroll to position [0, 0]
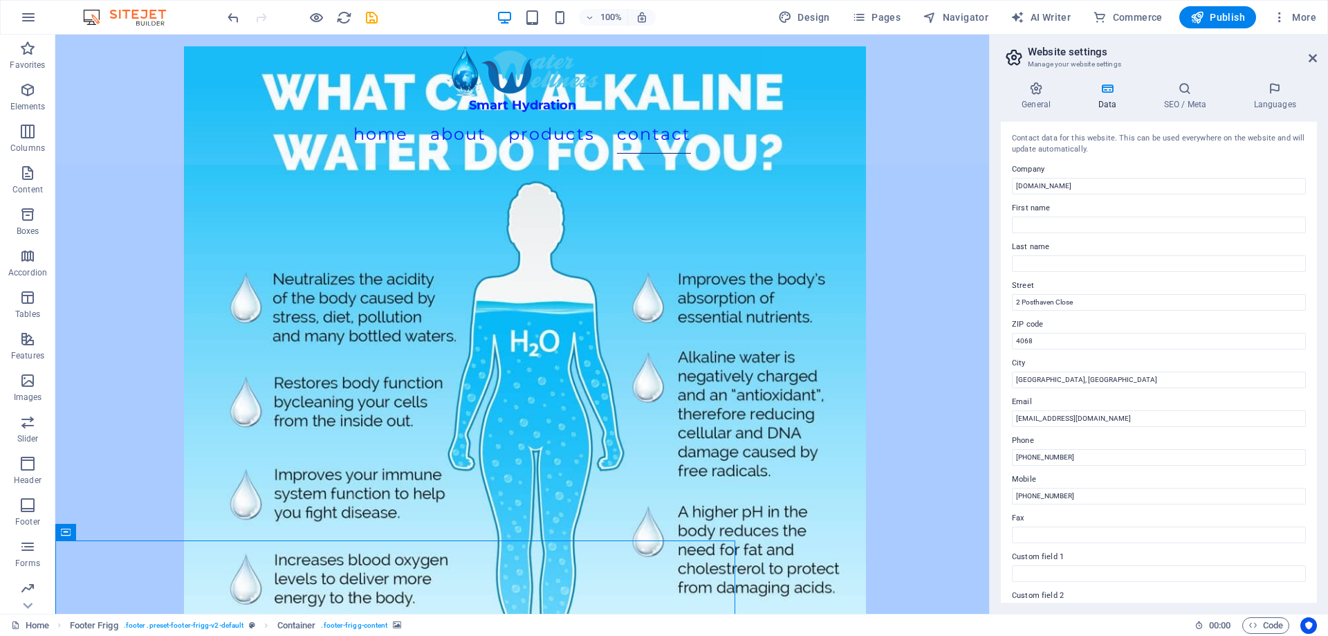
scroll to position [6217, 0]
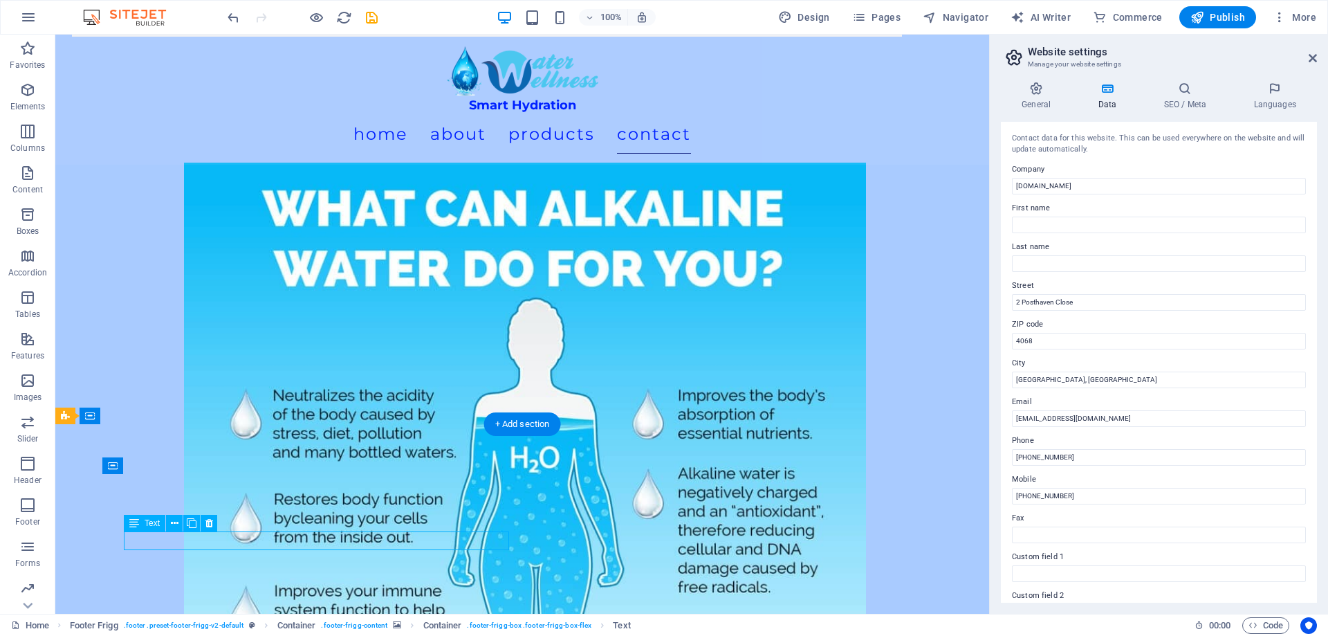
drag, startPoint x: 342, startPoint y: 543, endPoint x: 99, endPoint y: 542, distance: 243.5
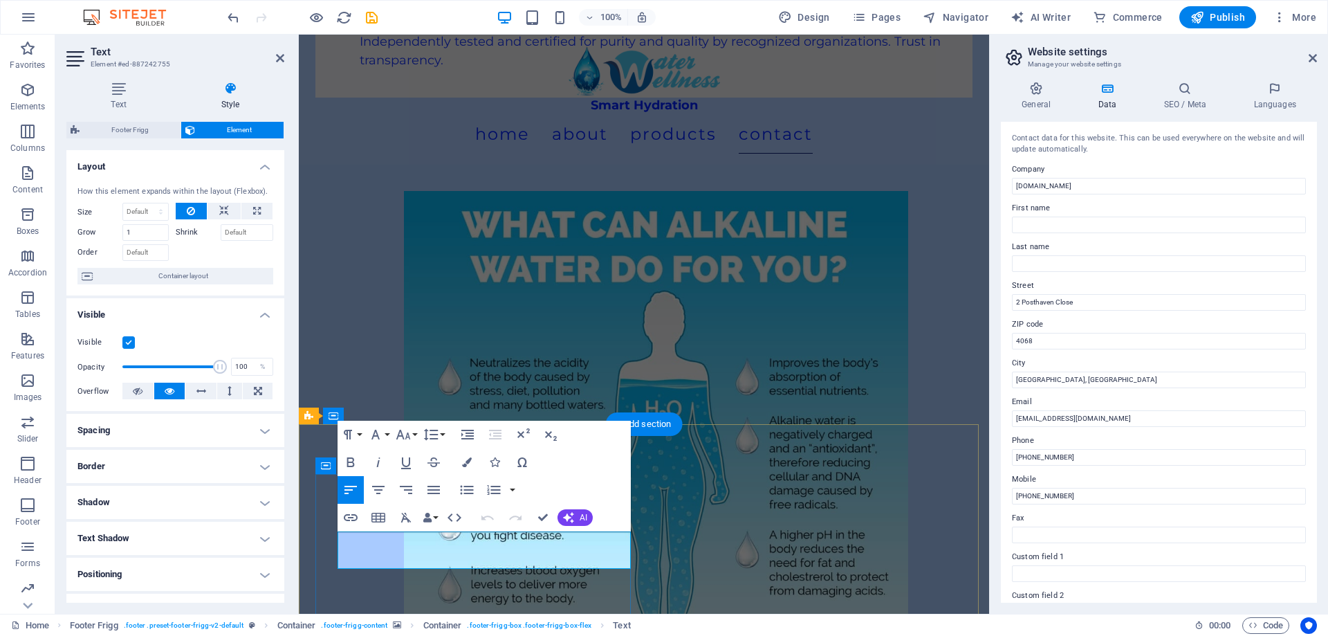
scroll to position [6334, 0]
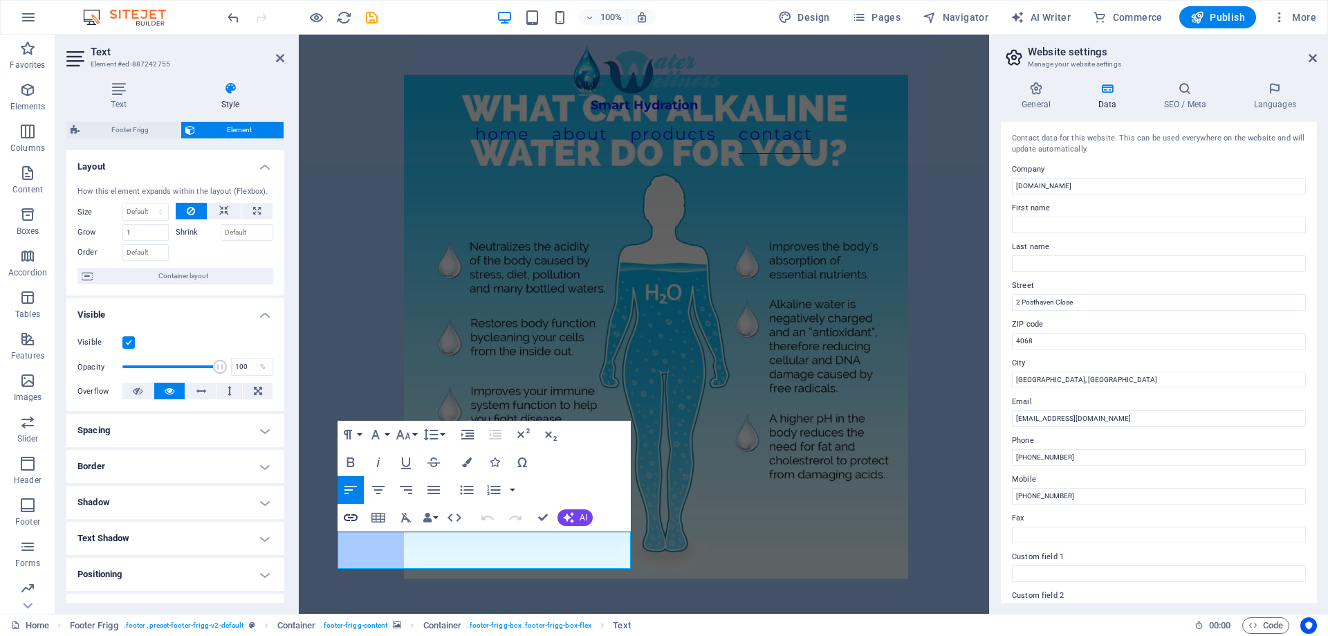
click at [349, 524] on icon "button" at bounding box center [350, 517] width 17 height 17
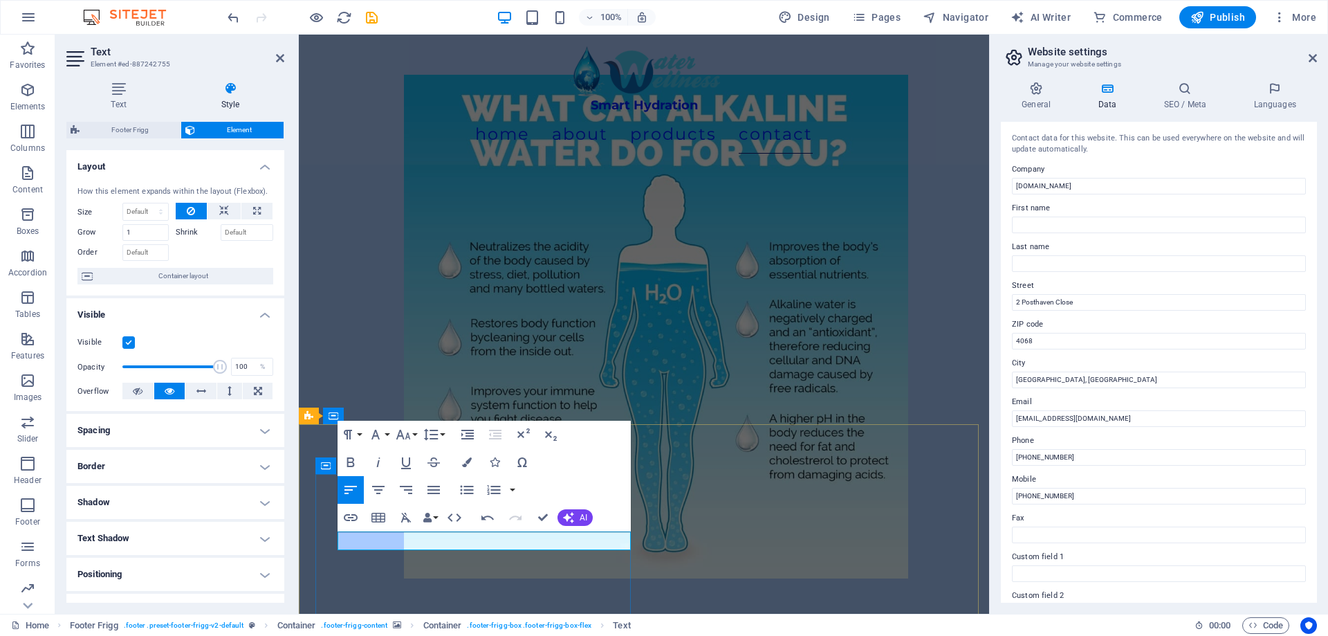
drag, startPoint x: 591, startPoint y: 537, endPoint x: 374, endPoint y: 535, distance: 217.2
type input "2 Posthaven Close, Durban, South Africa"
click at [354, 517] on icon "button" at bounding box center [350, 517] width 17 height 17
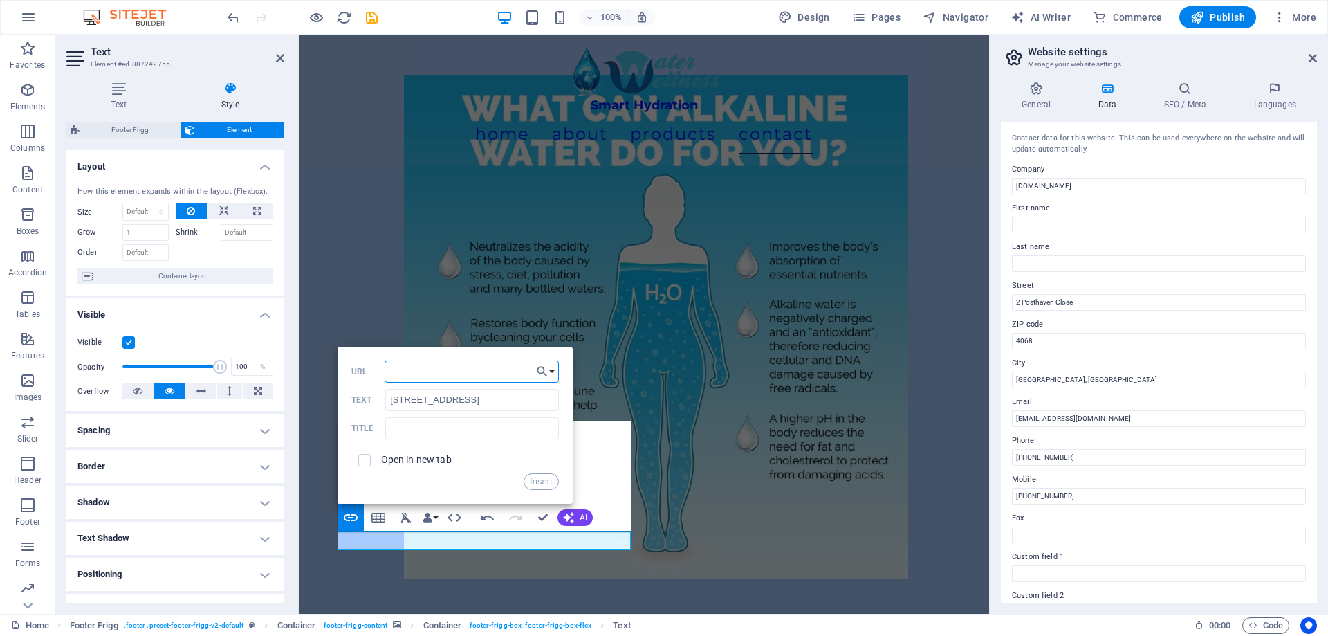
click at [468, 370] on input "URL" at bounding box center [472, 371] width 174 height 22
paste input "https://maps.app.goo.gl/6btyEvC5rQNyxocN8"
type input "https://maps.app.goo.gl/6btyEvC5rQNyxocN8"
click at [367, 460] on input "checkbox" at bounding box center [362, 458] width 12 height 12
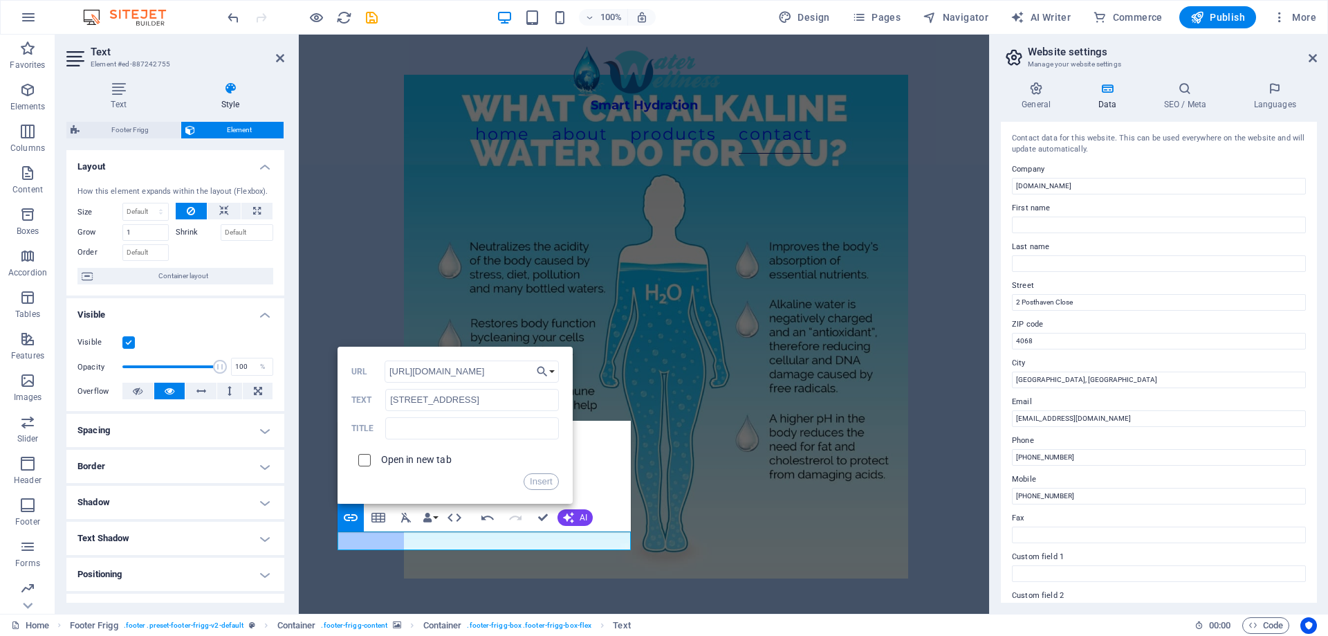
checkbox input "true"
click at [540, 482] on button "Insert" at bounding box center [541, 481] width 35 height 17
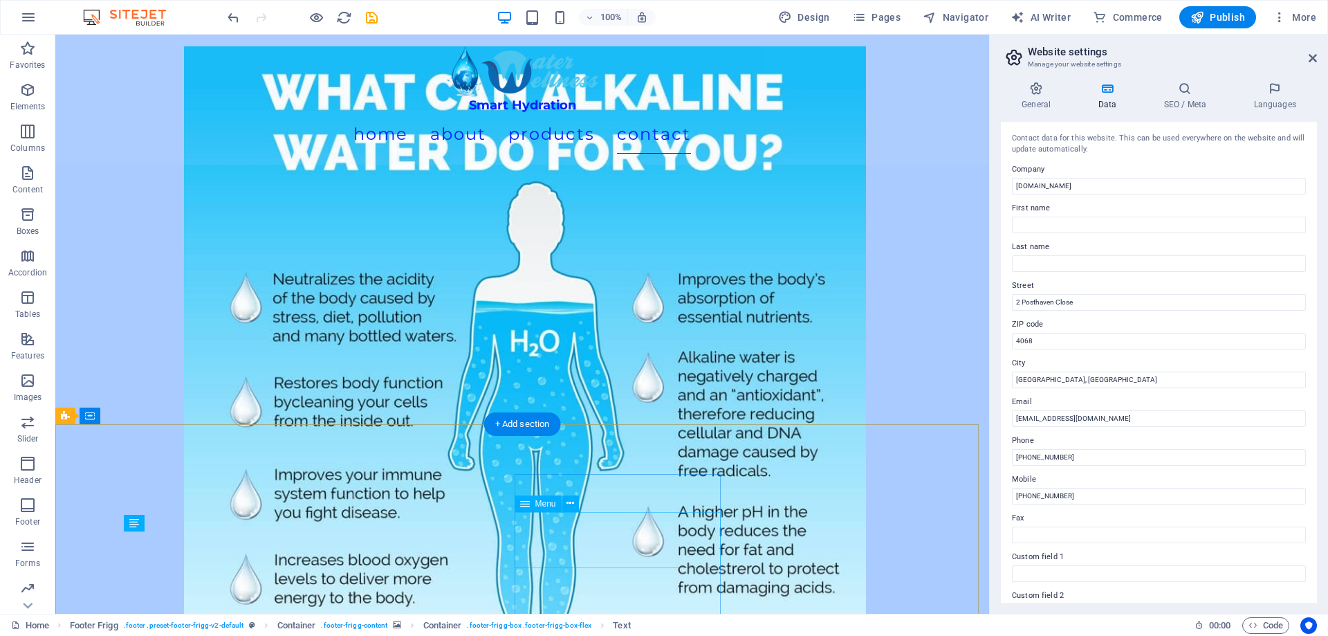
scroll to position [6217, 0]
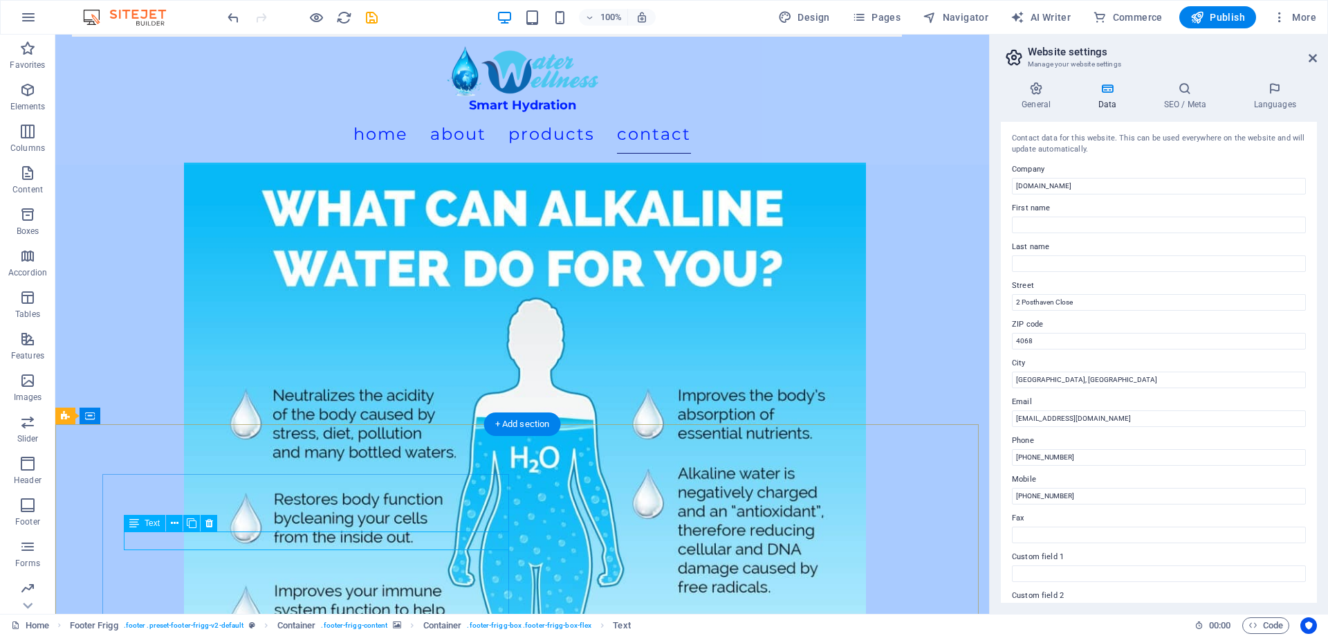
click at [147, 525] on span "Text" at bounding box center [152, 523] width 15 height 8
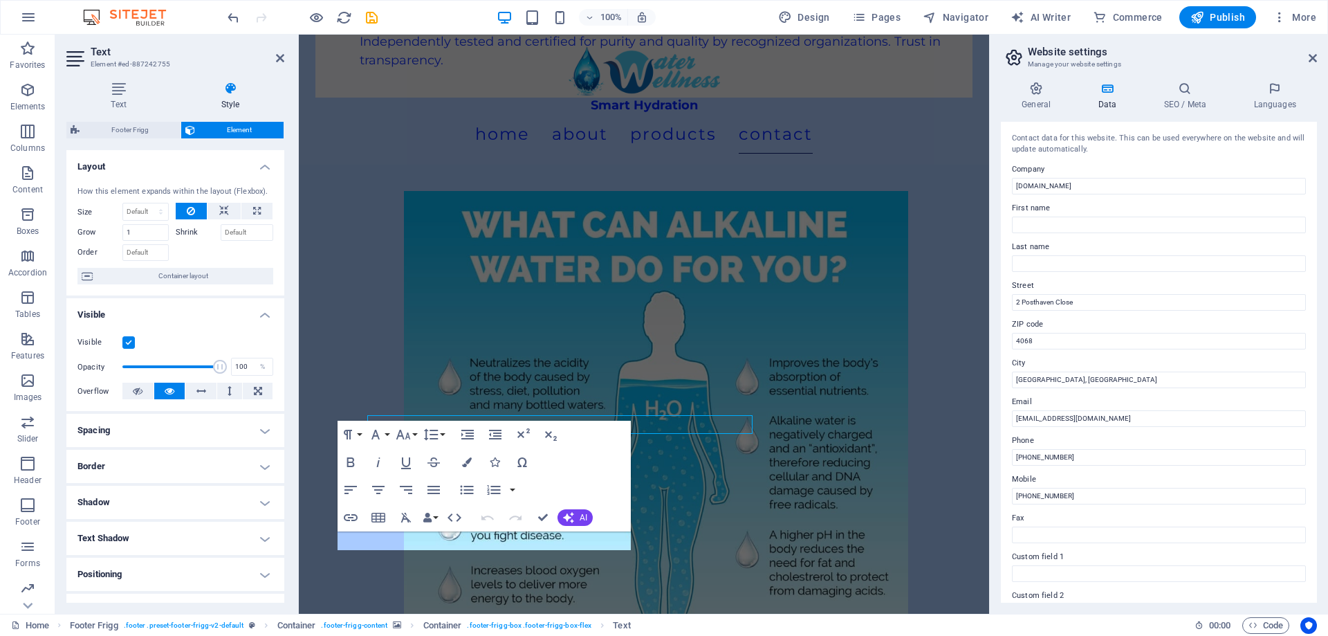
scroll to position [6334, 0]
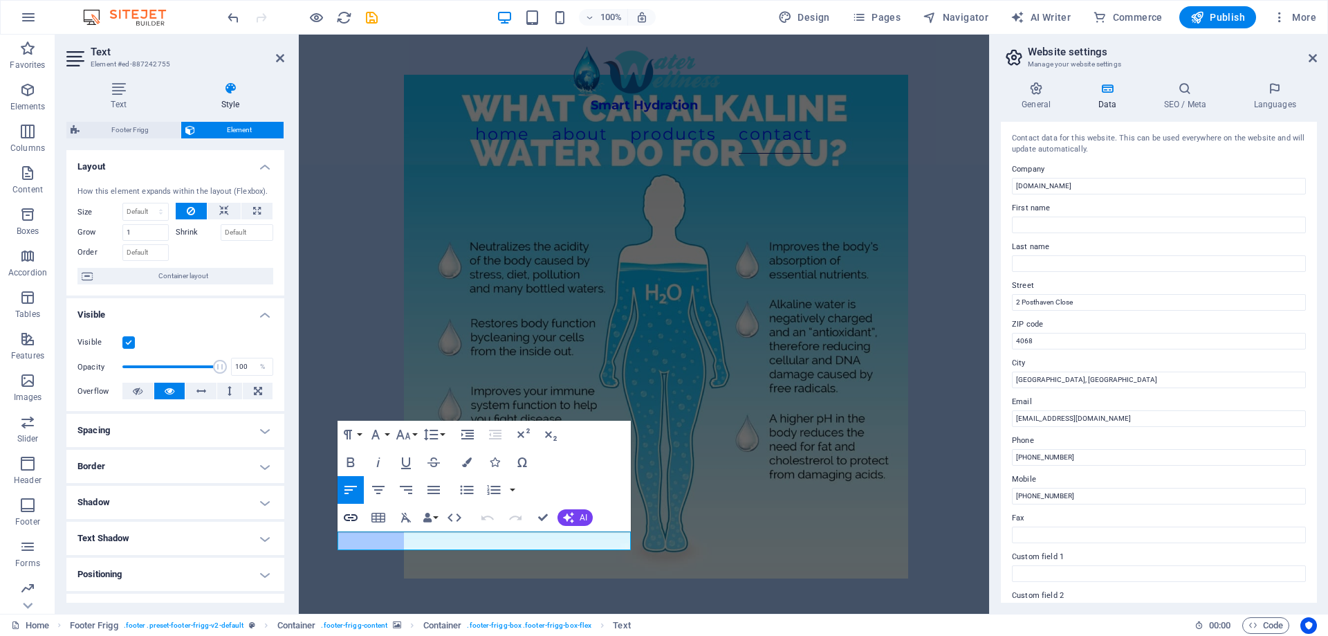
click at [351, 516] on icon "button" at bounding box center [350, 517] width 17 height 17
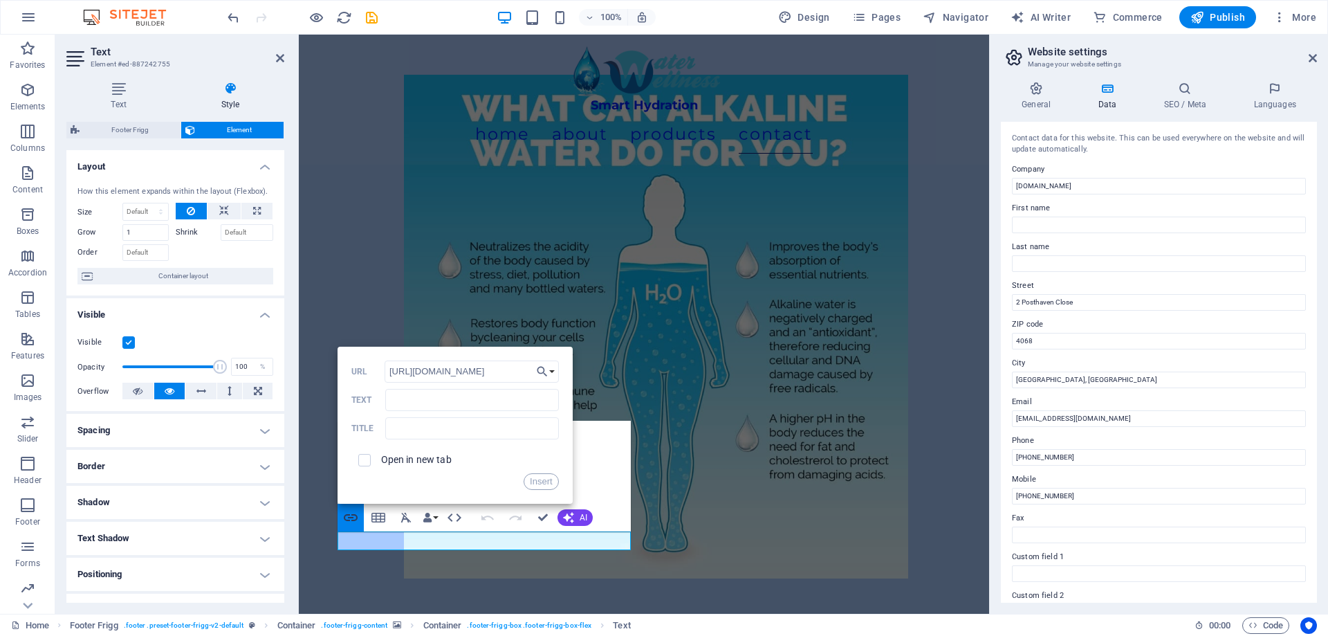
scroll to position [0, 42]
type input "https://maps.app.goo.gl/6btyEvC5rQNyxocN8"
click at [419, 405] on input "Text" at bounding box center [471, 400] width 173 height 22
click at [370, 458] on span at bounding box center [364, 460] width 12 height 12
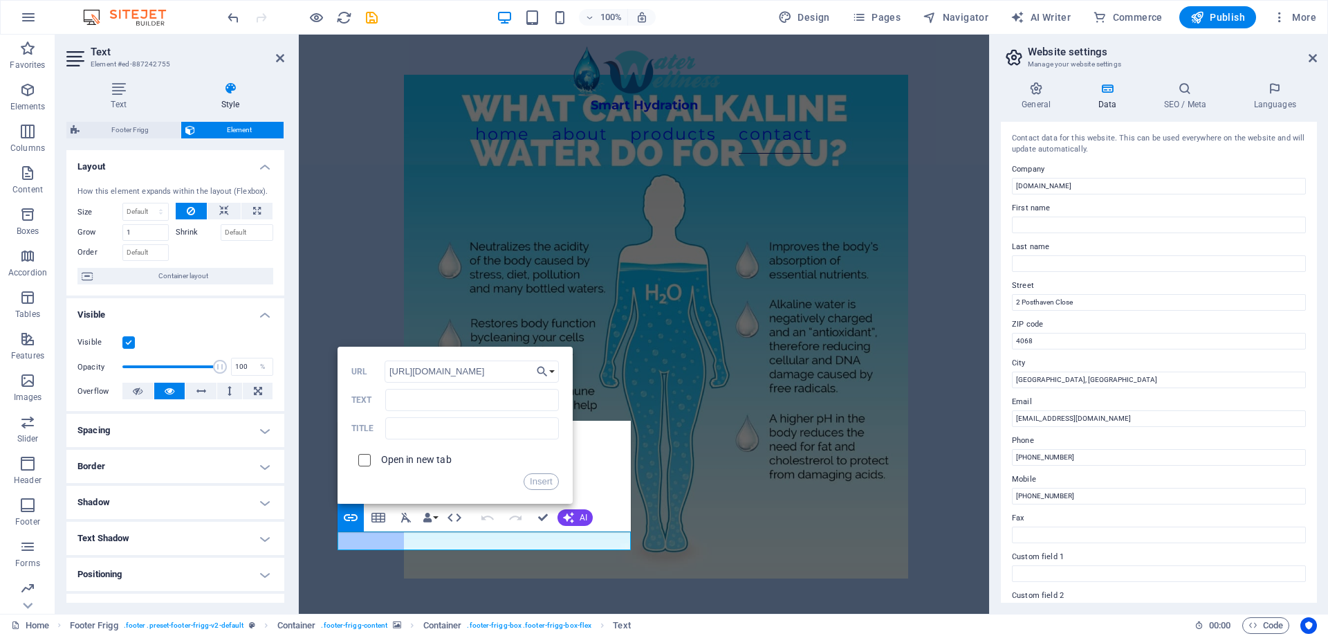
click at [366, 463] on input "checkbox" at bounding box center [362, 458] width 12 height 12
checkbox input "true"
click at [551, 477] on button "Insert" at bounding box center [541, 481] width 35 height 17
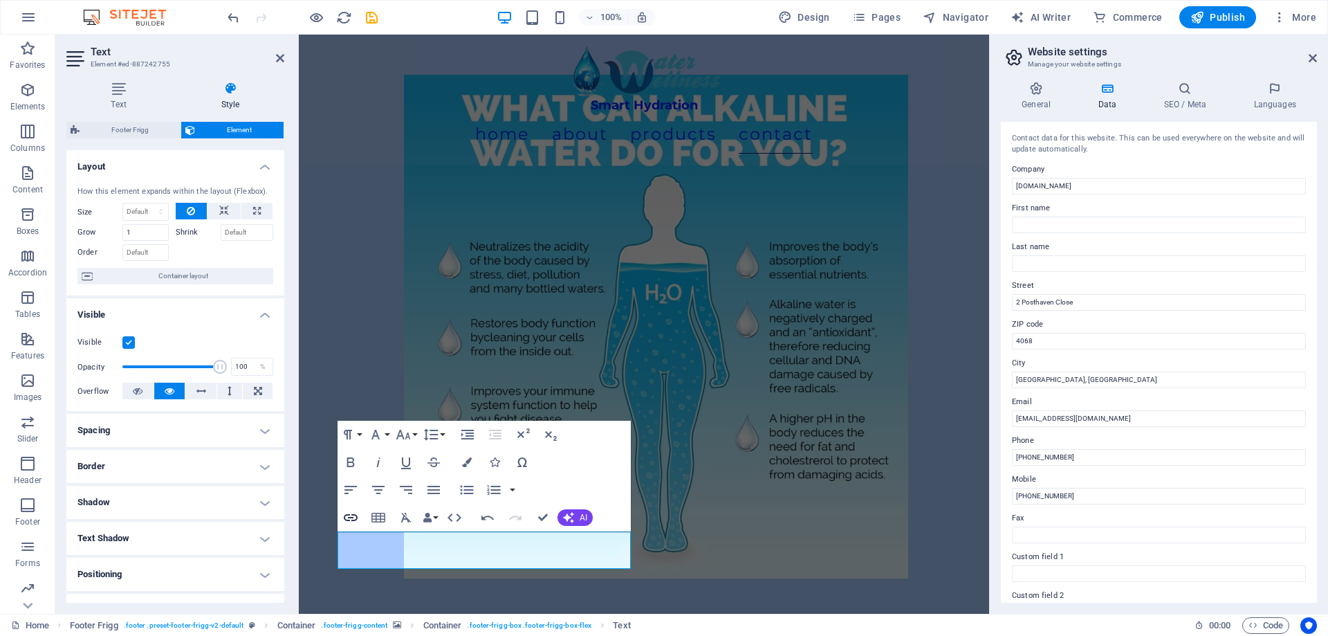
click at [358, 521] on icon "button" at bounding box center [350, 517] width 17 height 17
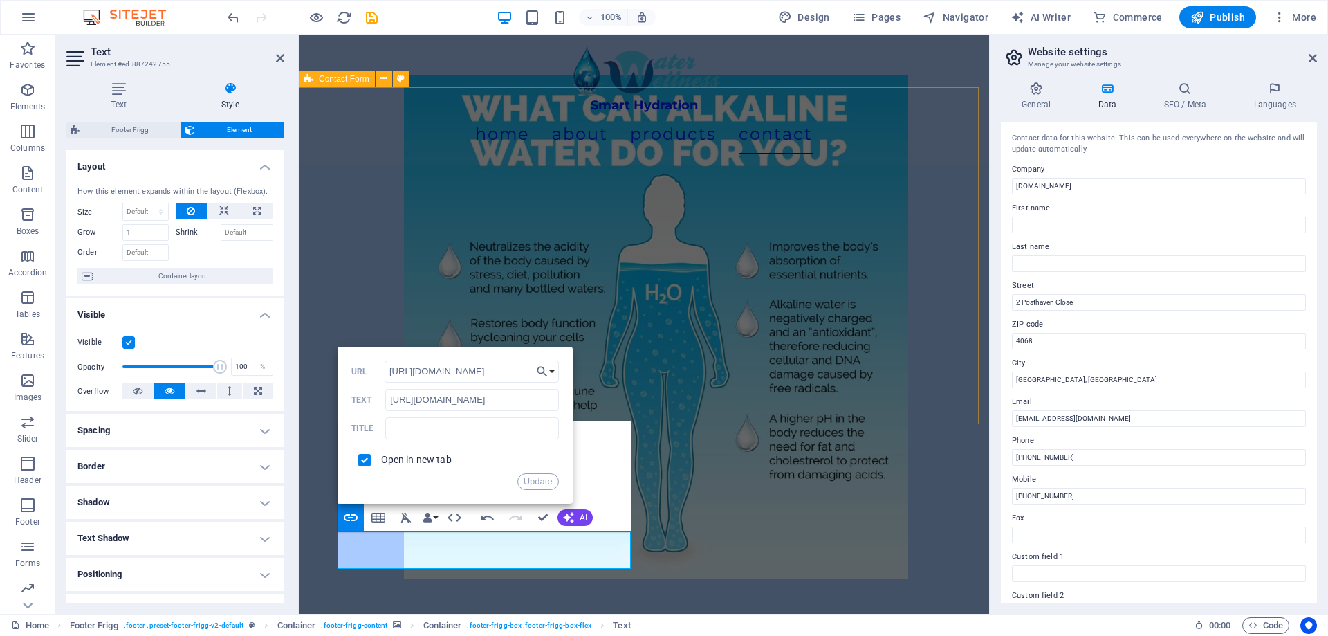
drag, startPoint x: 684, startPoint y: 436, endPoint x: 629, endPoint y: 410, distance: 61.3
click at [526, 402] on input "https://maps.app.goo.gl/6btyEvC5rQNyxocN8" at bounding box center [471, 400] width 173 height 22
type input "2 Posthaven close"
click at [549, 483] on button "Update" at bounding box center [538, 481] width 42 height 17
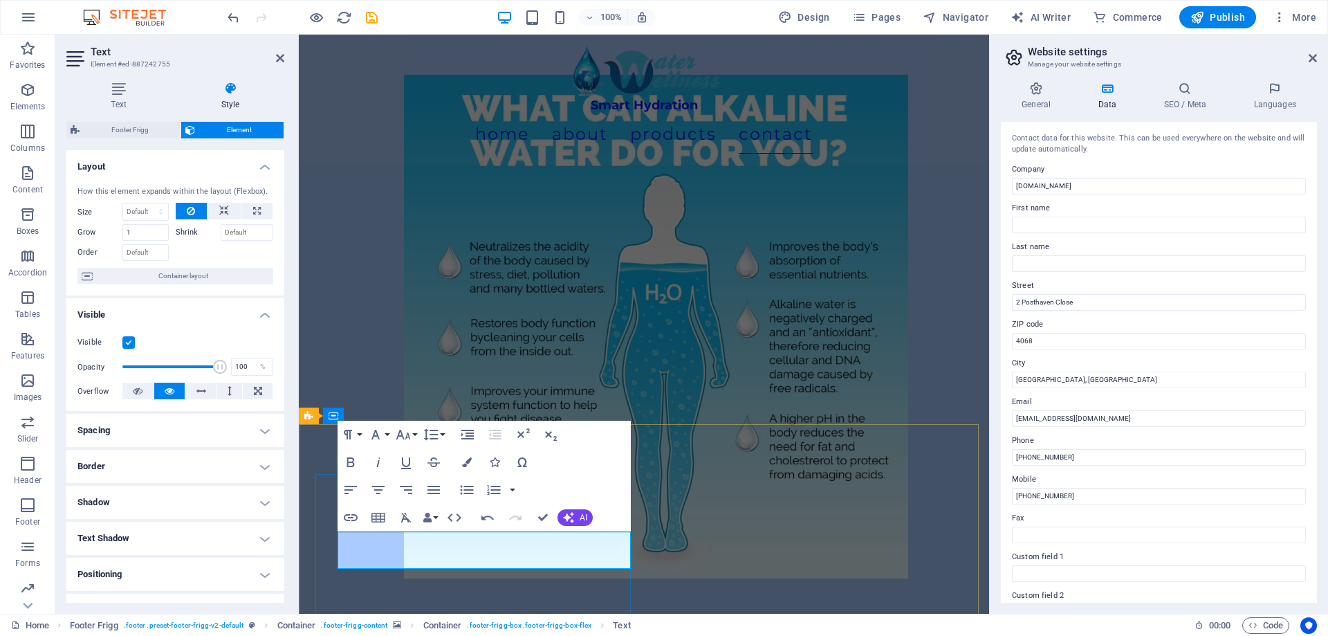
type input "2 Posthaven Close"
checkbox input "false"
click at [355, 516] on icon "button" at bounding box center [350, 517] width 17 height 17
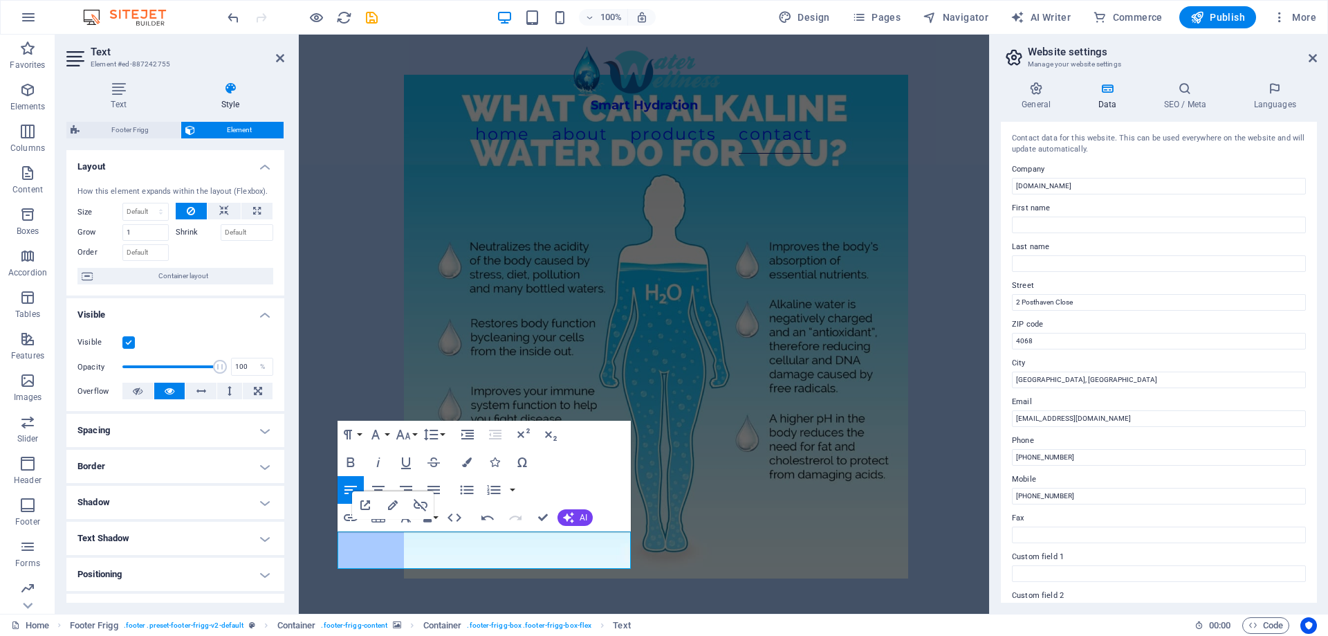
type input "https://maps.app.goo.gl/6btyEvC5rQNyxocN8"
type input "2 Posthaven close"
checkbox input "true"
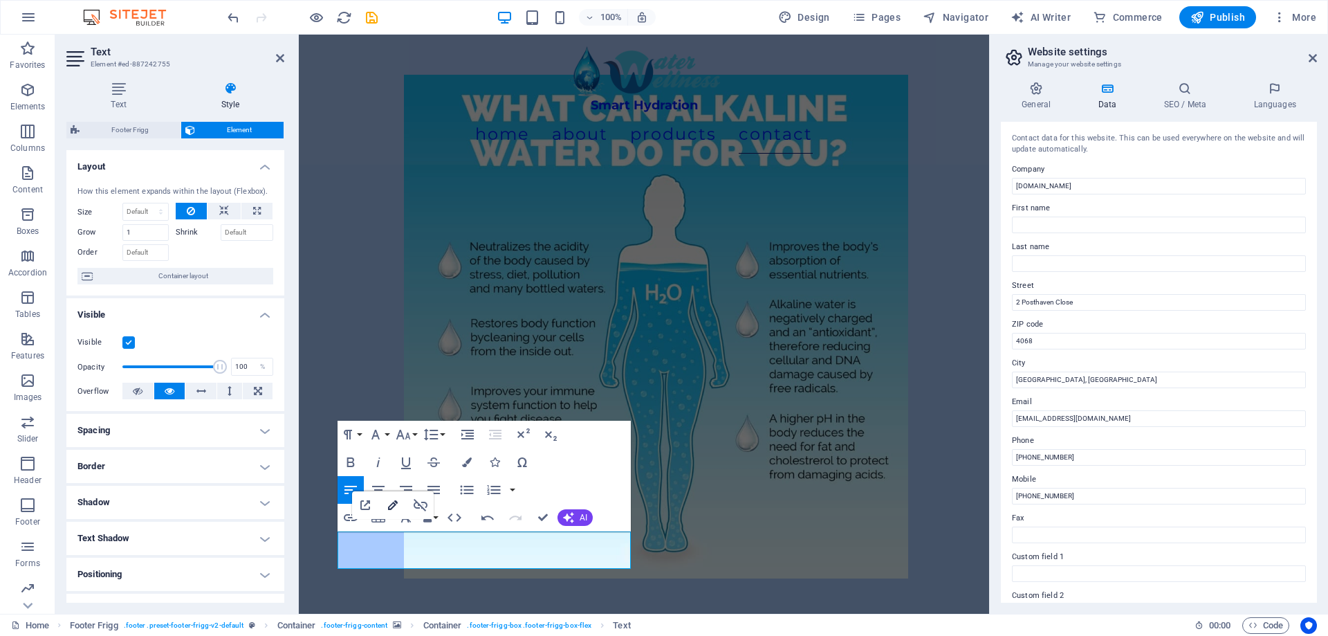
click at [392, 506] on icon "button" at bounding box center [393, 505] width 17 height 17
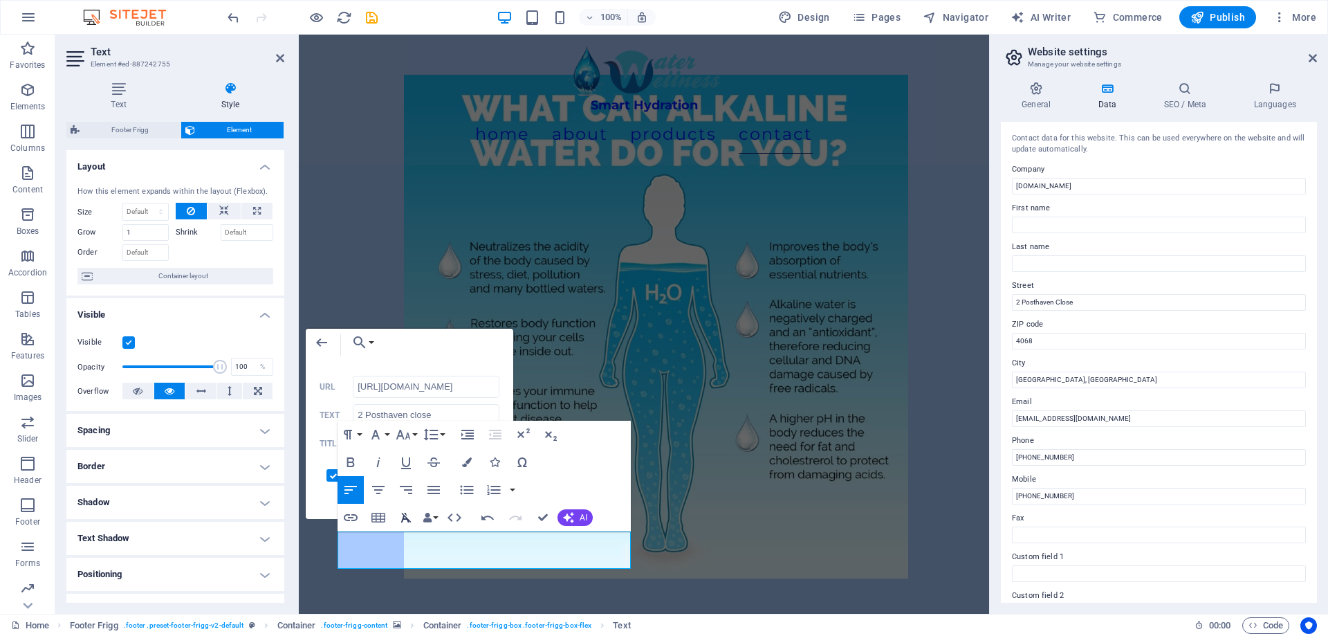
scroll to position [0, 44]
click at [446, 418] on input "2 Posthaven close" at bounding box center [426, 415] width 147 height 22
type input "2 Posthaven close, Durban South Africa"
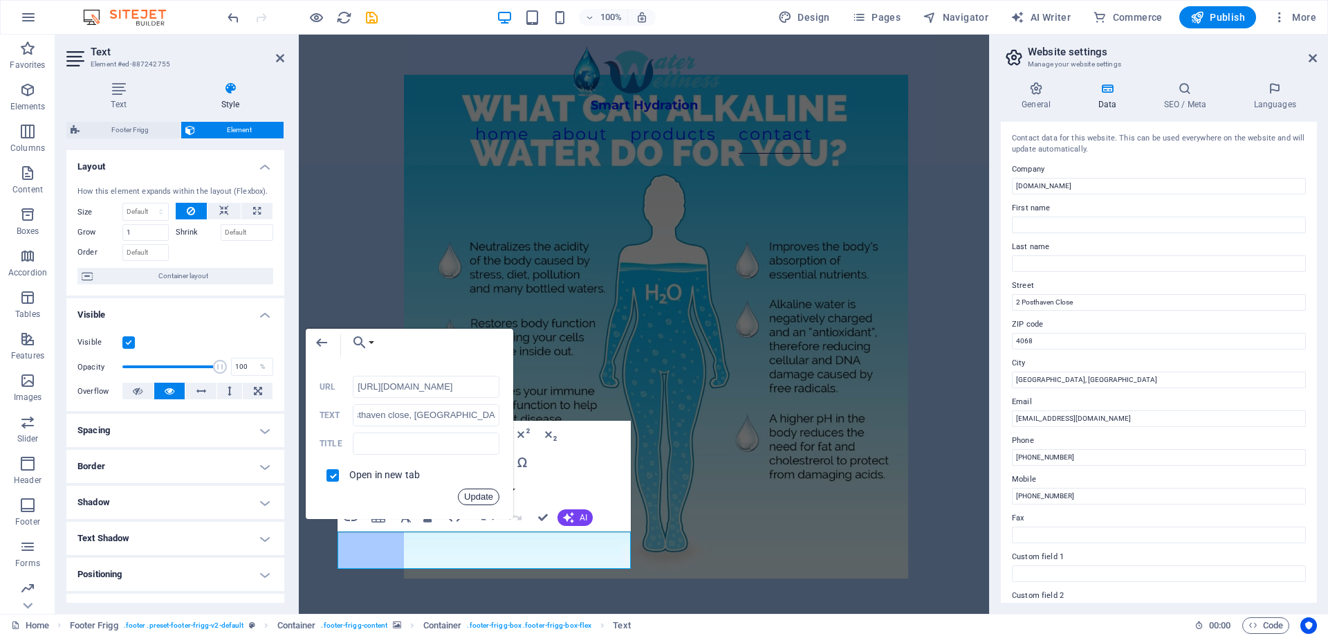
click at [481, 496] on button "Update" at bounding box center [479, 496] width 42 height 17
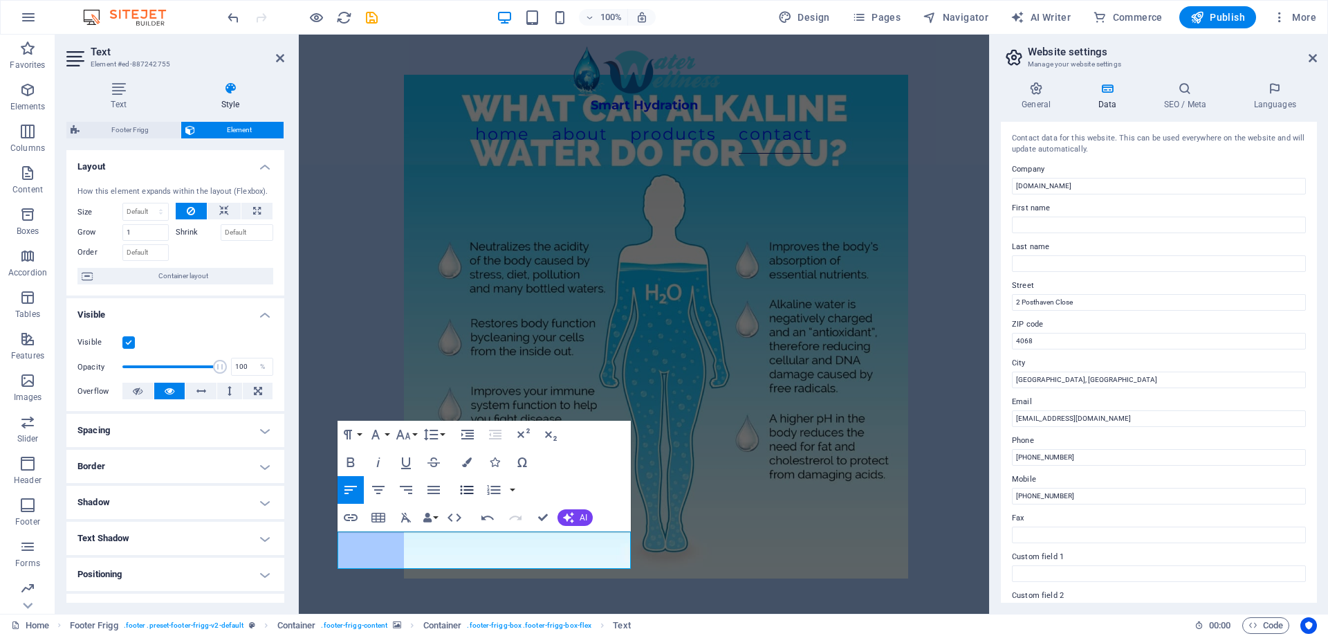
scroll to position [0, 0]
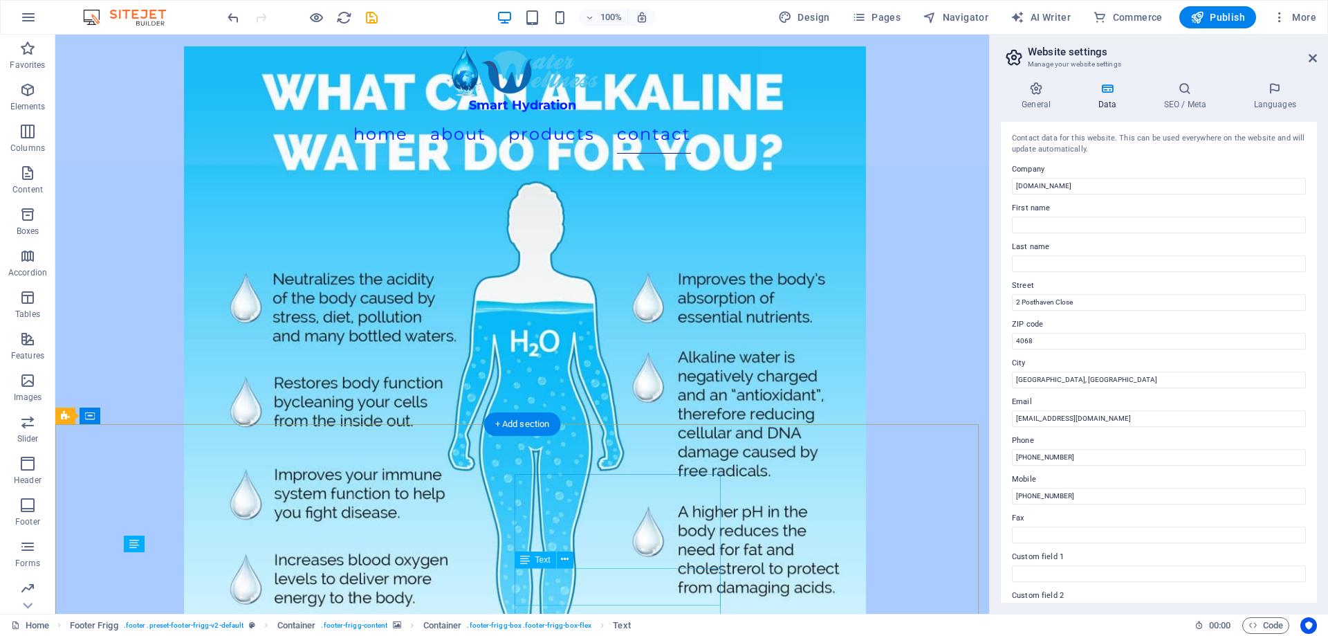
scroll to position [6217, 0]
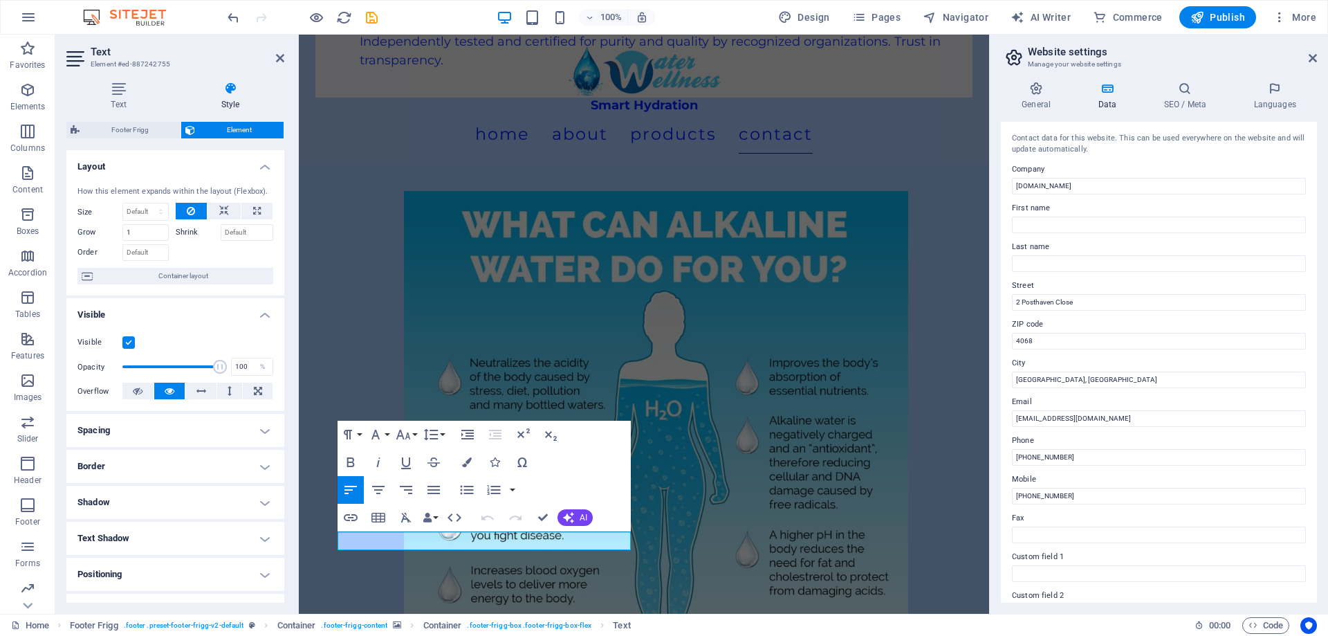
scroll to position [6334, 0]
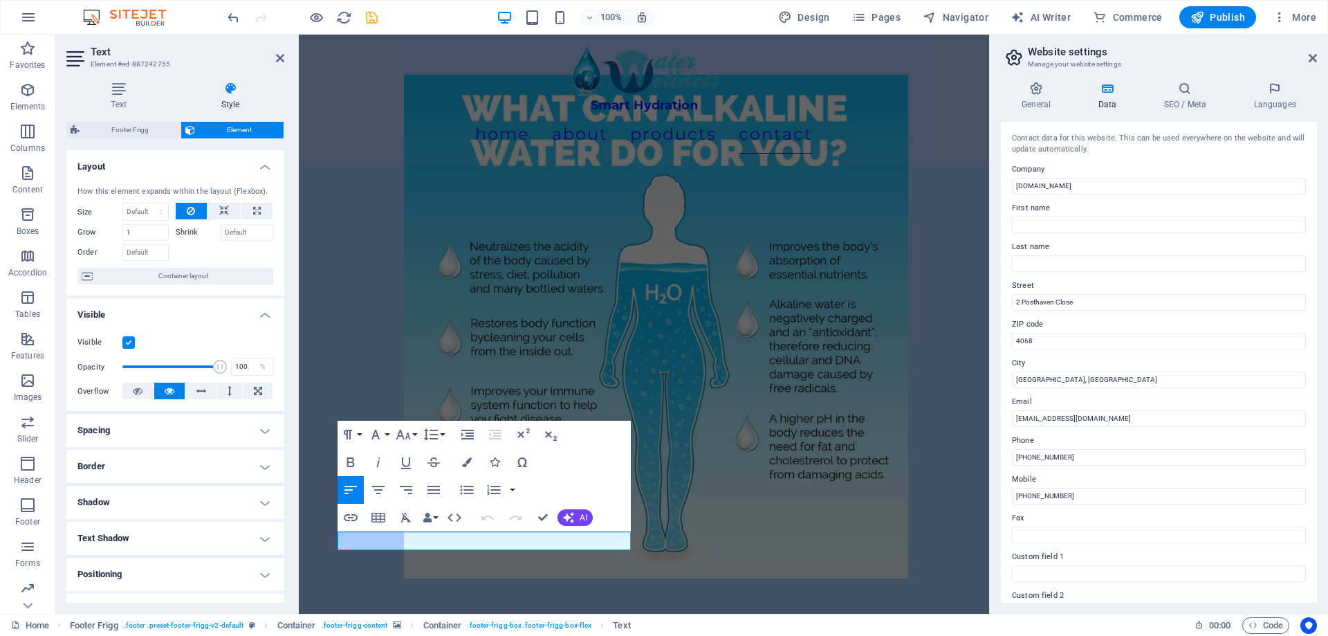
click at [374, 17] on icon "save" at bounding box center [372, 18] width 16 height 16
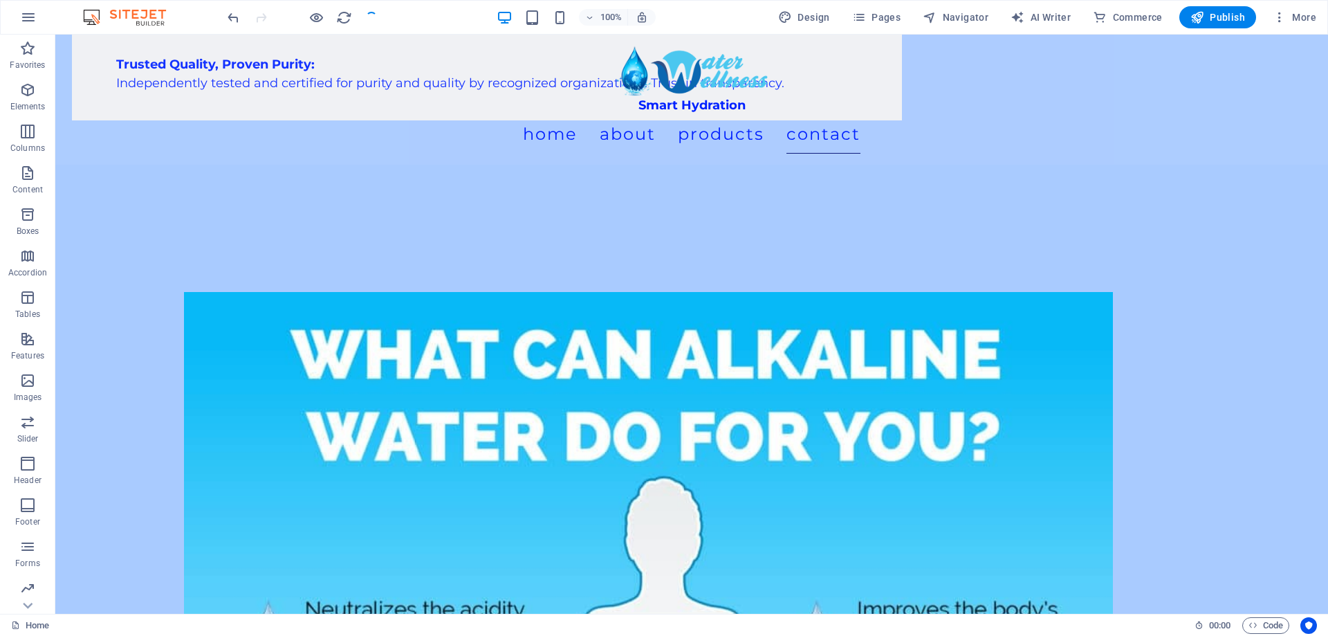
scroll to position [6217, 0]
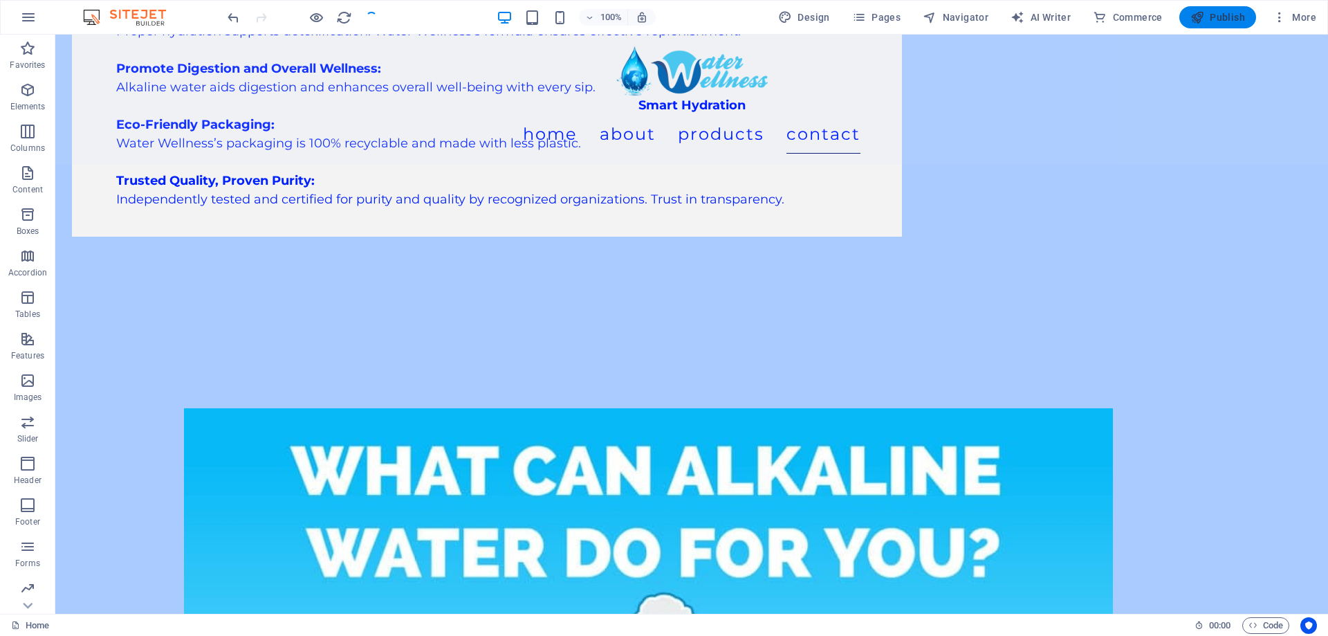
click at [1208, 14] on span "Publish" at bounding box center [1218, 17] width 55 height 14
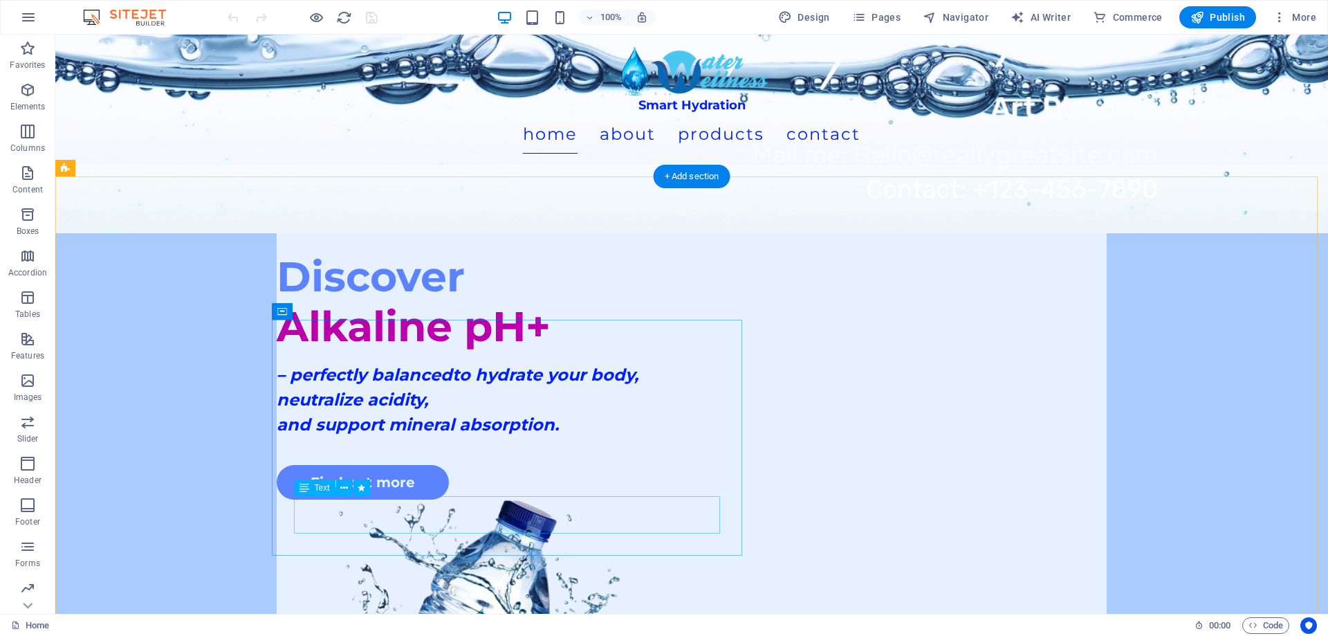
scroll to position [346, 0]
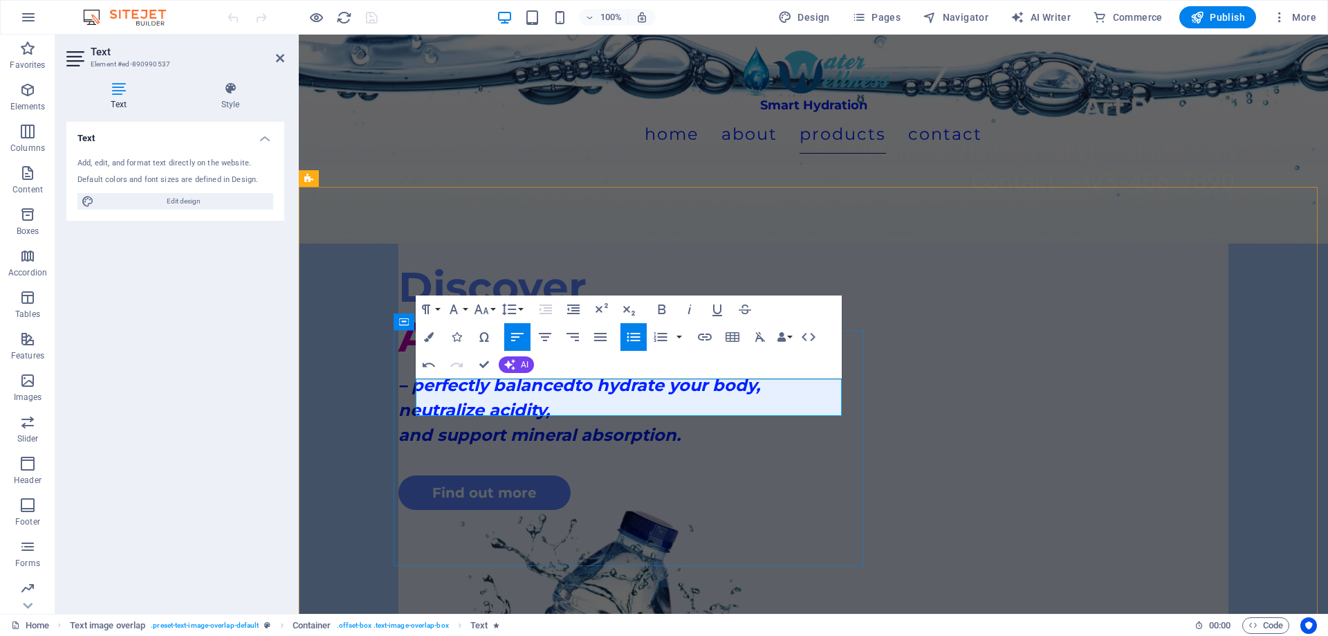
scroll to position [356, 0]
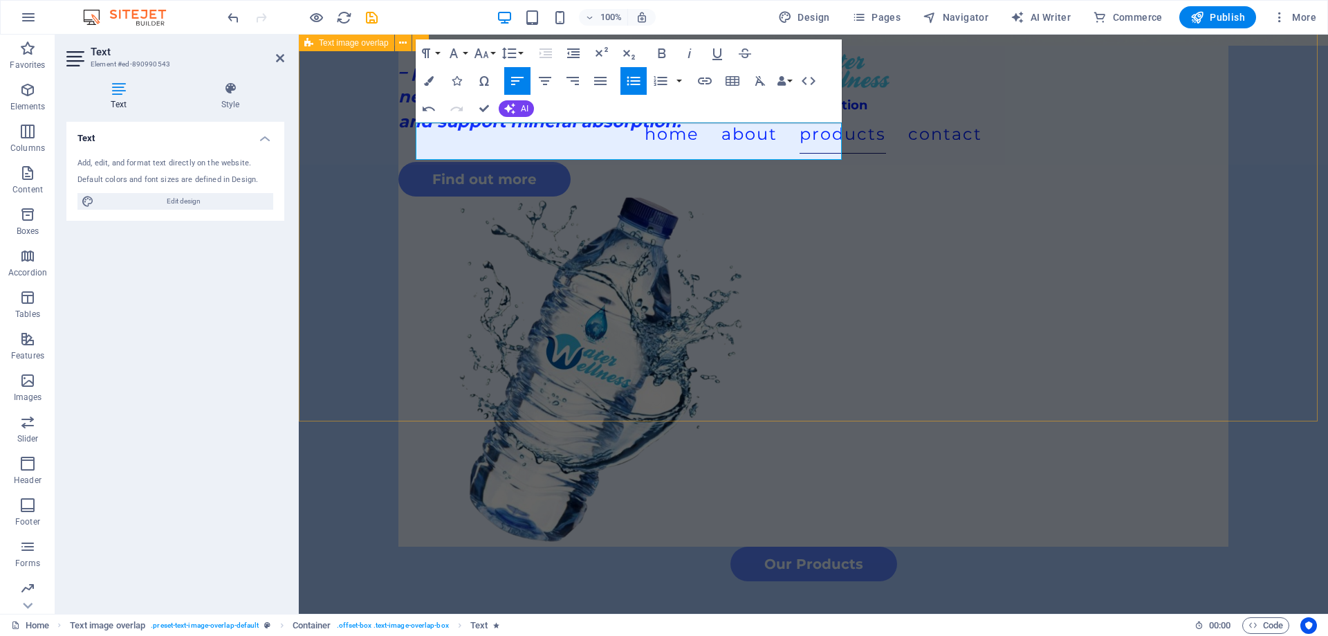
scroll to position [632, 0]
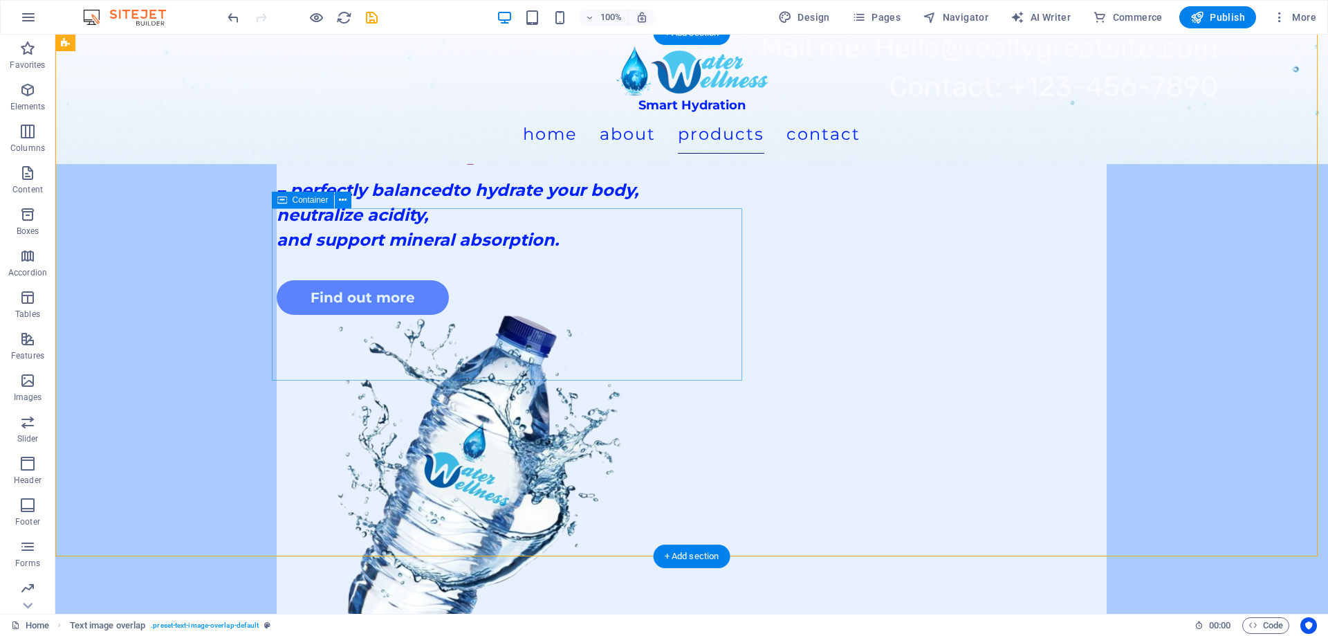
scroll to position [494, 0]
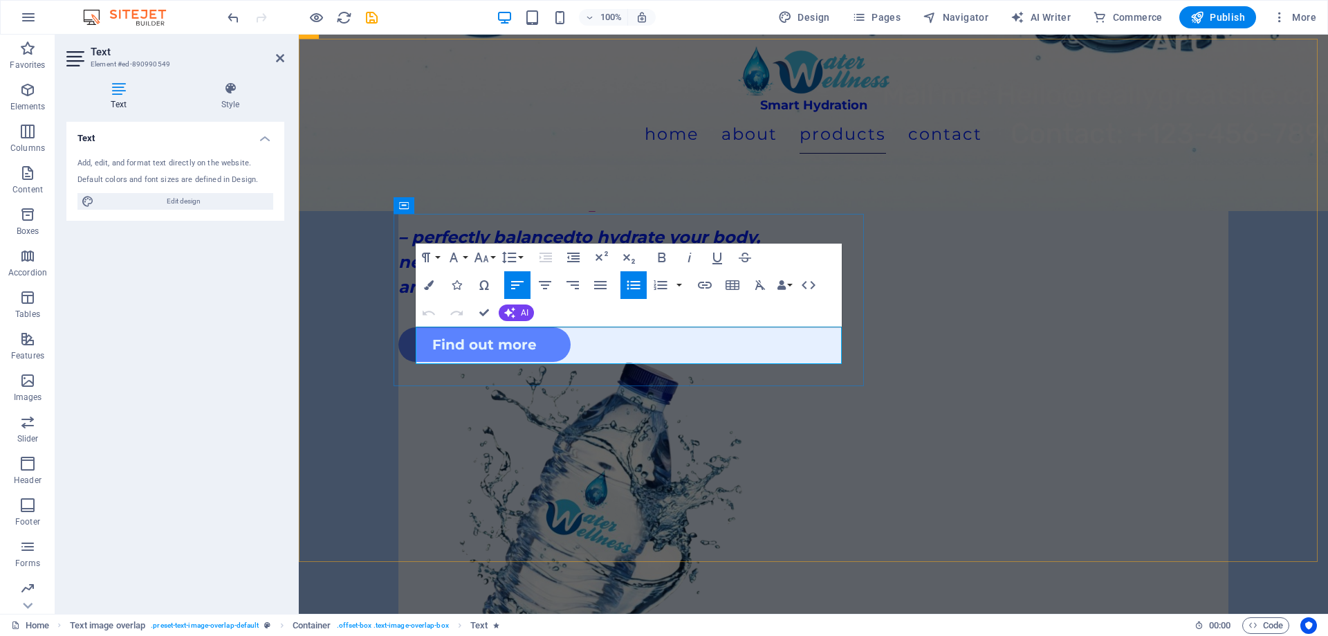
copy li "Litre"
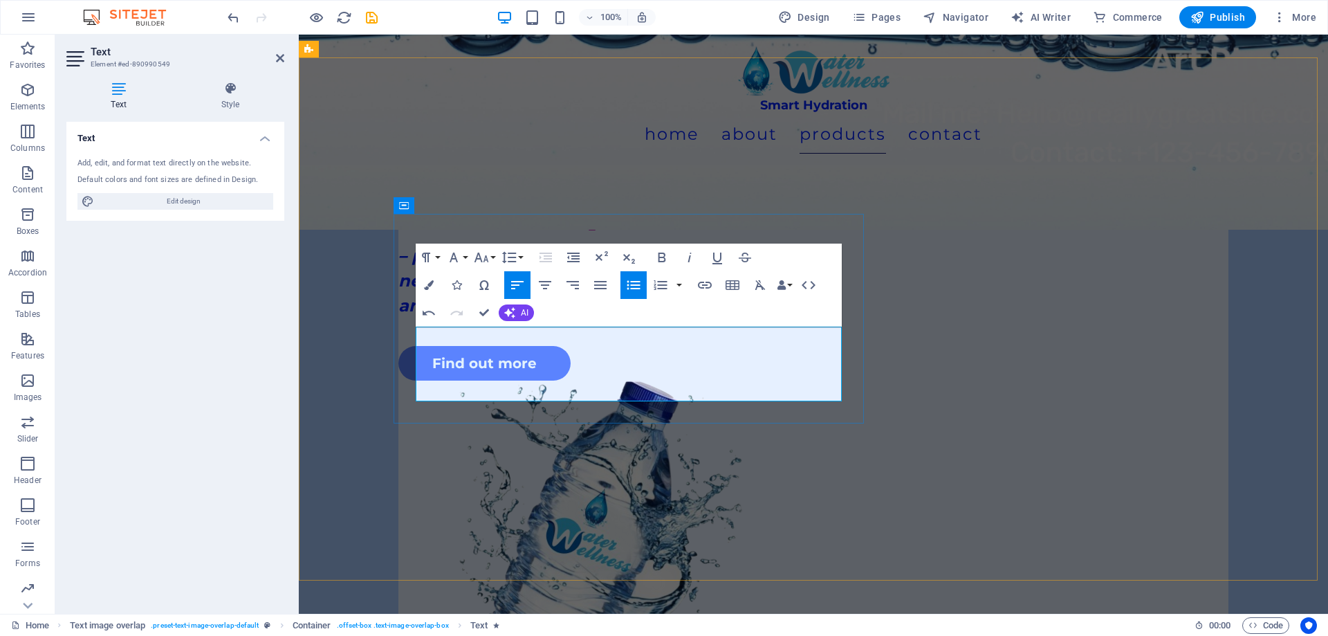
scroll to position [484, 0]
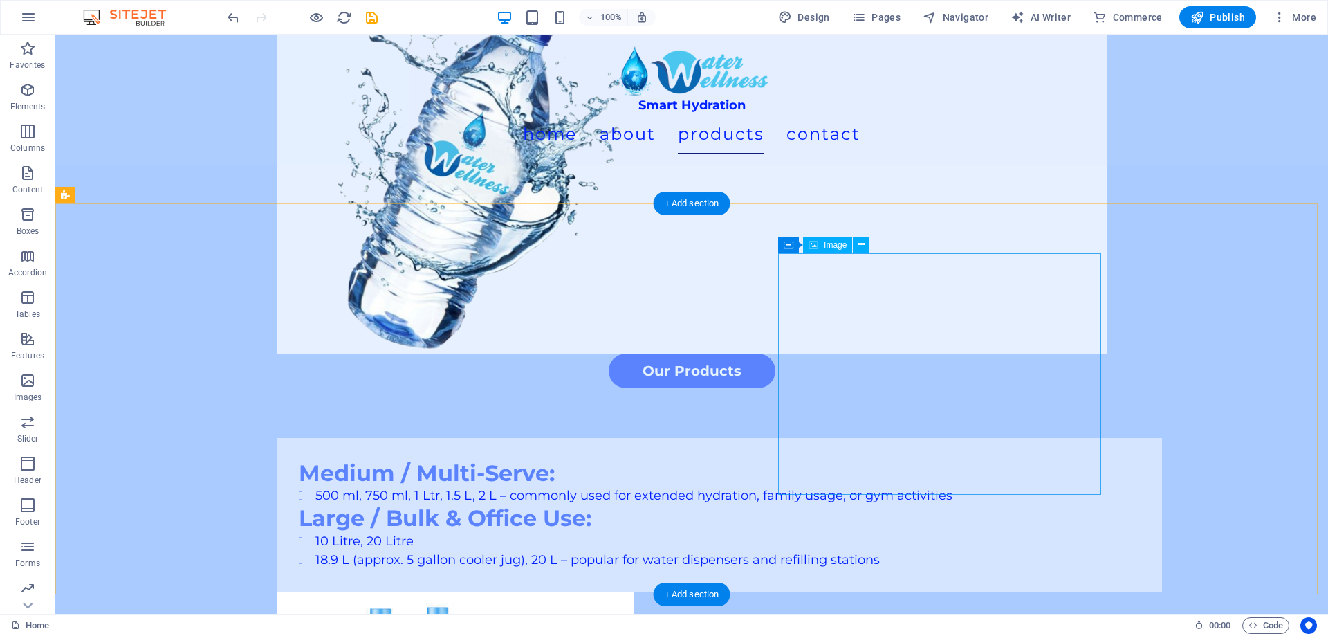
scroll to position [830, 0]
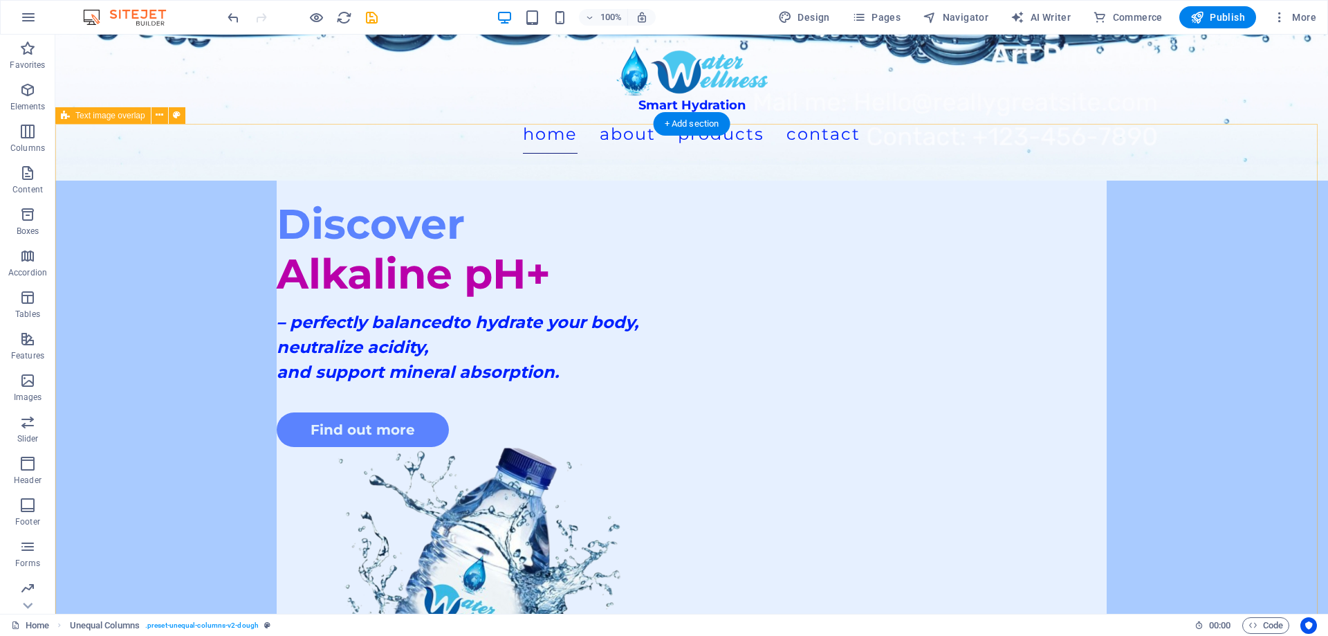
scroll to position [277, 0]
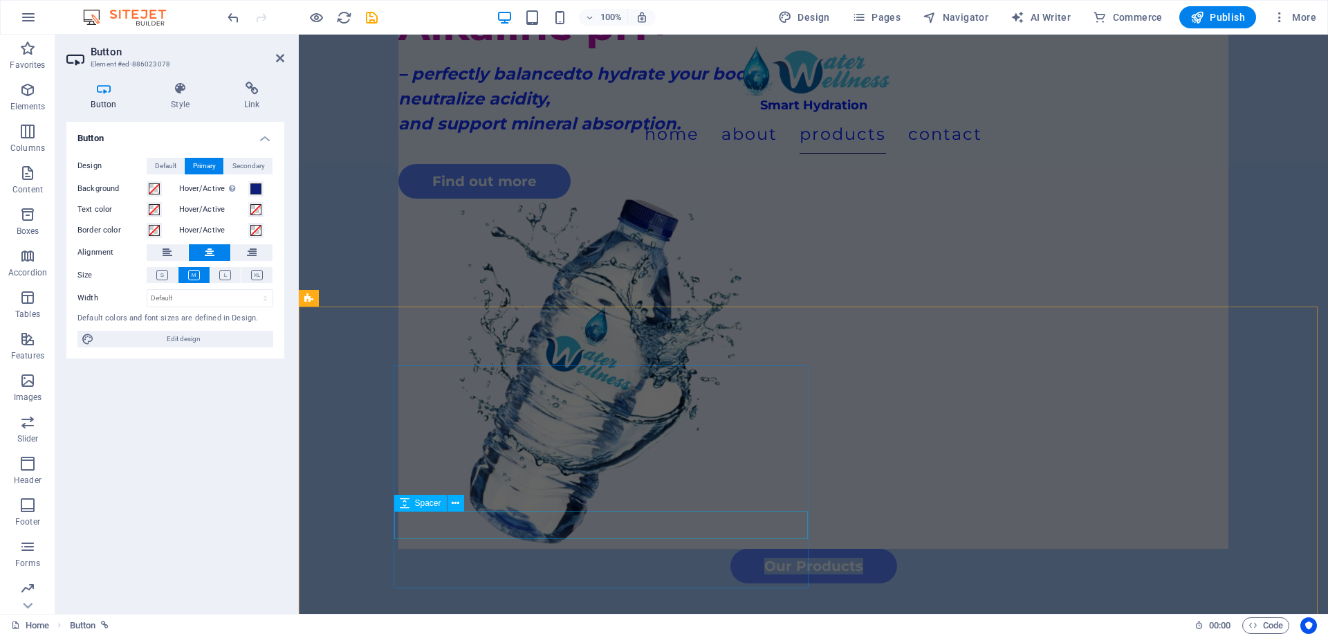
scroll to position [761, 0]
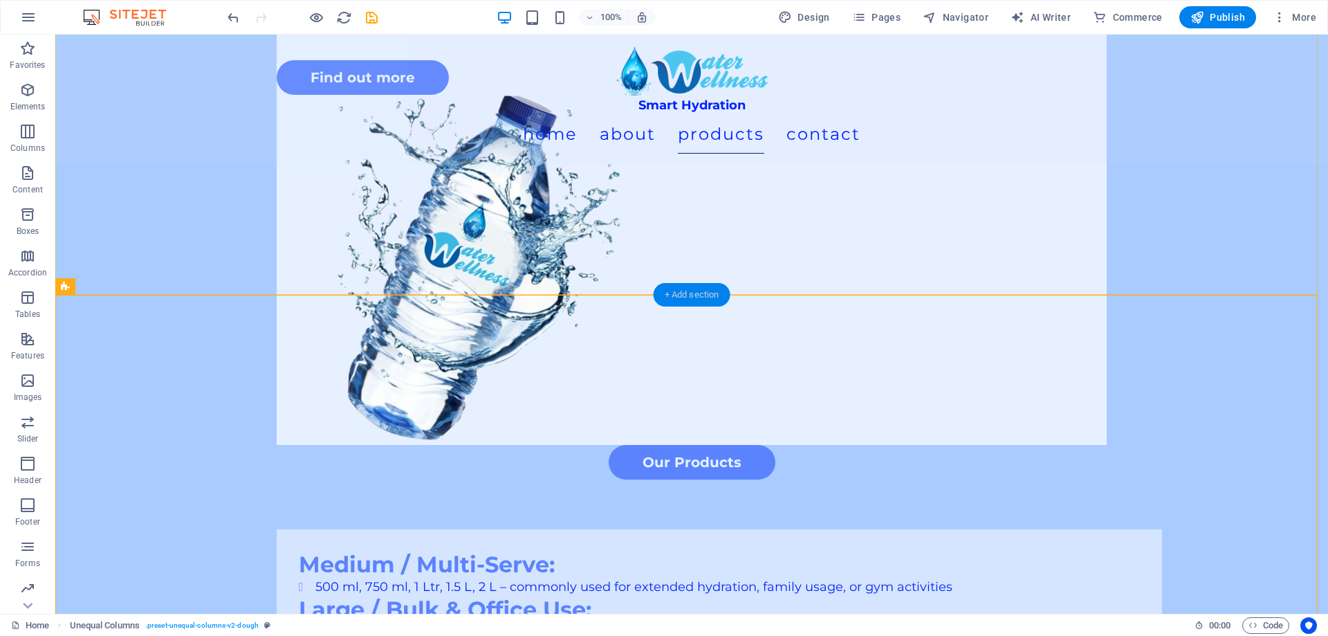
click at [686, 295] on div "+ Add section" at bounding box center [692, 295] width 77 height 24
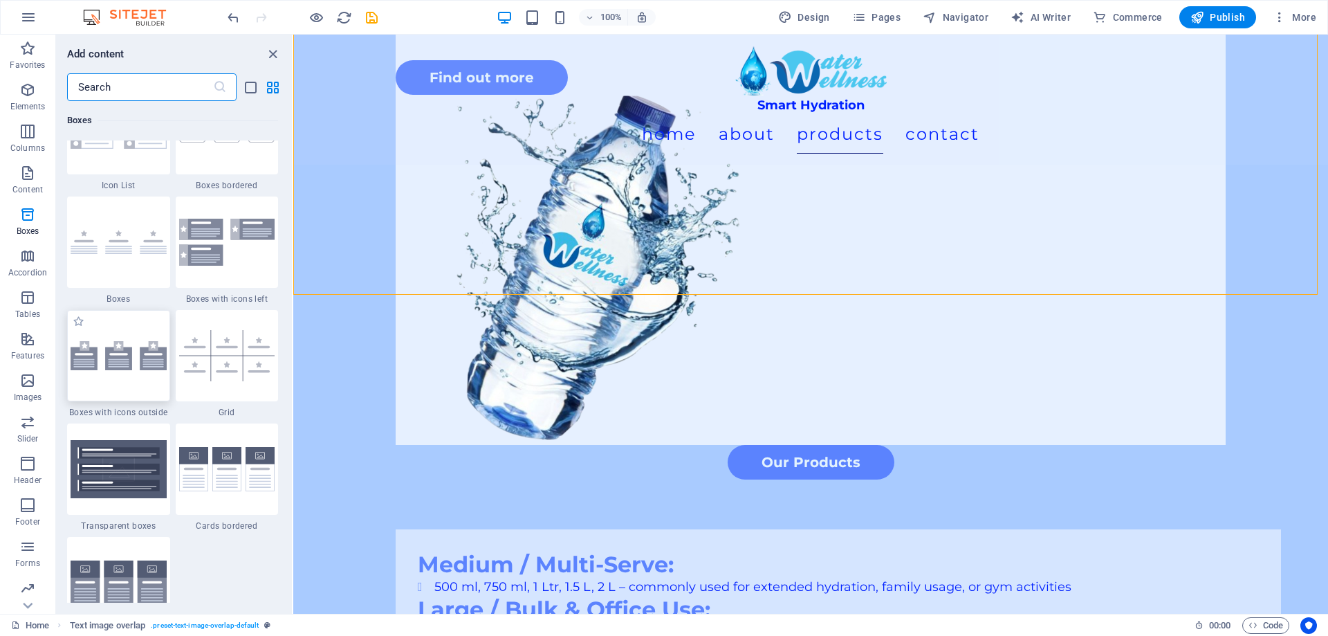
scroll to position [3942, 0]
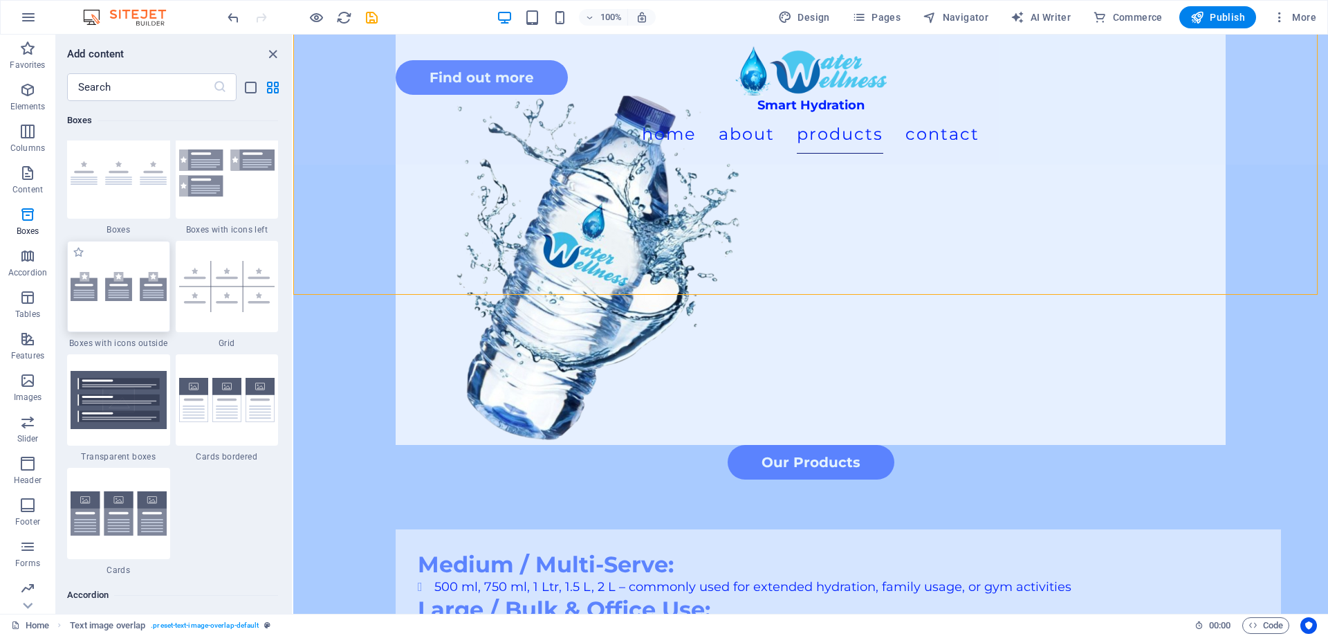
click at [127, 298] on img at bounding box center [119, 286] width 96 height 29
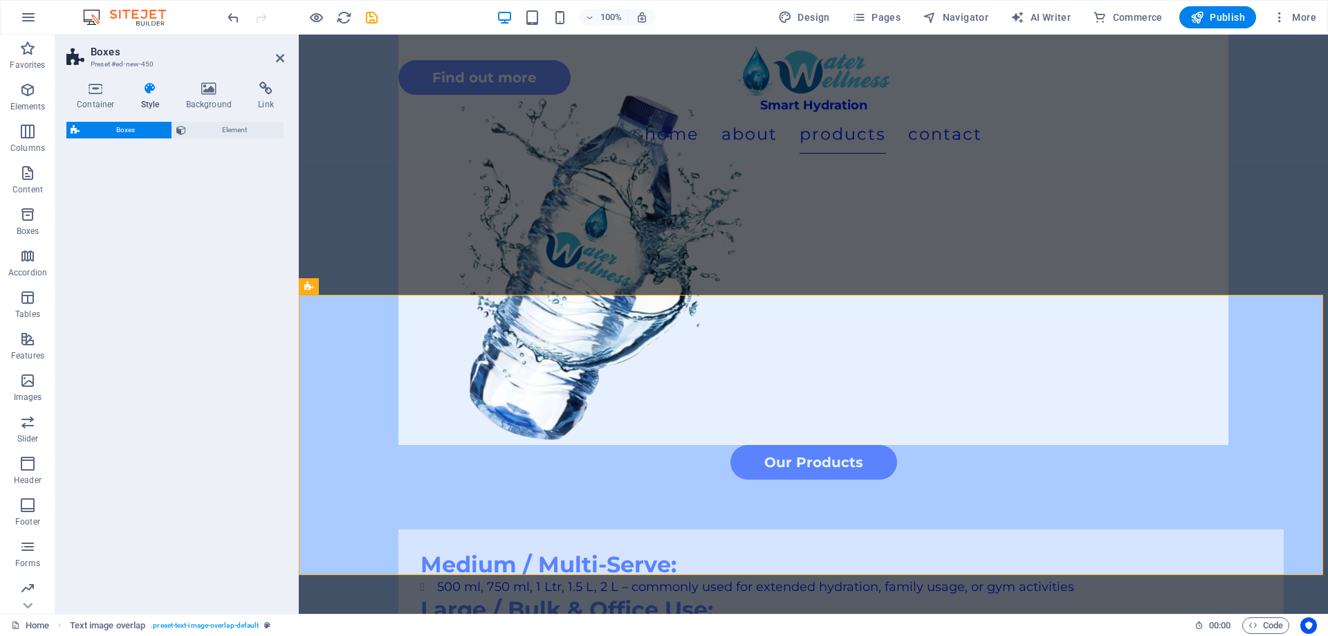
select select "rem"
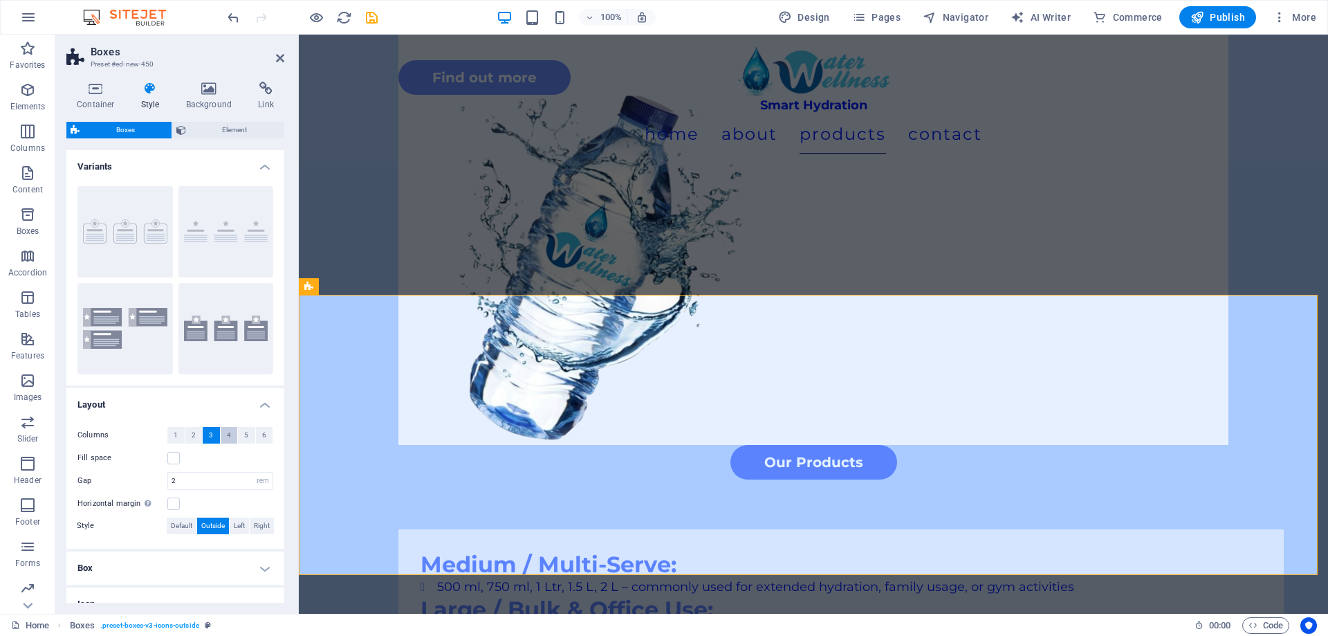
click at [228, 438] on span "4" at bounding box center [229, 435] width 4 height 17
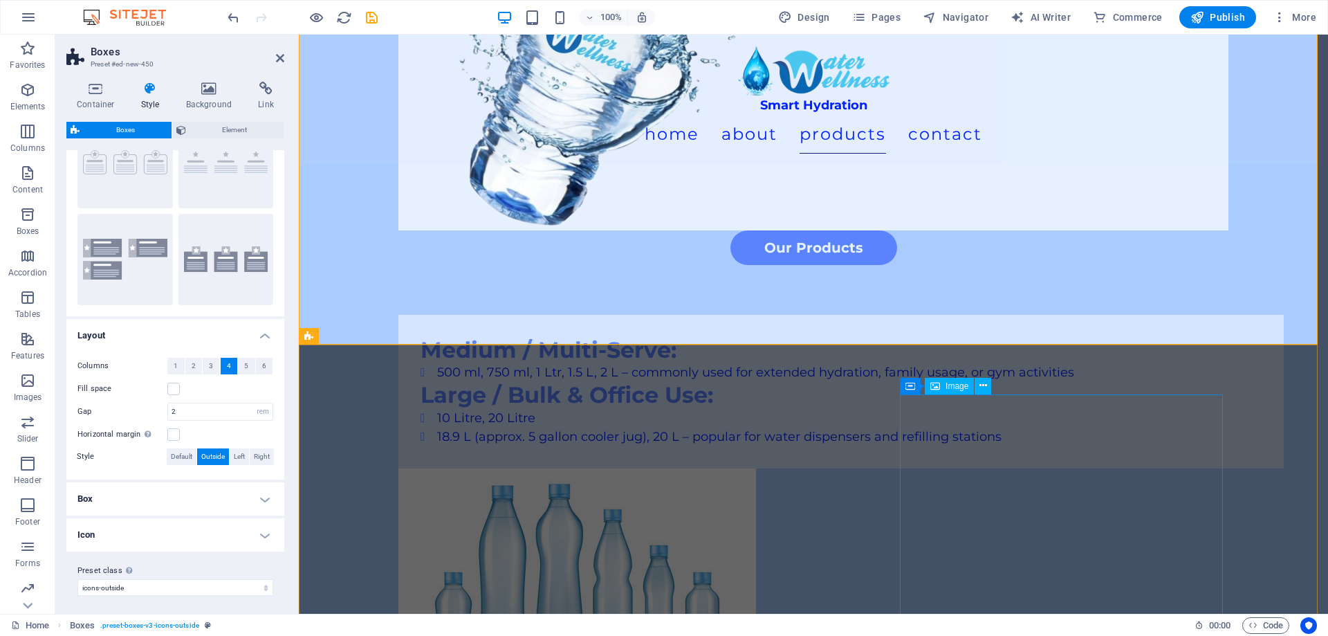
scroll to position [899, 0]
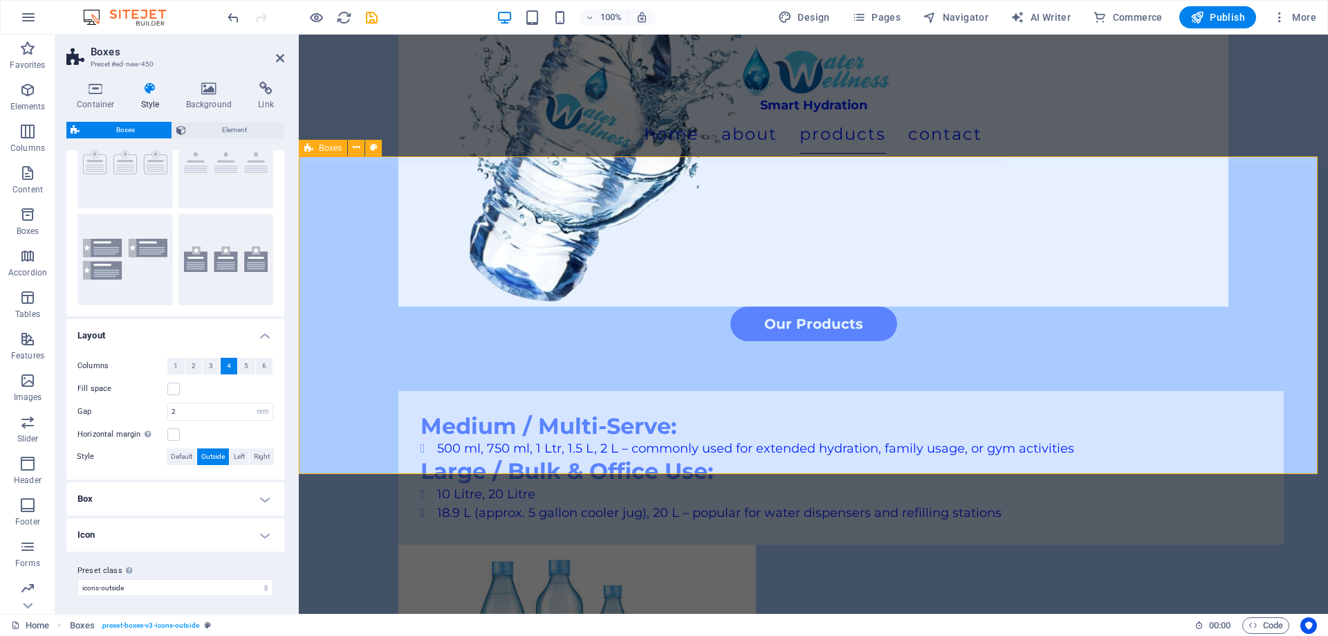
click at [212, 365] on button "3" at bounding box center [211, 366] width 17 height 17
click at [222, 368] on button "4" at bounding box center [229, 366] width 17 height 17
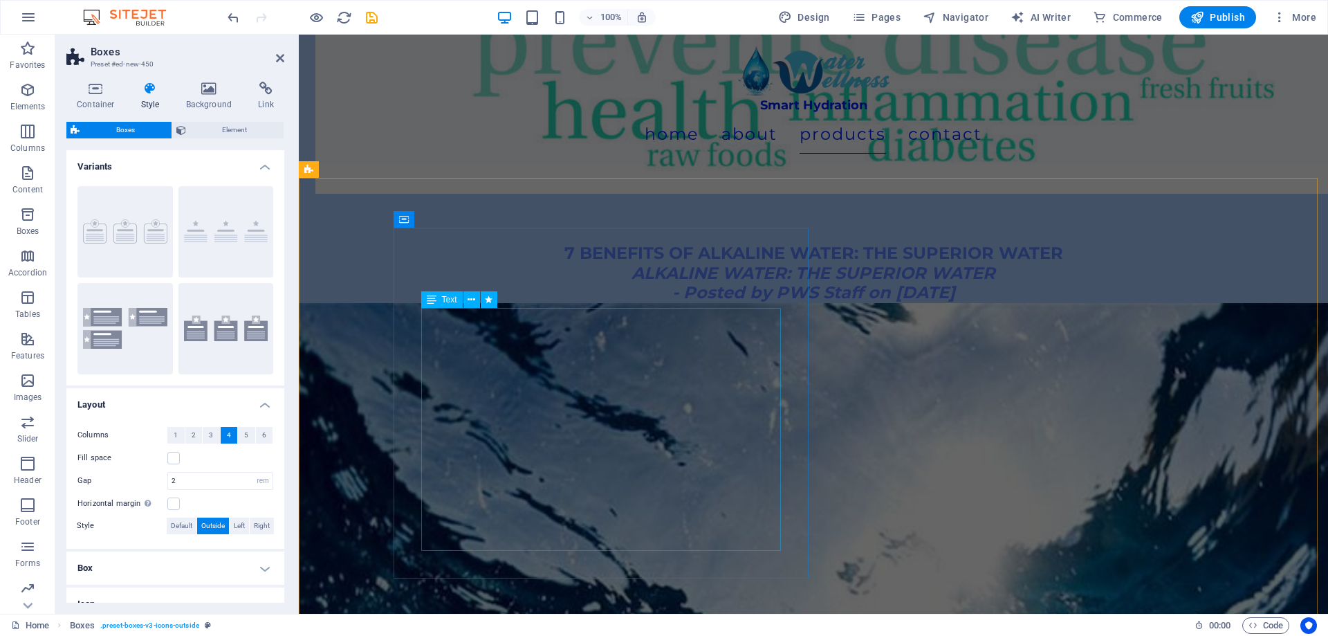
scroll to position [3459, 0]
